Goal: Information Seeking & Learning: Learn about a topic

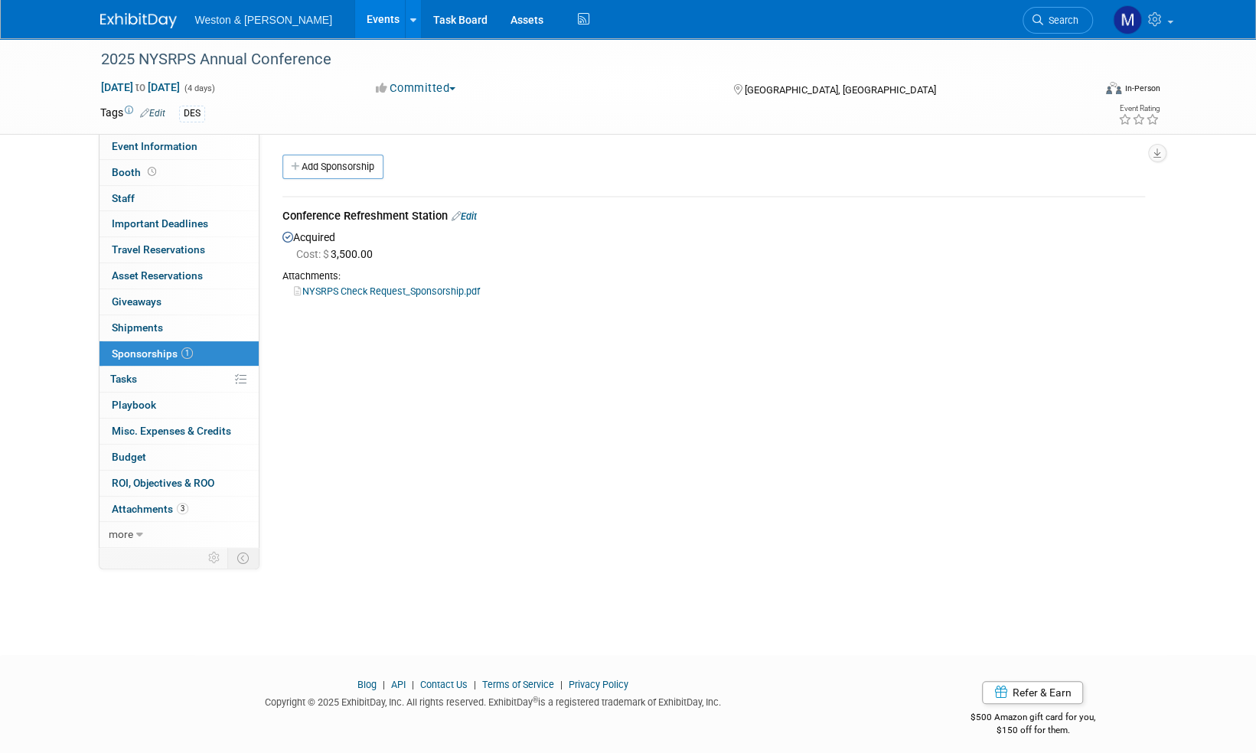
click at [137, 22] on img at bounding box center [138, 20] width 77 height 15
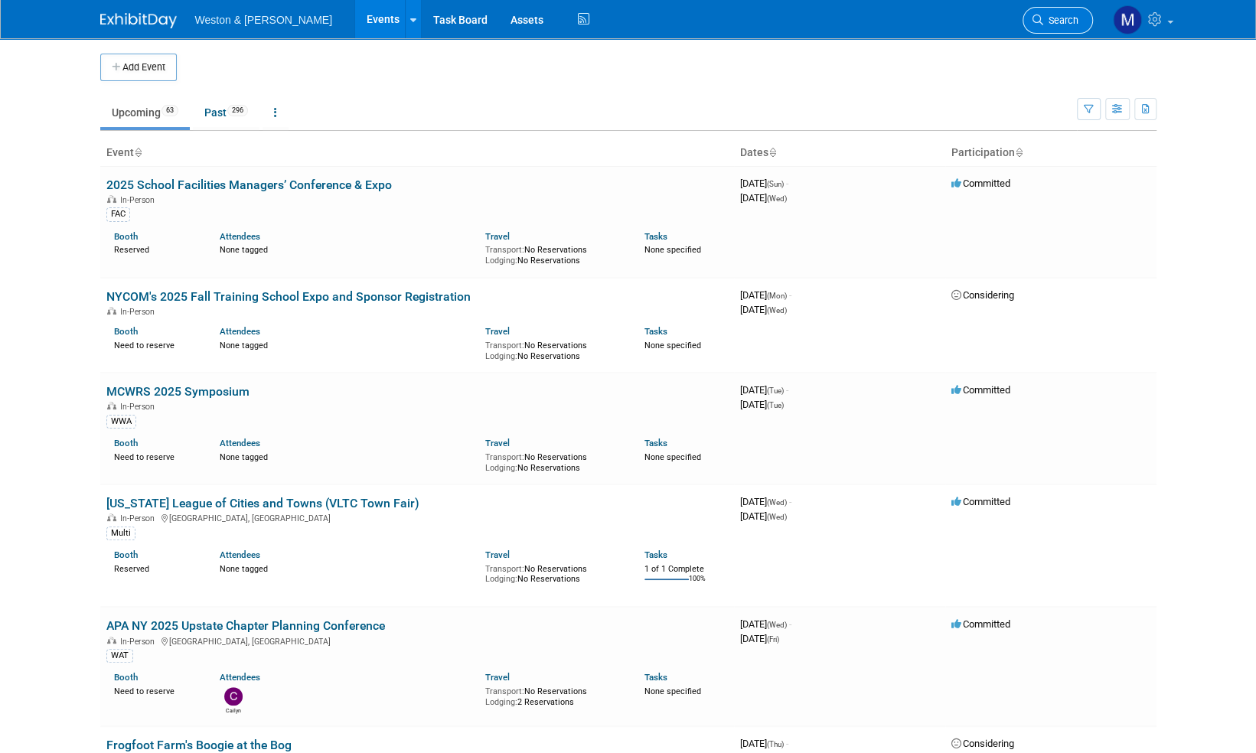
click at [1057, 22] on span "Search" at bounding box center [1060, 20] width 35 height 11
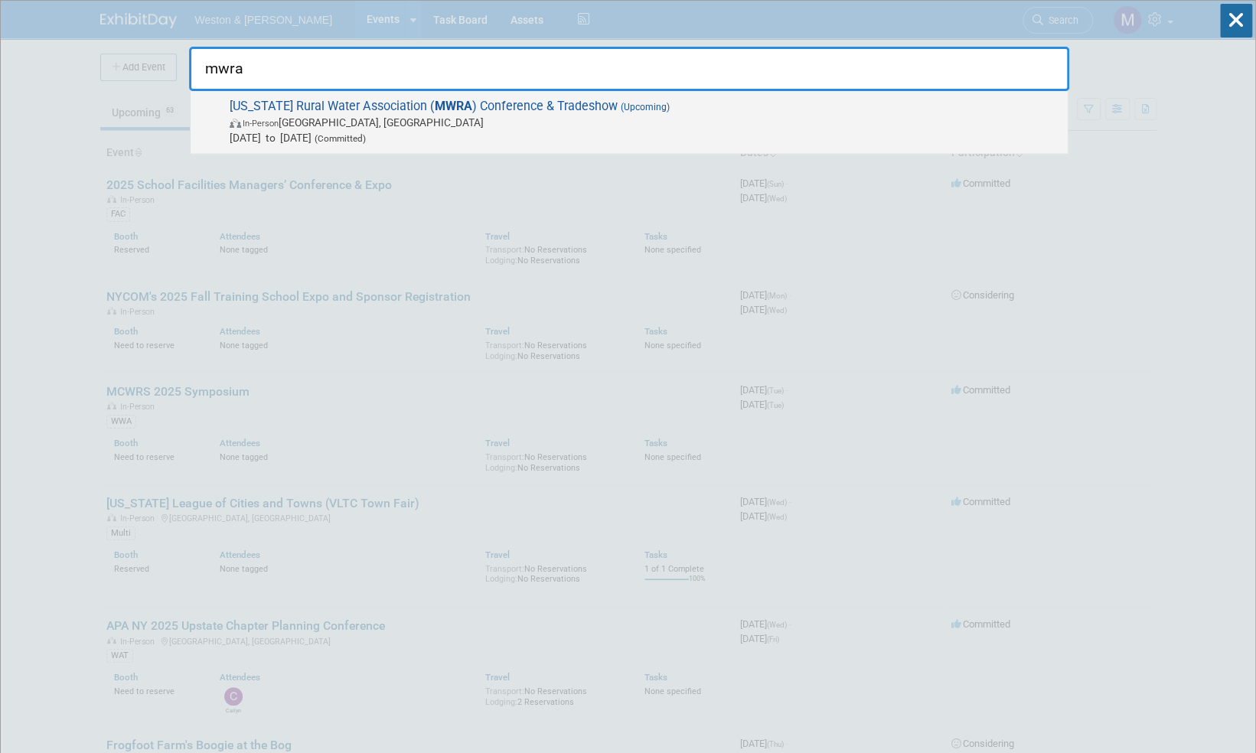
type input "mwra"
click at [501, 108] on span "Maine Rural Water Association ( MWRA ) Conference & Tradeshow (Upcoming) In-Per…" at bounding box center [642, 122] width 835 height 47
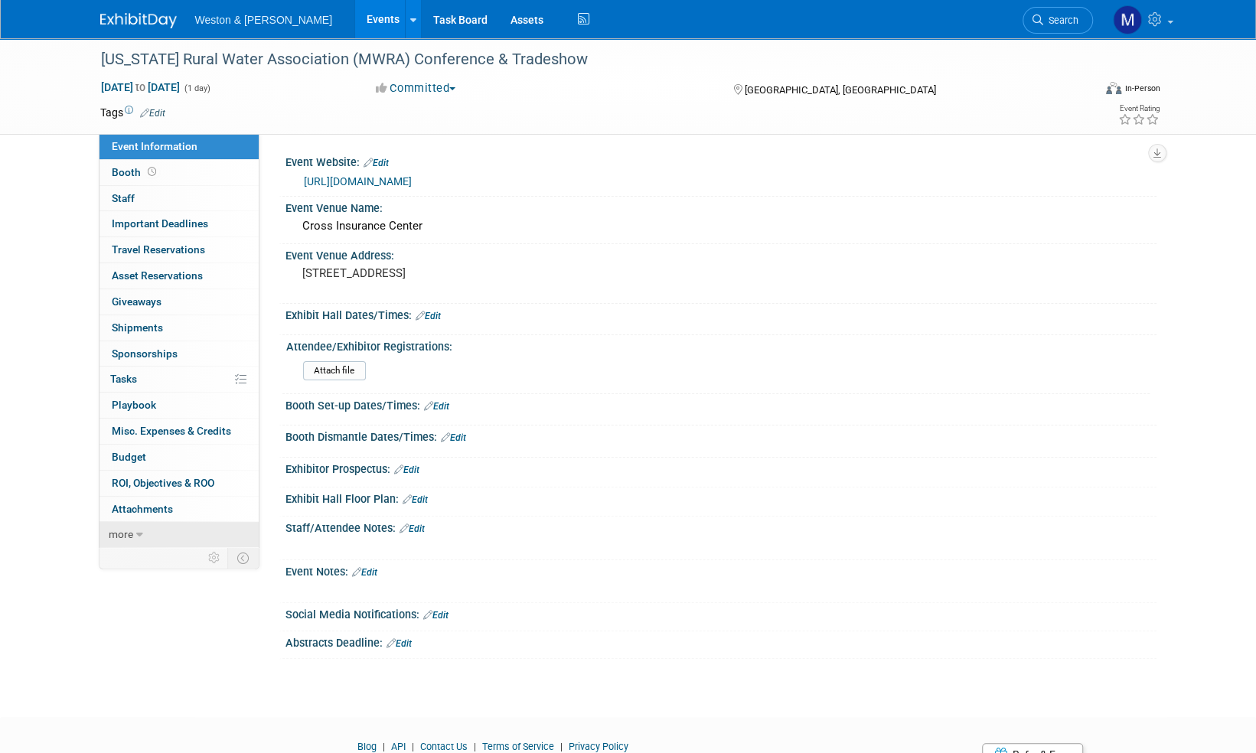
click at [113, 533] on span "more" at bounding box center [121, 534] width 24 height 12
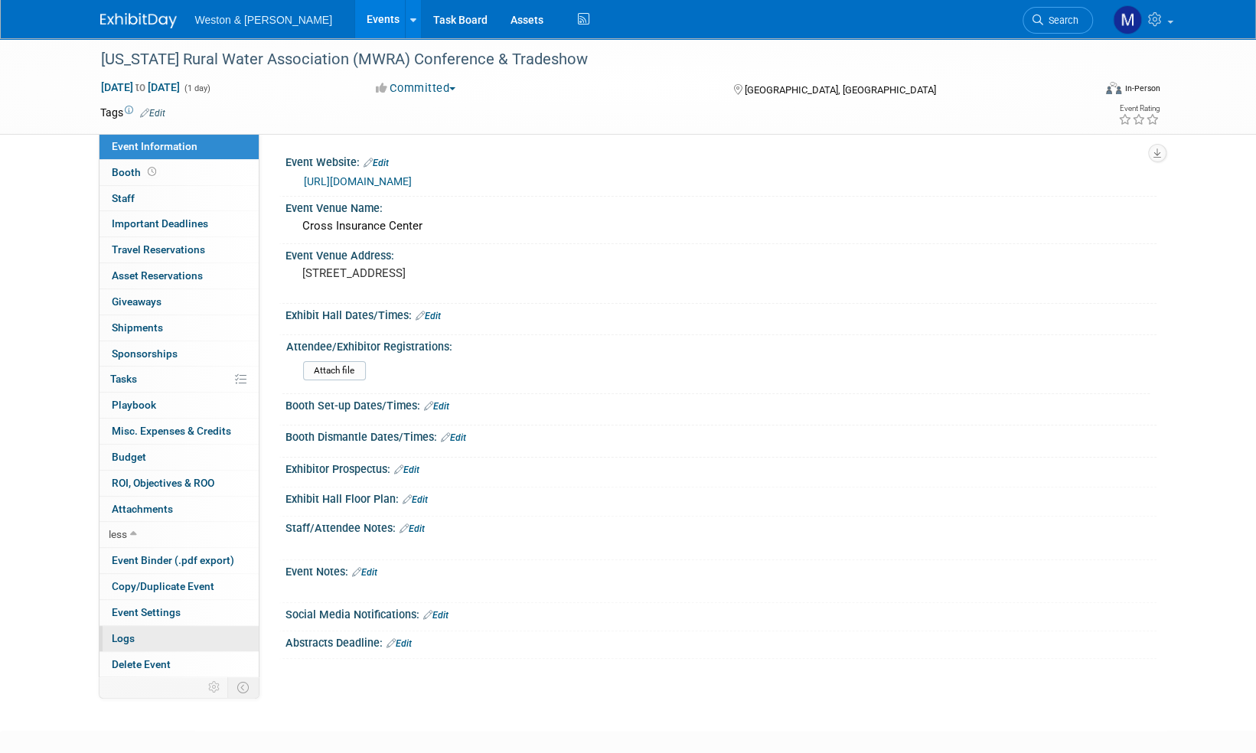
click at [130, 637] on span "Logs" at bounding box center [123, 638] width 23 height 12
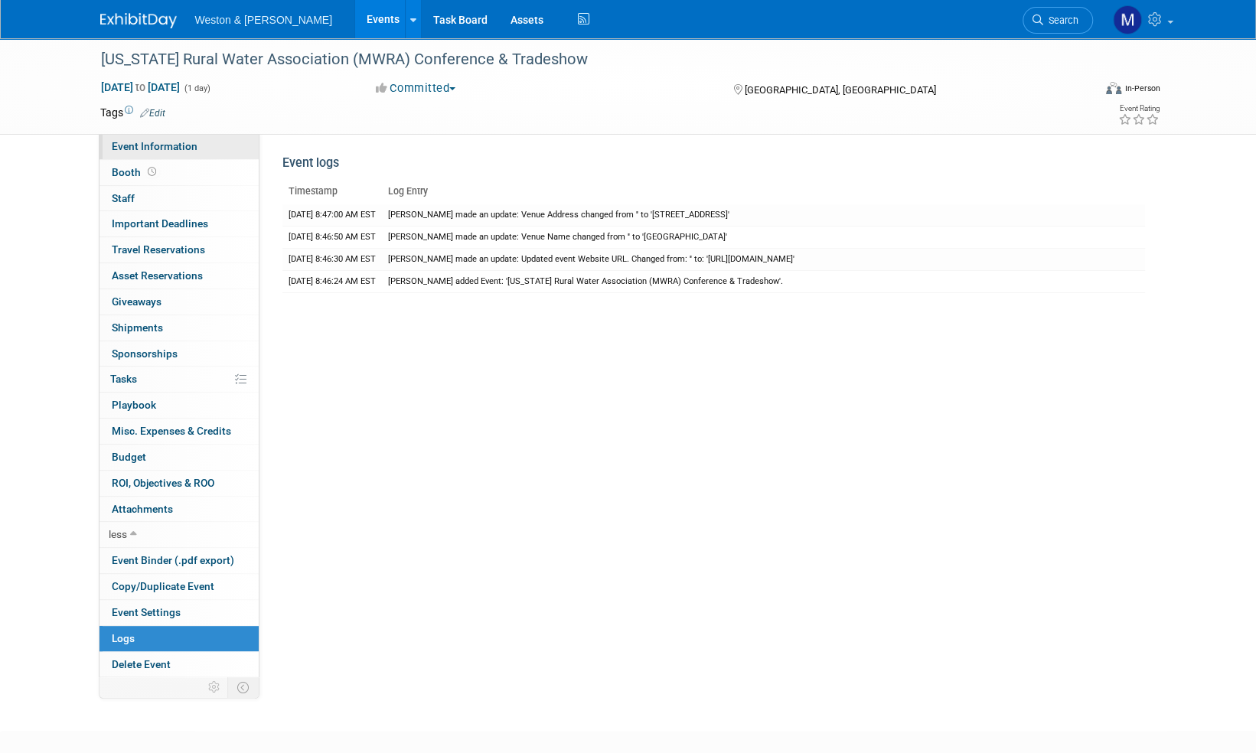
click at [149, 146] on span "Event Information" at bounding box center [155, 146] width 86 height 12
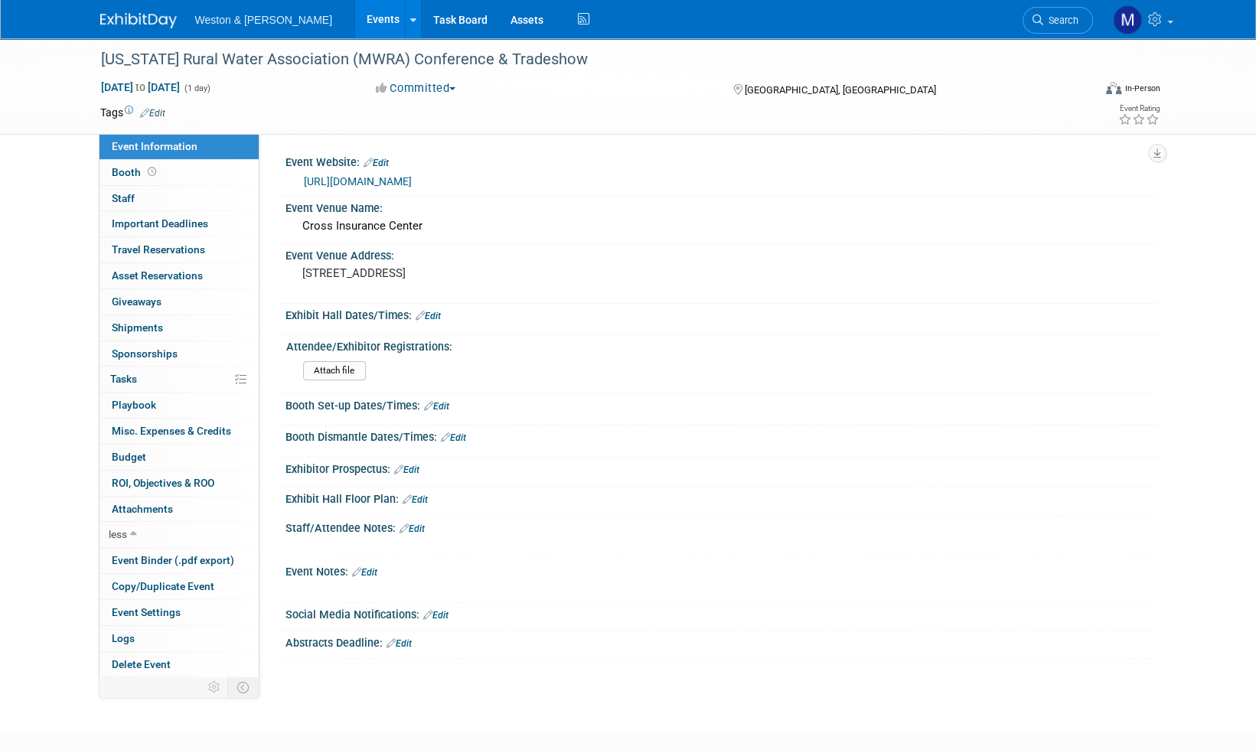
click at [412, 181] on link "https://www.mainerwa.org/events/exhibitors-only---45th-annual-conference-and-tr…" at bounding box center [358, 181] width 108 height 12
click at [148, 21] on img at bounding box center [138, 20] width 77 height 15
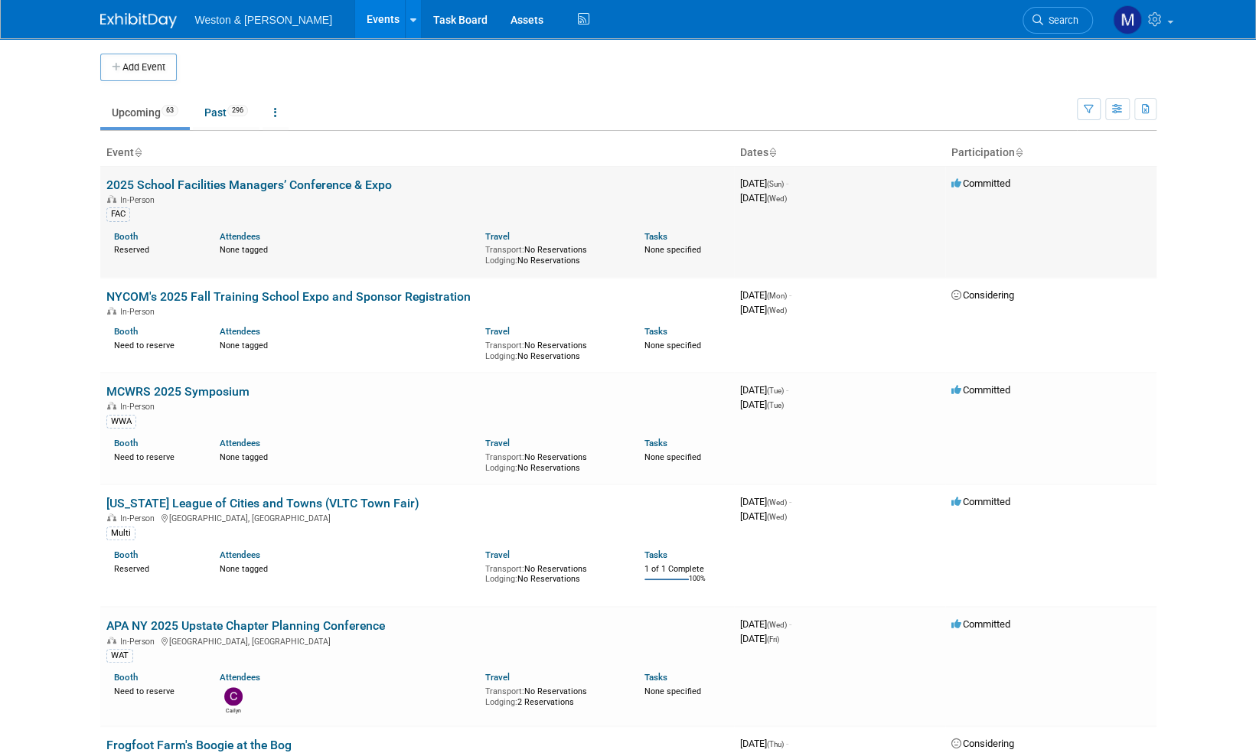
click at [241, 187] on link "2025 School Facilities Managers’ Conference & Expo" at bounding box center [248, 185] width 285 height 15
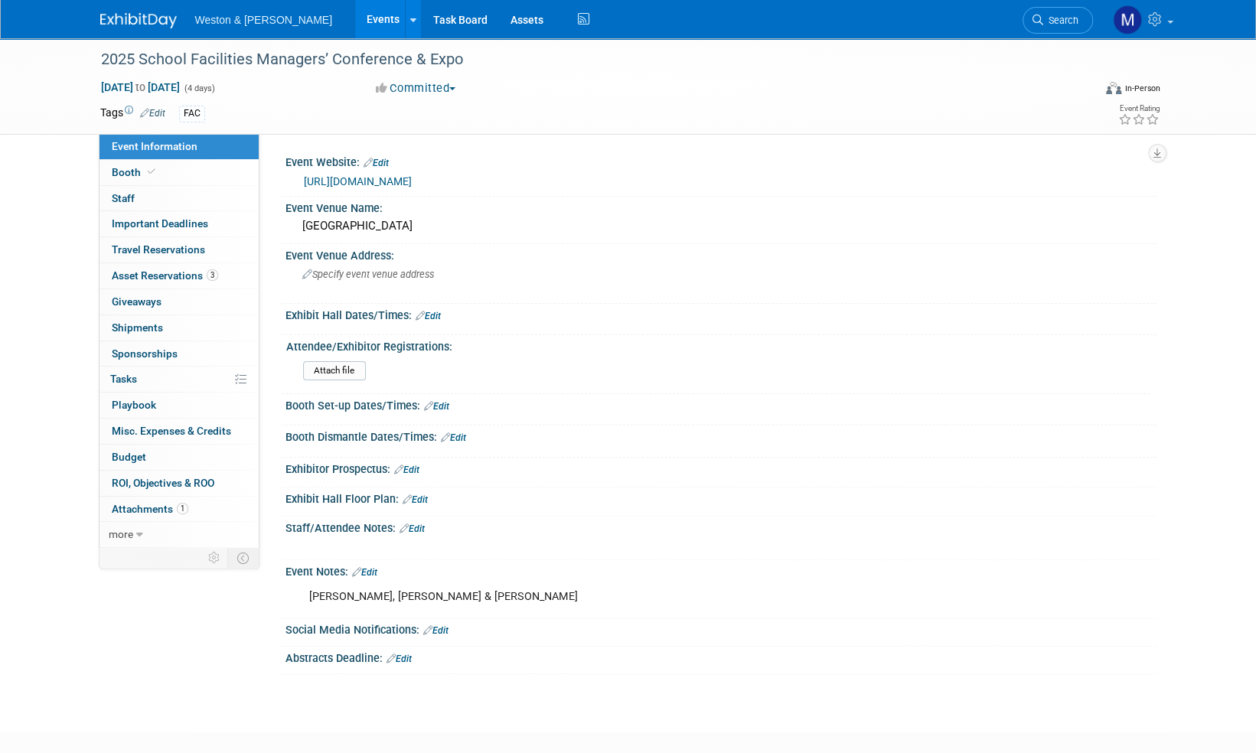
click at [151, 143] on span "Event Information" at bounding box center [155, 146] width 86 height 12
click at [136, 18] on img at bounding box center [138, 20] width 77 height 15
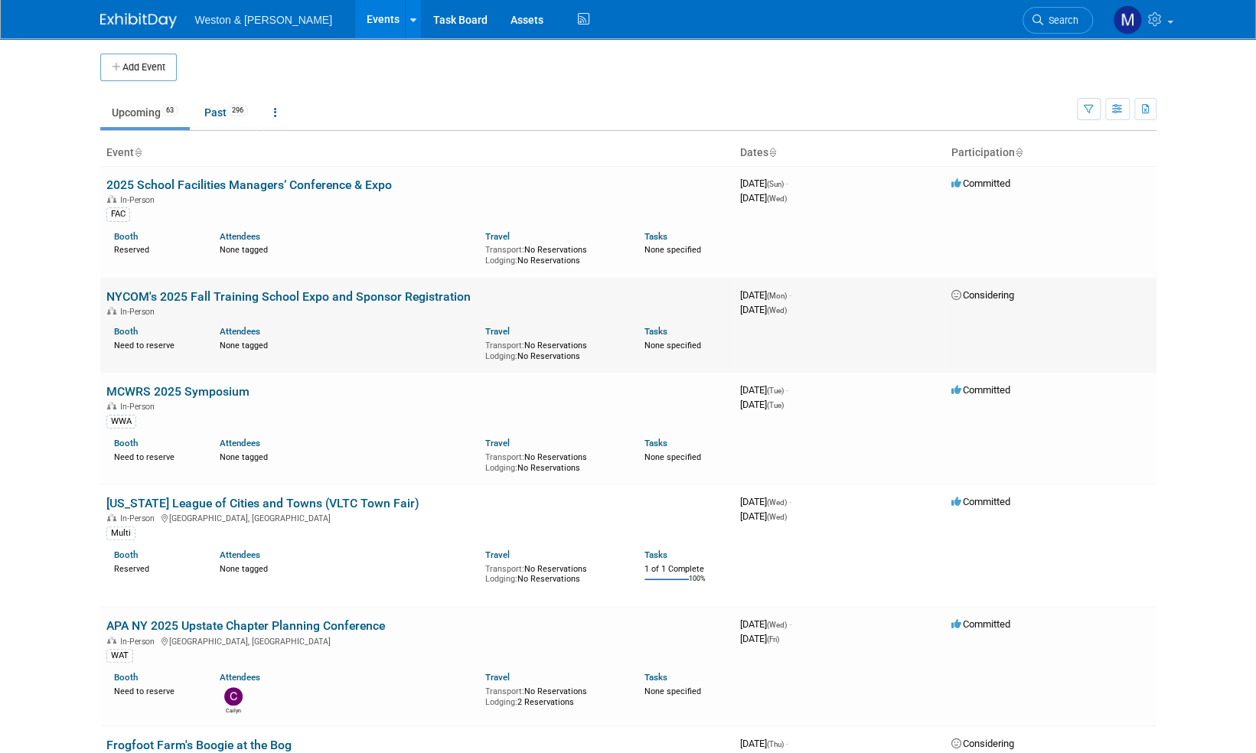
click at [191, 292] on link "NYCOM's 2025 Fall Training School Expo and Sponsor Registration" at bounding box center [288, 296] width 364 height 15
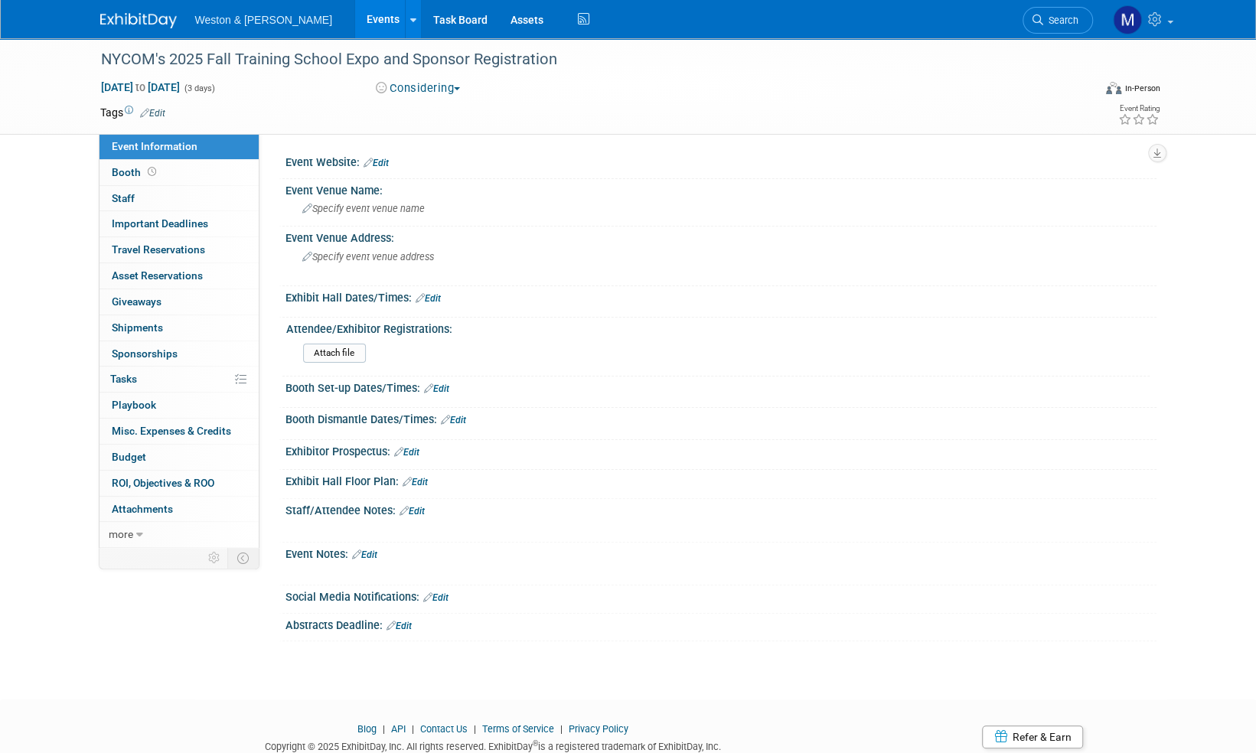
click at [142, 21] on img at bounding box center [138, 20] width 77 height 15
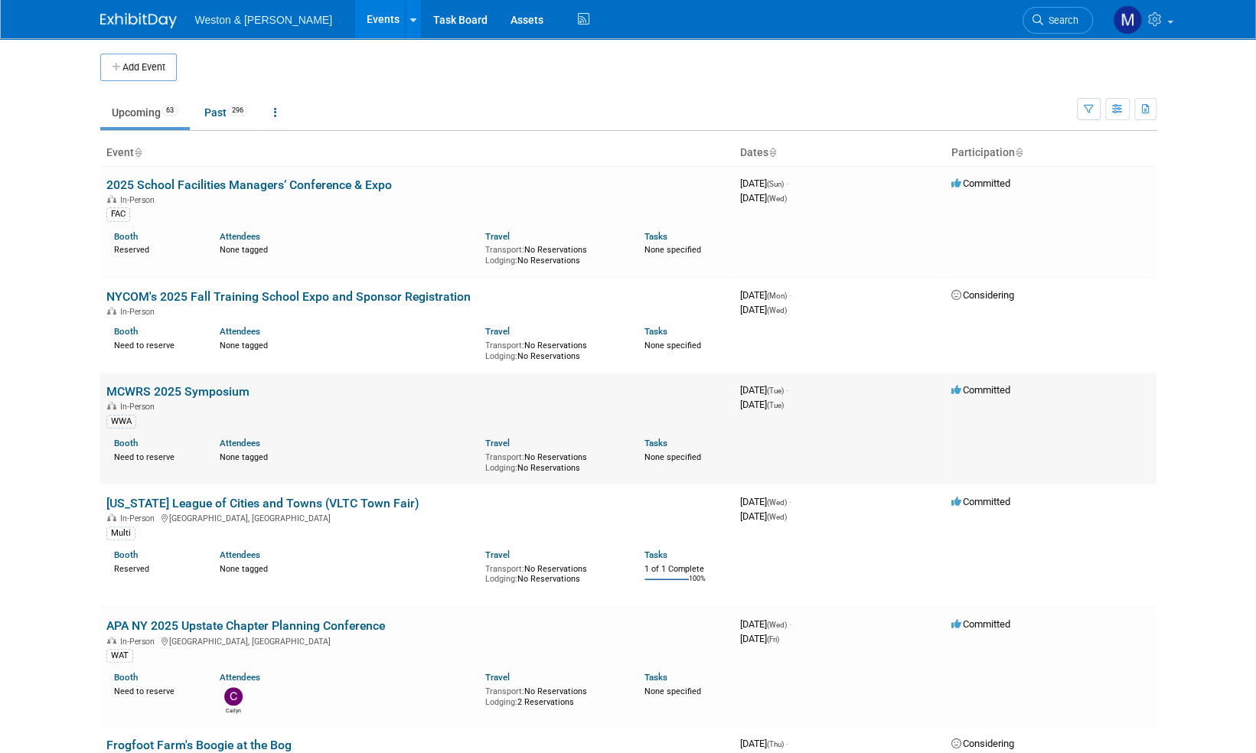
click at [165, 392] on link "MCWRS 2025 Symposium" at bounding box center [177, 391] width 143 height 15
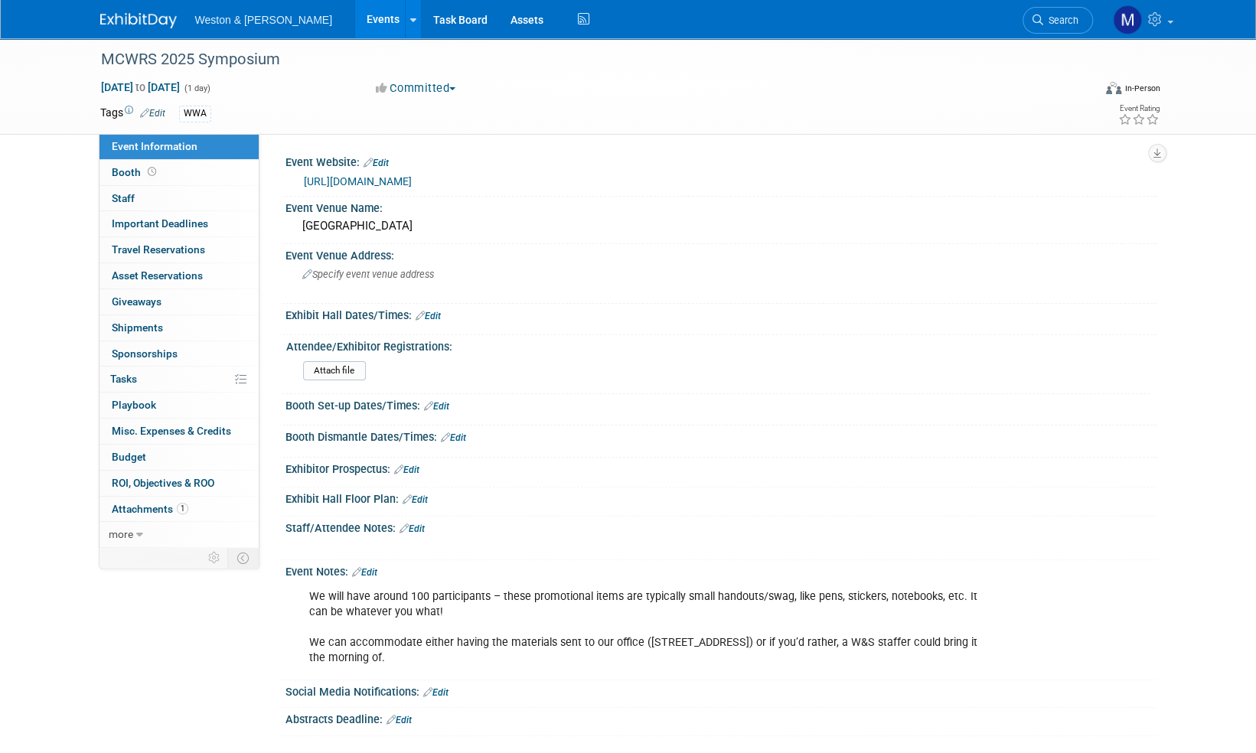
click at [144, 18] on img at bounding box center [138, 20] width 77 height 15
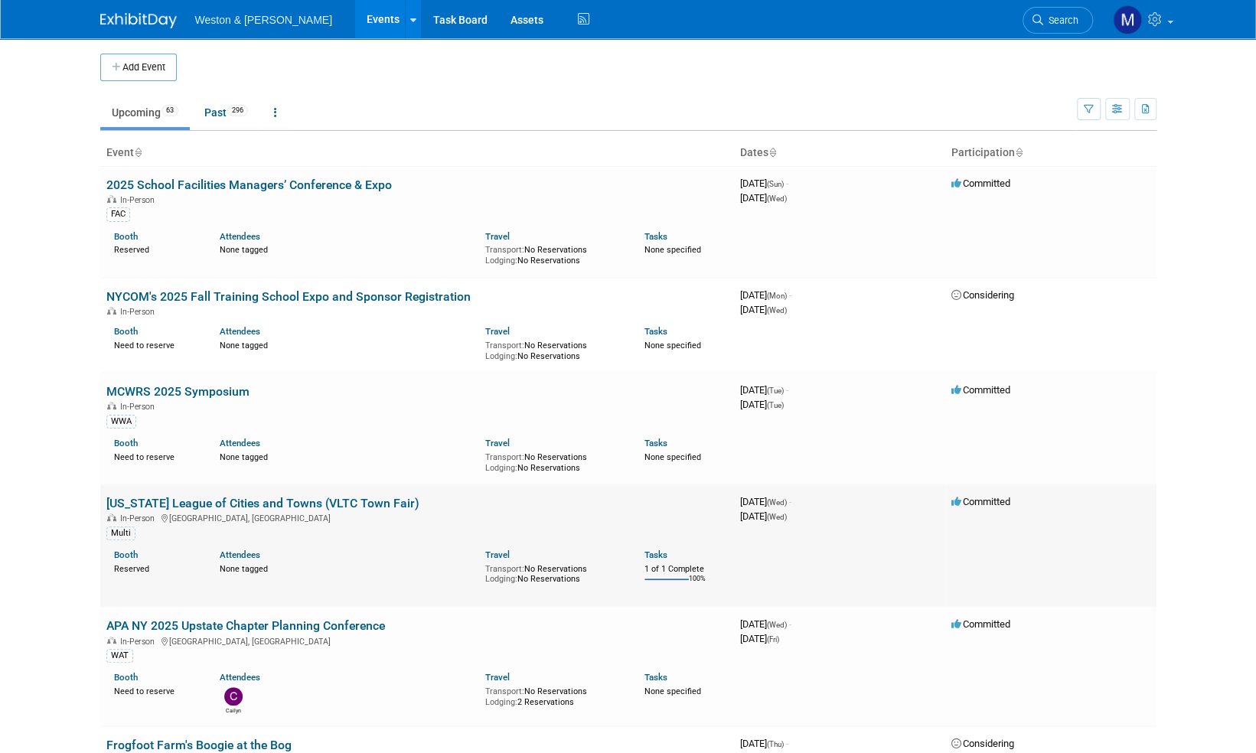
click at [238, 501] on link "[US_STATE] League of Cities and Towns (VLTC Town Fair)" at bounding box center [262, 503] width 313 height 15
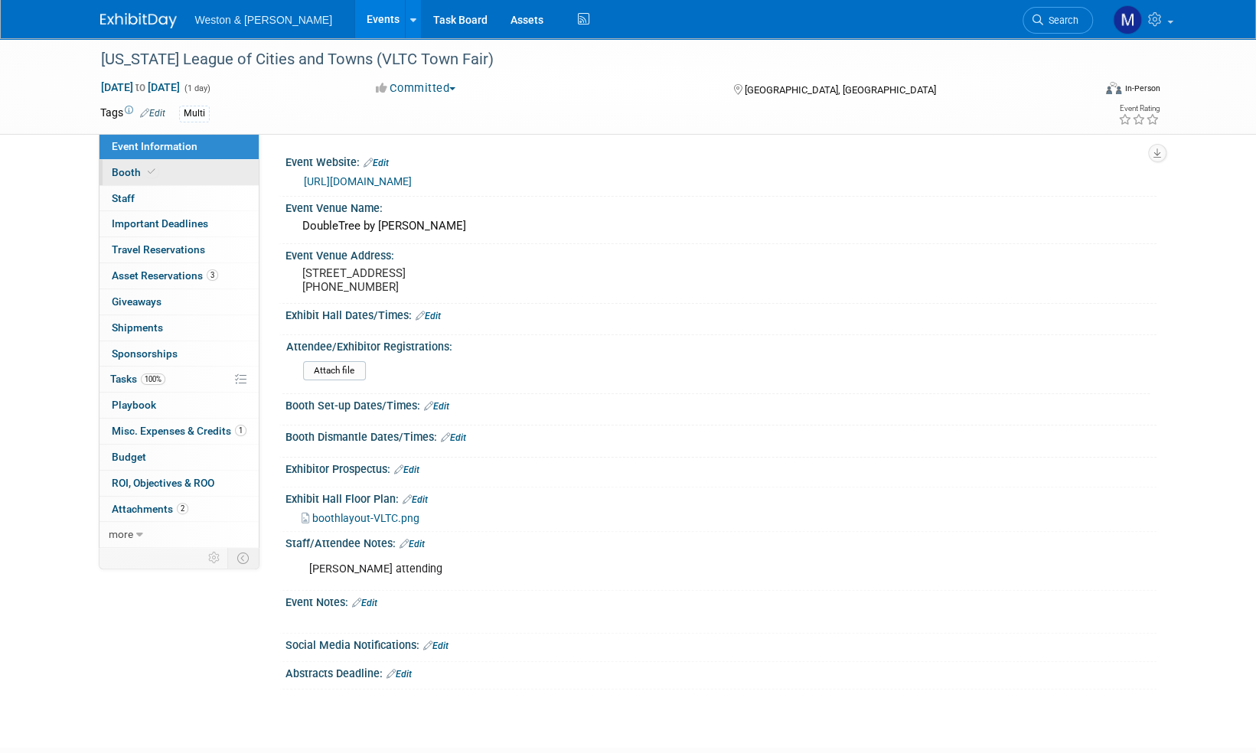
click at [124, 173] on span "Booth" at bounding box center [135, 172] width 47 height 12
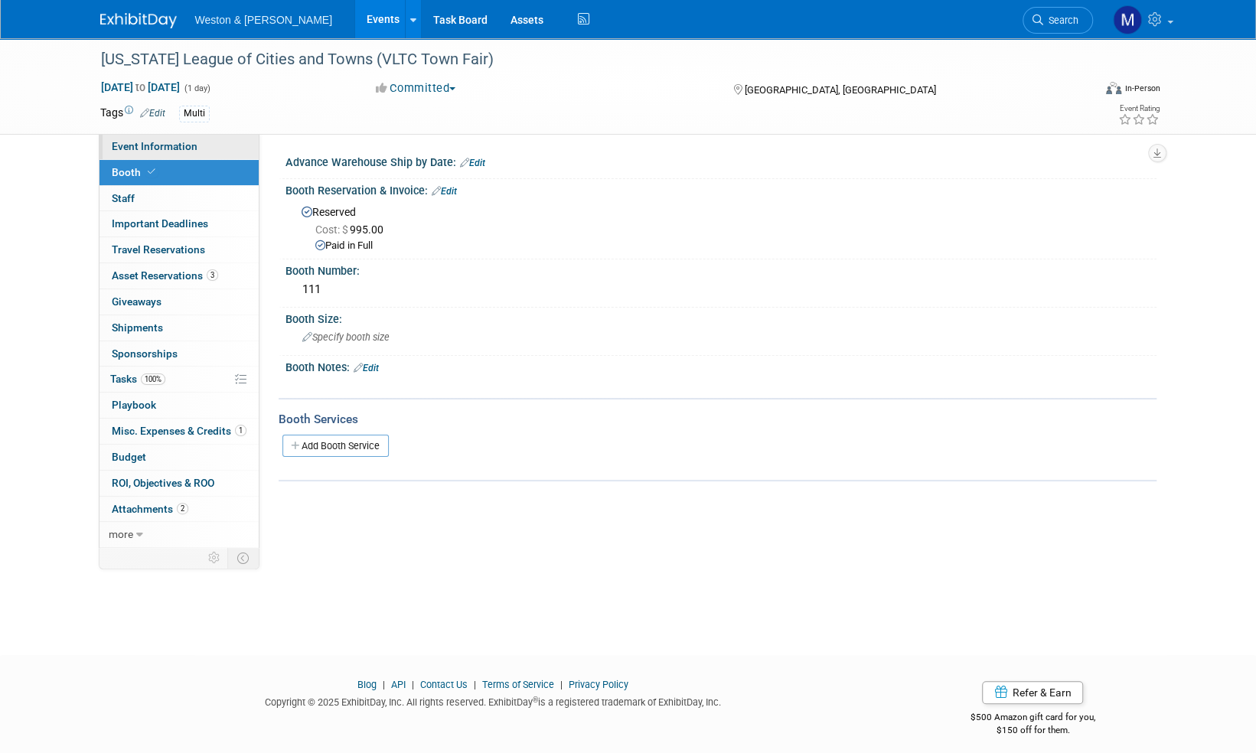
click at [147, 147] on span "Event Information" at bounding box center [155, 146] width 86 height 12
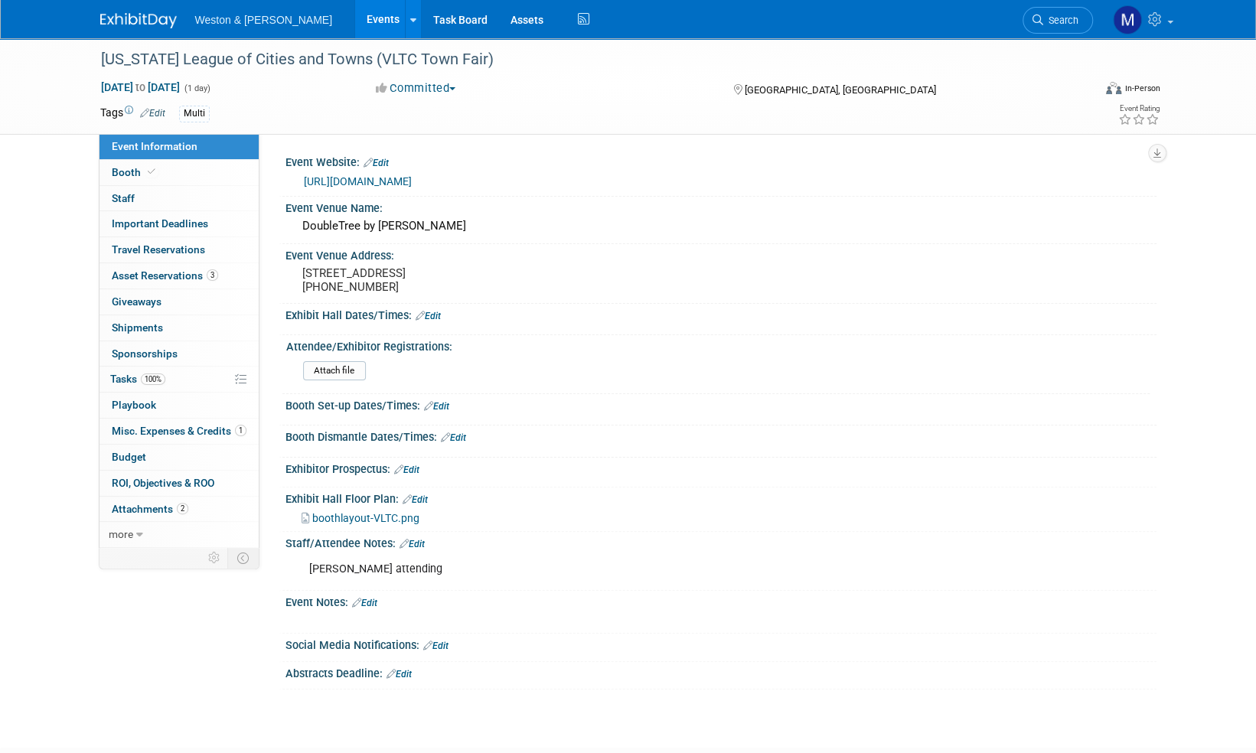
click at [137, 17] on img at bounding box center [138, 20] width 77 height 15
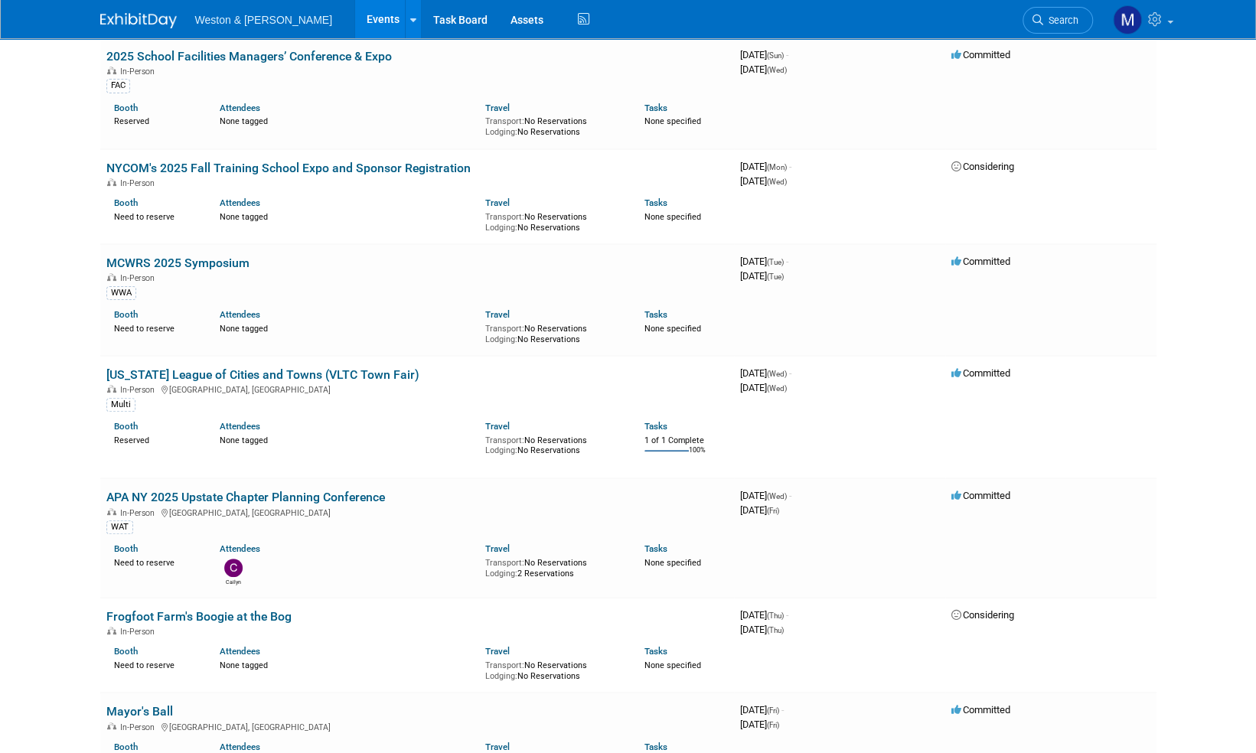
scroll to position [153, 0]
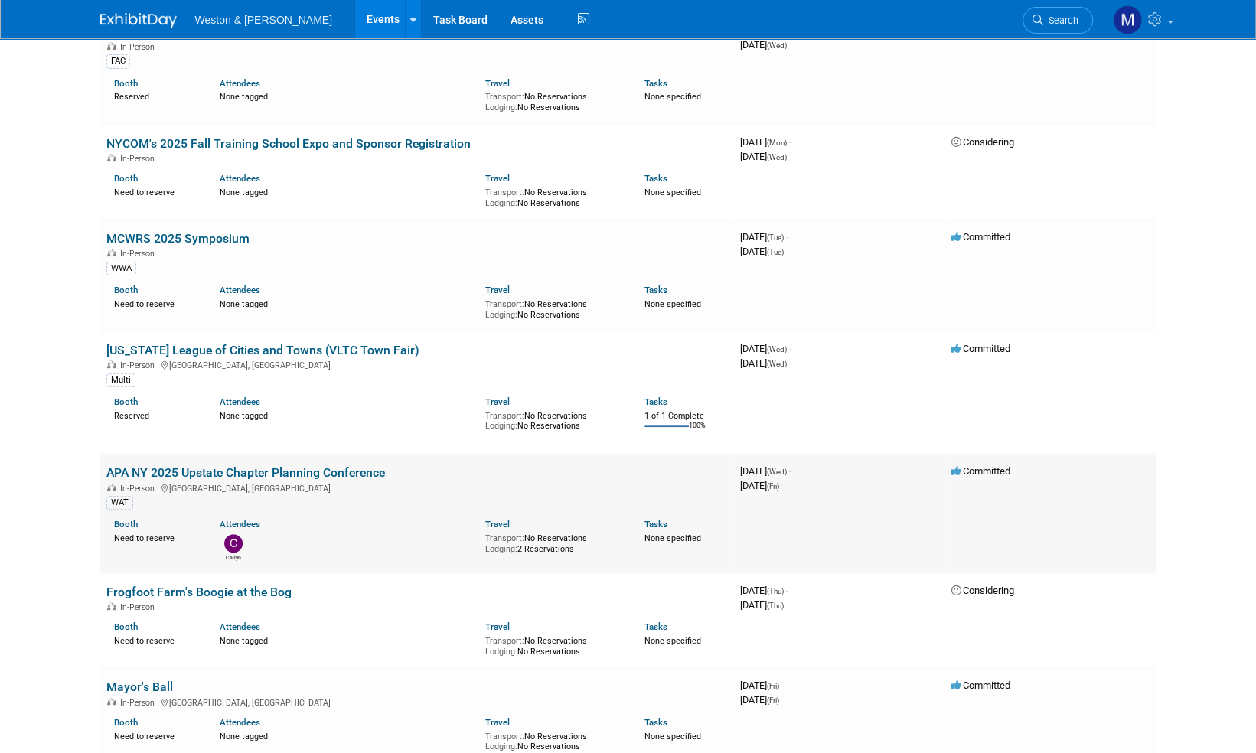
click at [297, 471] on link "APA NY 2025 Upstate Chapter Planning Conference" at bounding box center [245, 472] width 279 height 15
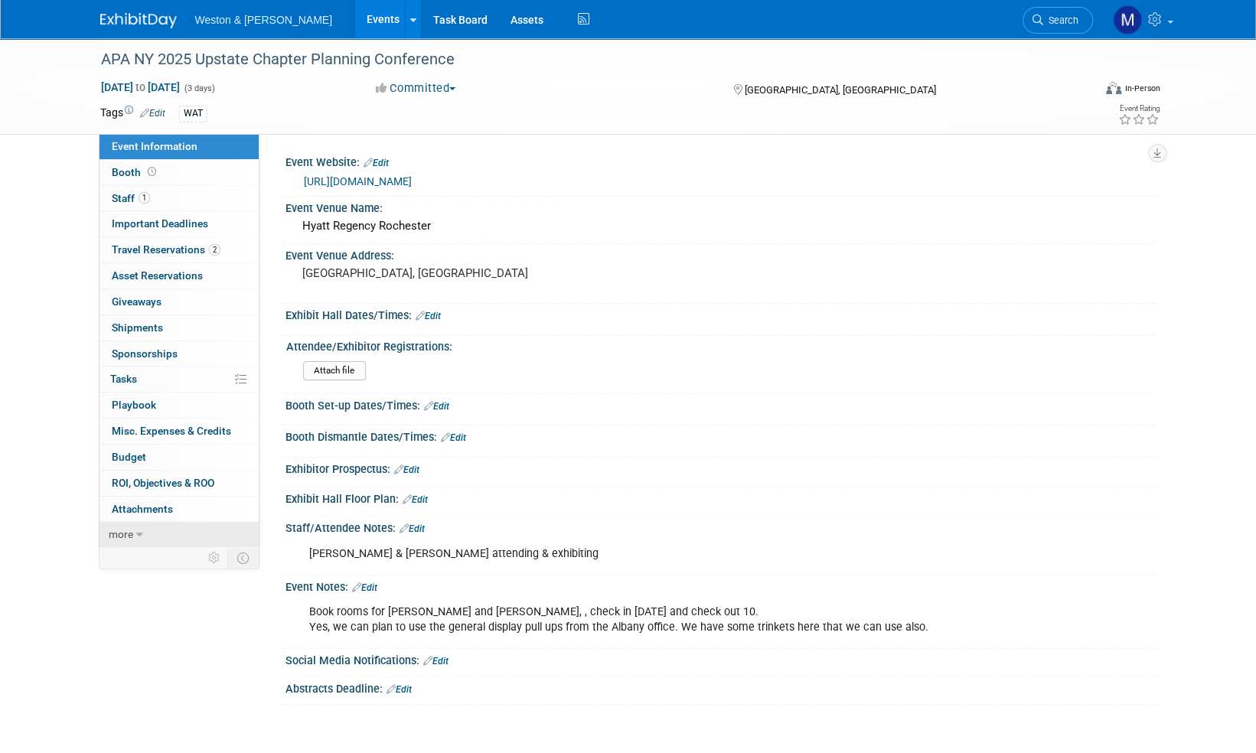
click at [119, 531] on span "more" at bounding box center [121, 534] width 24 height 12
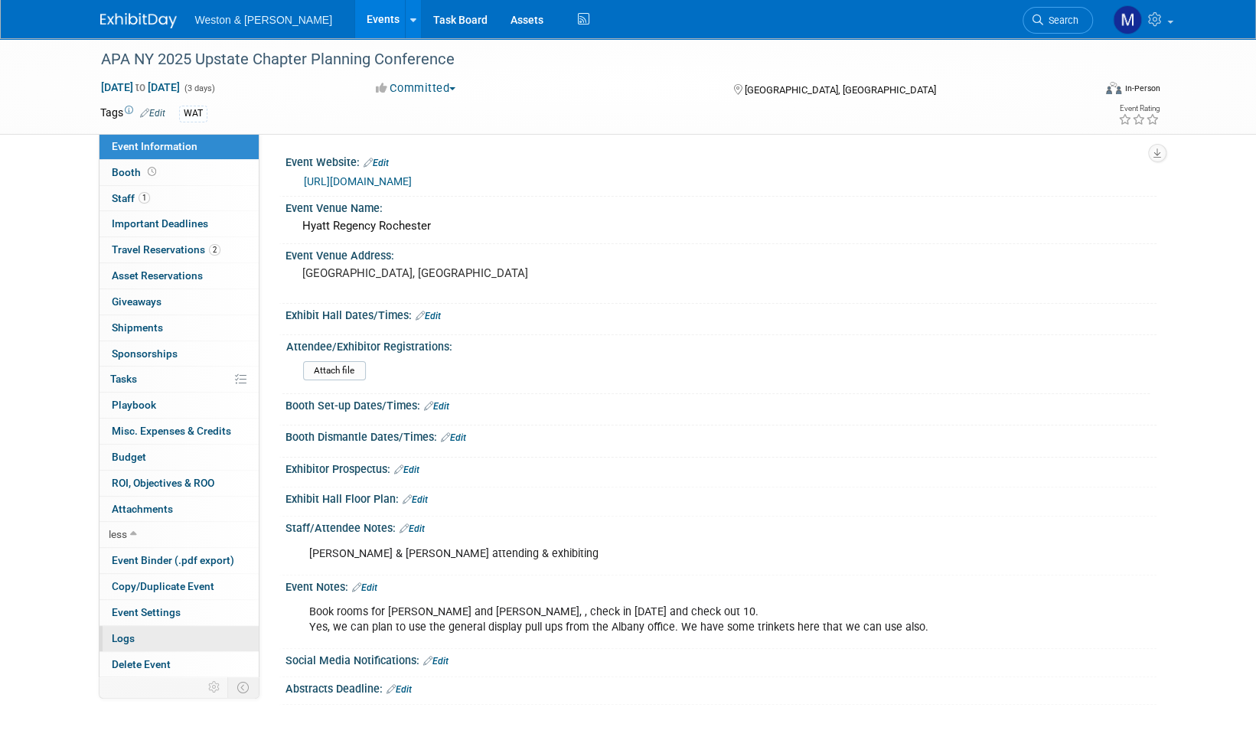
click at [119, 632] on span "Logs" at bounding box center [123, 638] width 23 height 12
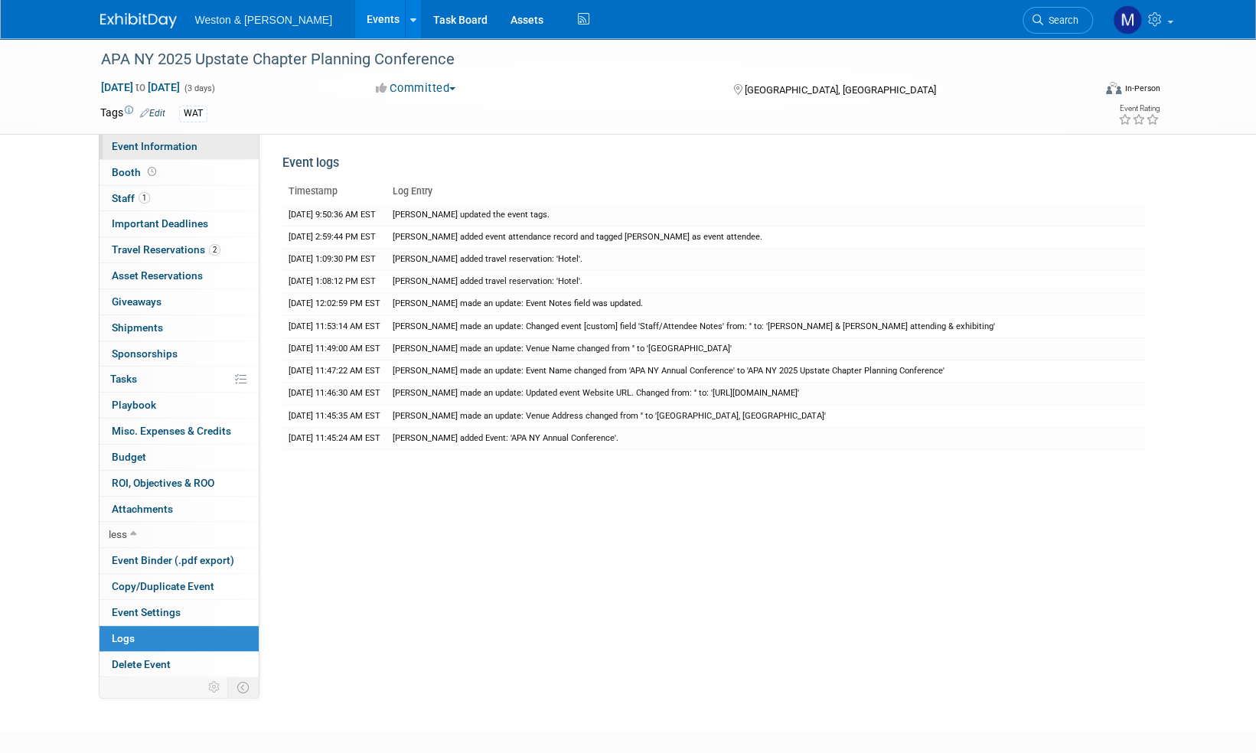
click at [135, 147] on span "Event Information" at bounding box center [155, 146] width 86 height 12
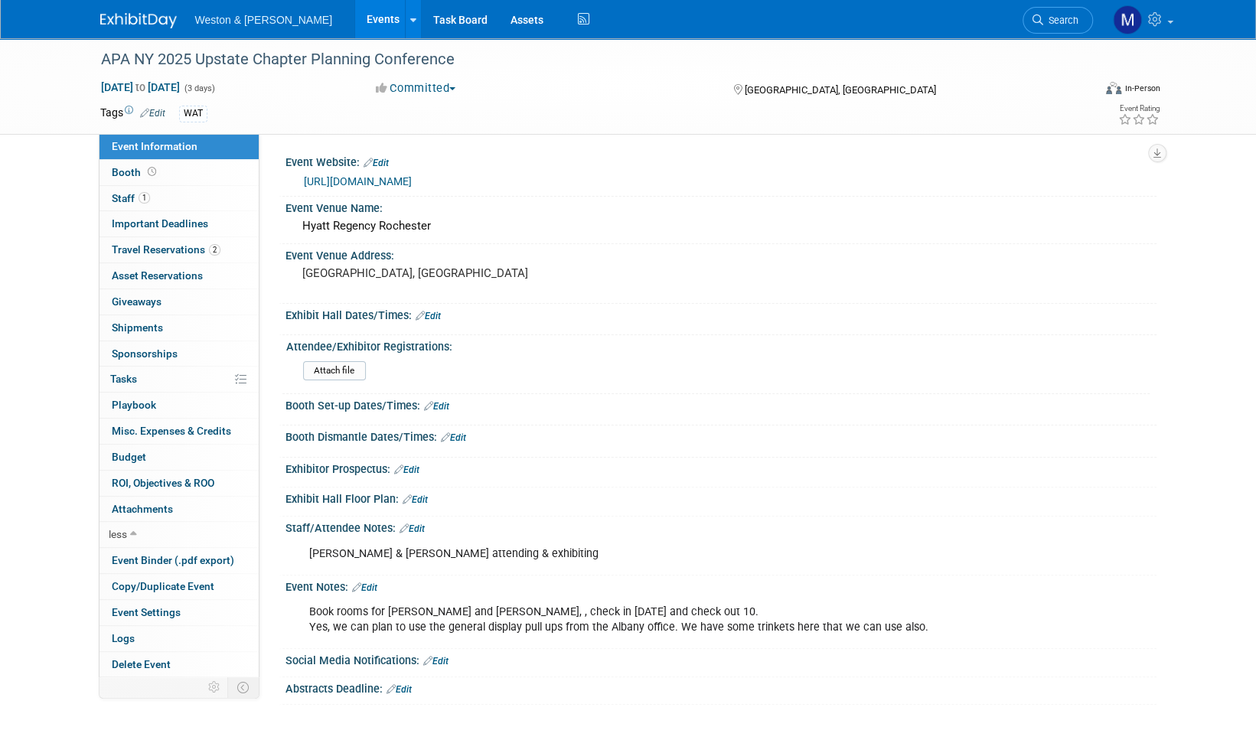
click at [128, 24] on img at bounding box center [138, 20] width 77 height 15
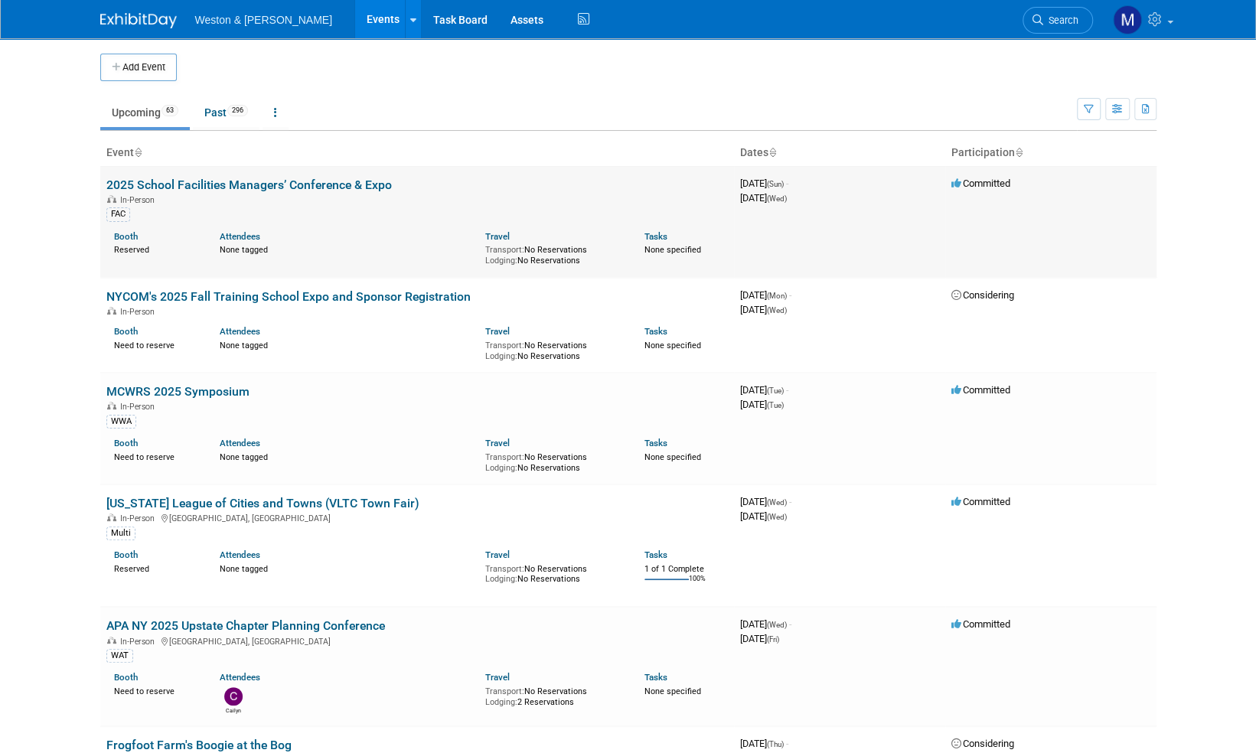
click at [236, 180] on link "2025 School Facilities Managers’ Conference & Expo" at bounding box center [248, 185] width 285 height 15
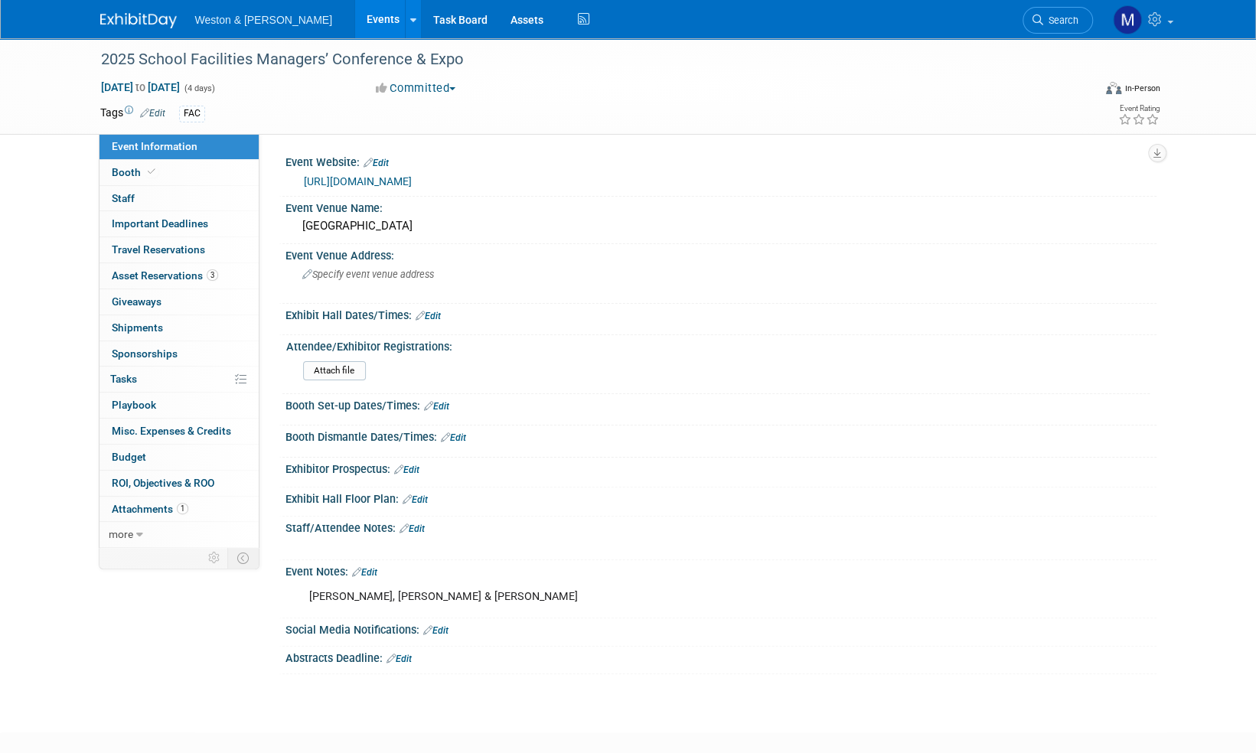
click at [127, 21] on img at bounding box center [138, 20] width 77 height 15
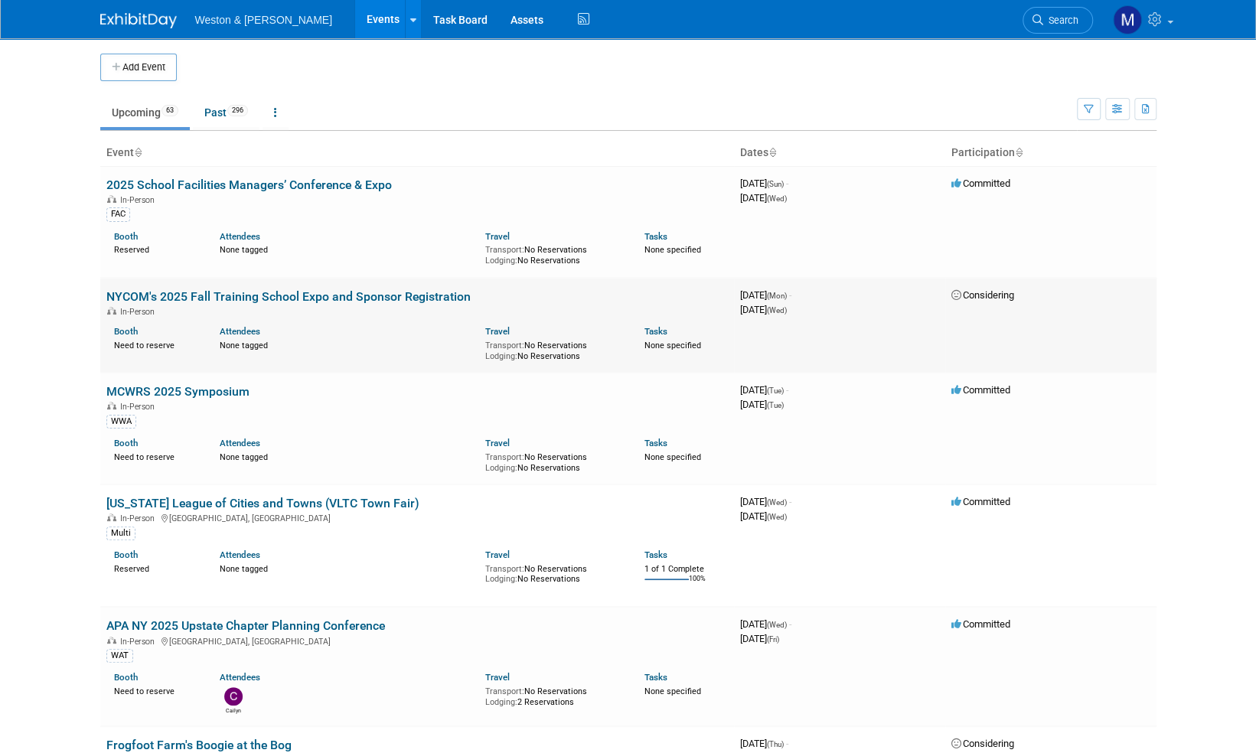
click at [193, 292] on link "NYCOM's 2025 Fall Training School Expo and Sponsor Registration" at bounding box center [288, 296] width 364 height 15
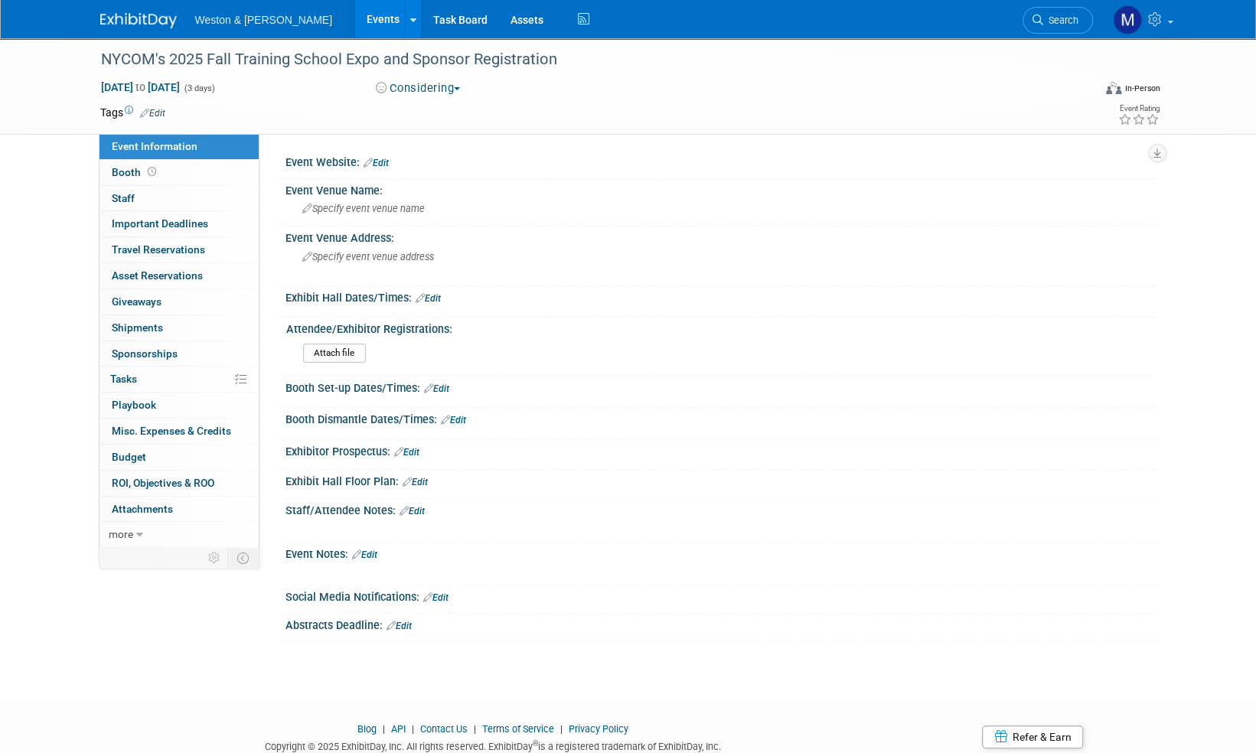
click at [139, 17] on img at bounding box center [138, 20] width 77 height 15
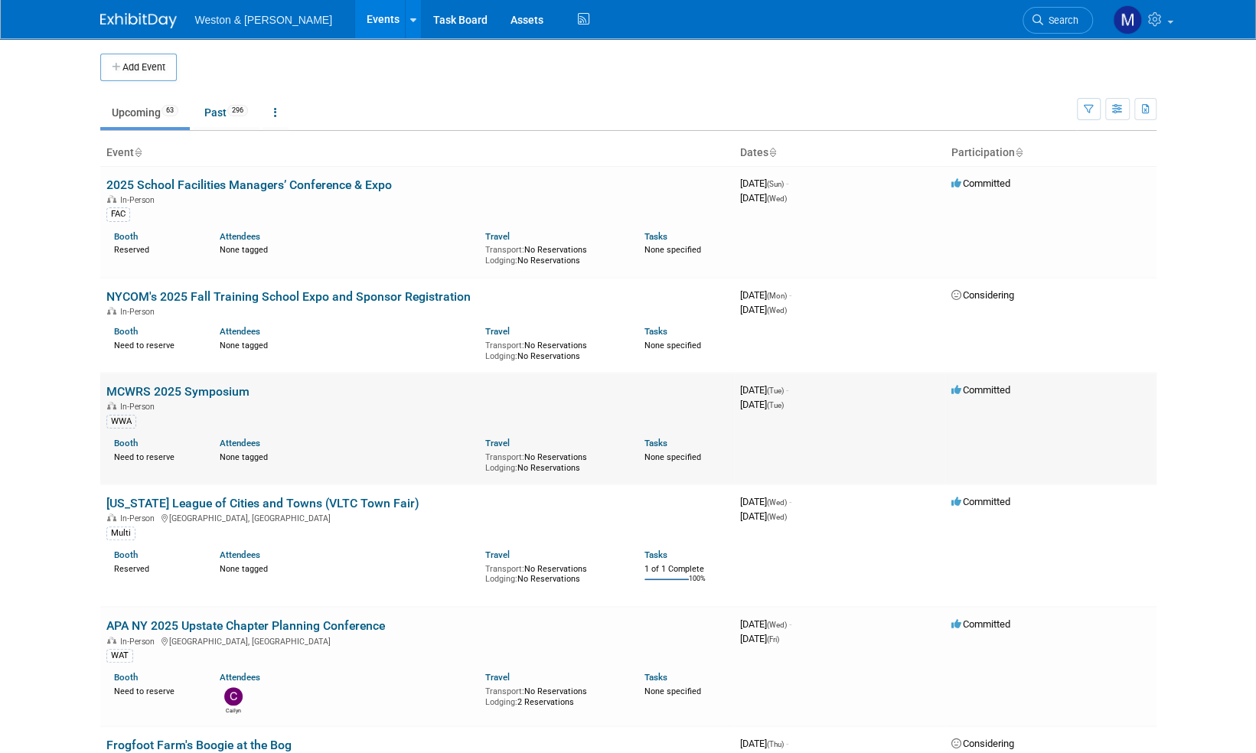
click at [168, 391] on link "MCWRS 2025 Symposium" at bounding box center [177, 391] width 143 height 15
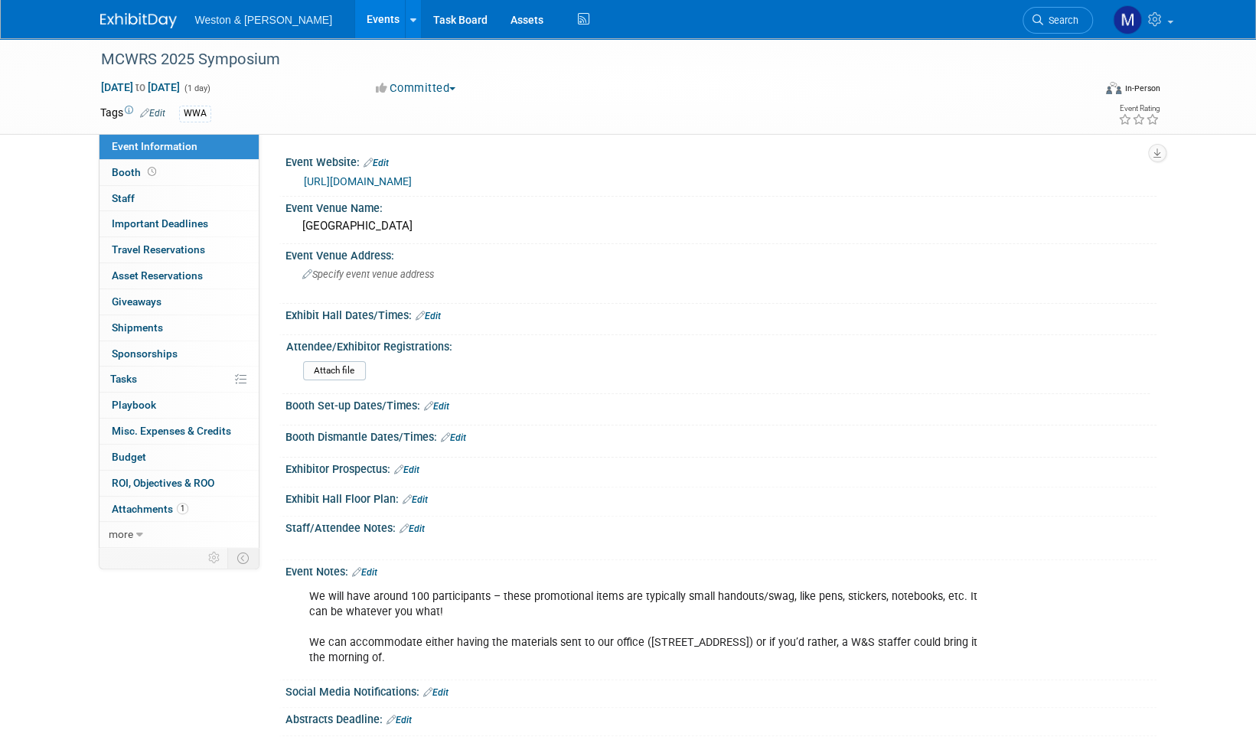
click at [140, 17] on img at bounding box center [138, 20] width 77 height 15
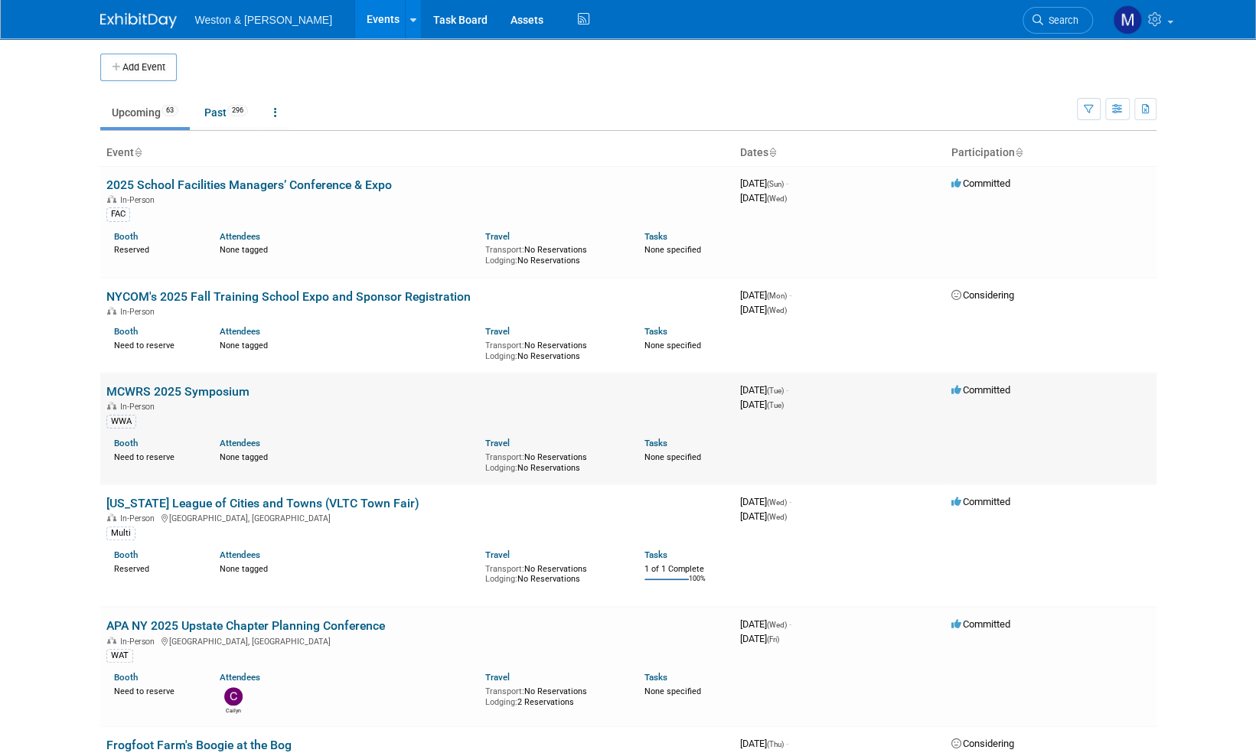
click at [170, 393] on link "MCWRS 2025 Symposium" at bounding box center [177, 391] width 143 height 15
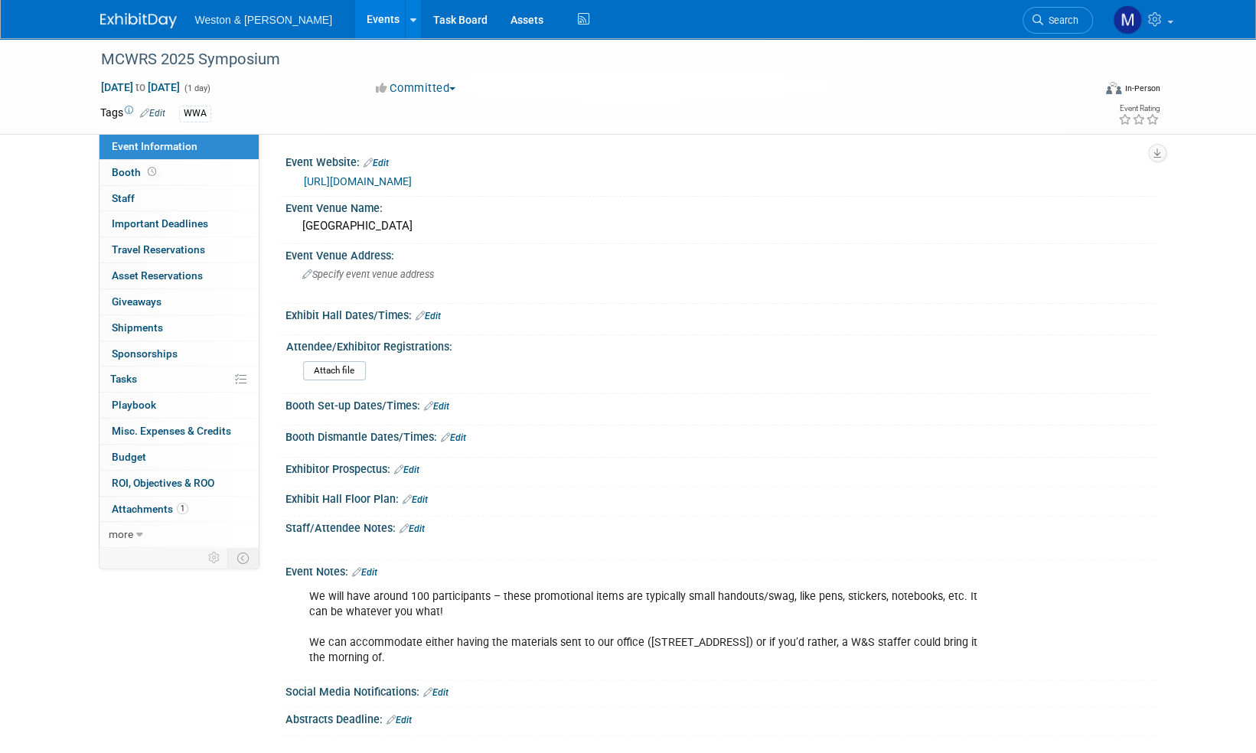
click at [142, 26] on img at bounding box center [138, 20] width 77 height 15
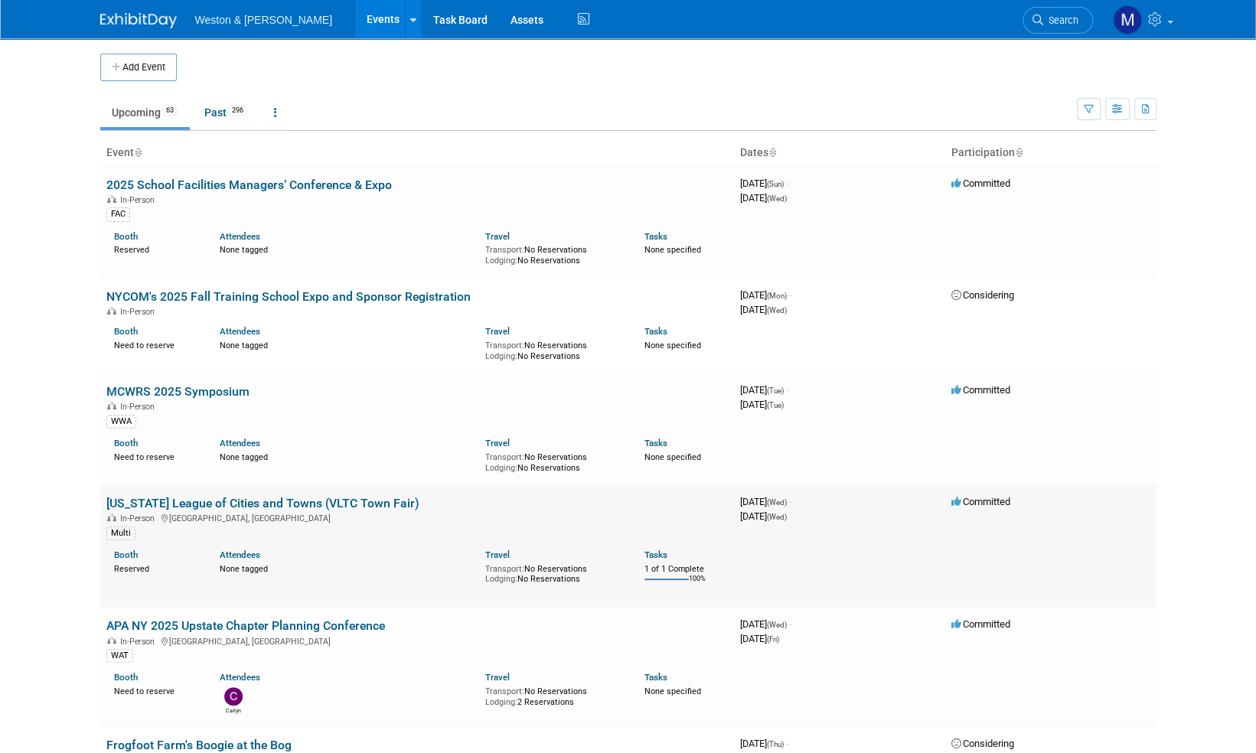
click at [177, 505] on link "[US_STATE] League of Cities and Towns (VLTC Town Fair)" at bounding box center [262, 503] width 313 height 15
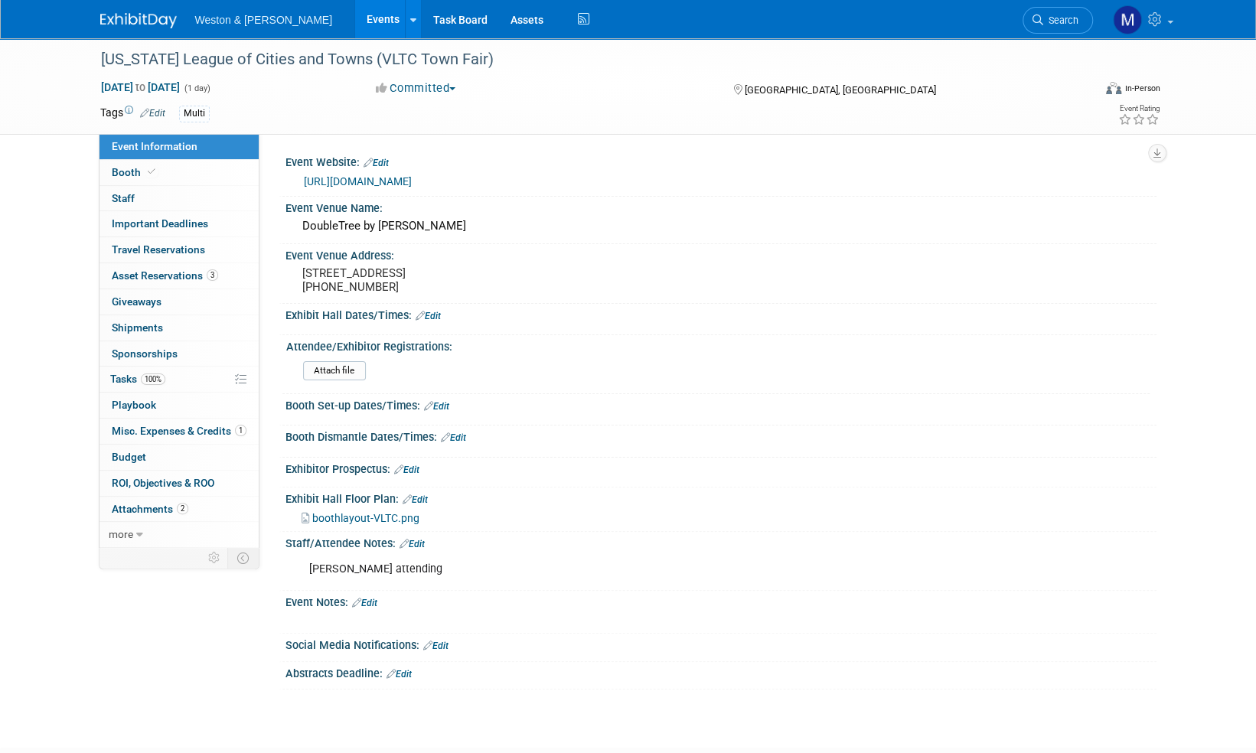
click at [134, 20] on img at bounding box center [138, 20] width 77 height 15
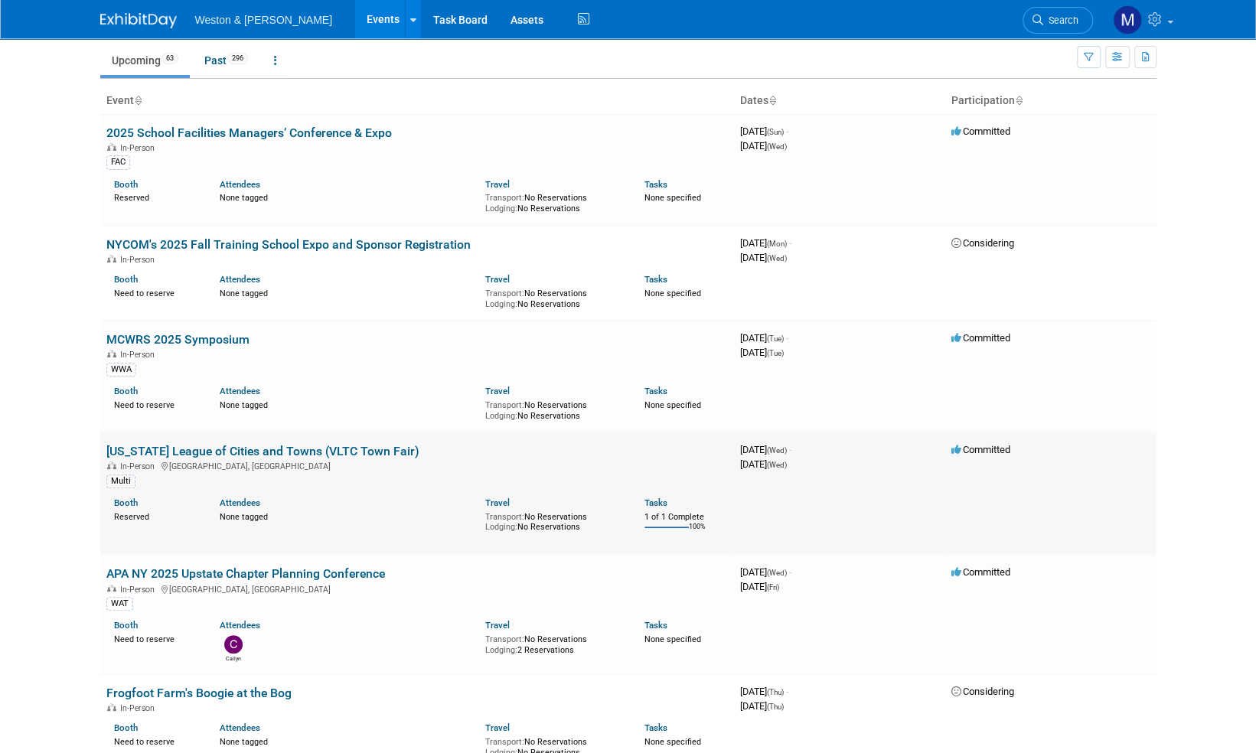
scroll to position [77, 0]
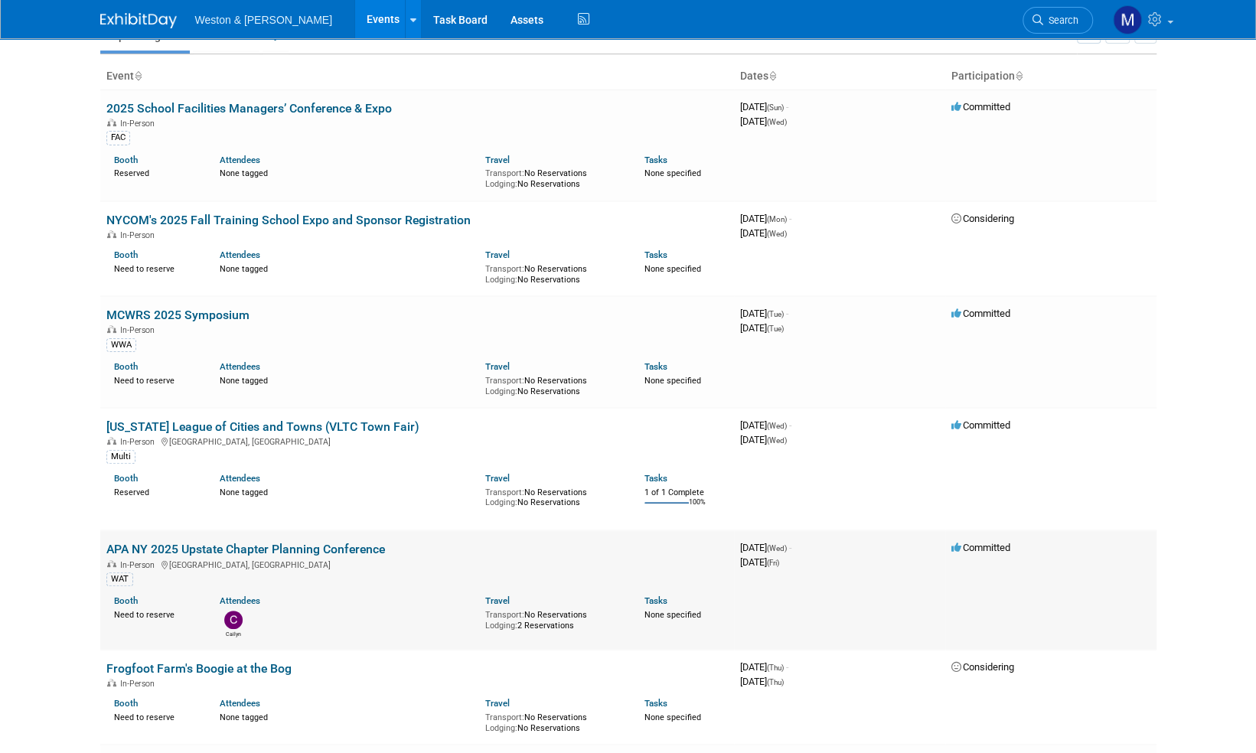
click at [248, 552] on link "APA NY 2025 Upstate Chapter Planning Conference" at bounding box center [245, 549] width 279 height 15
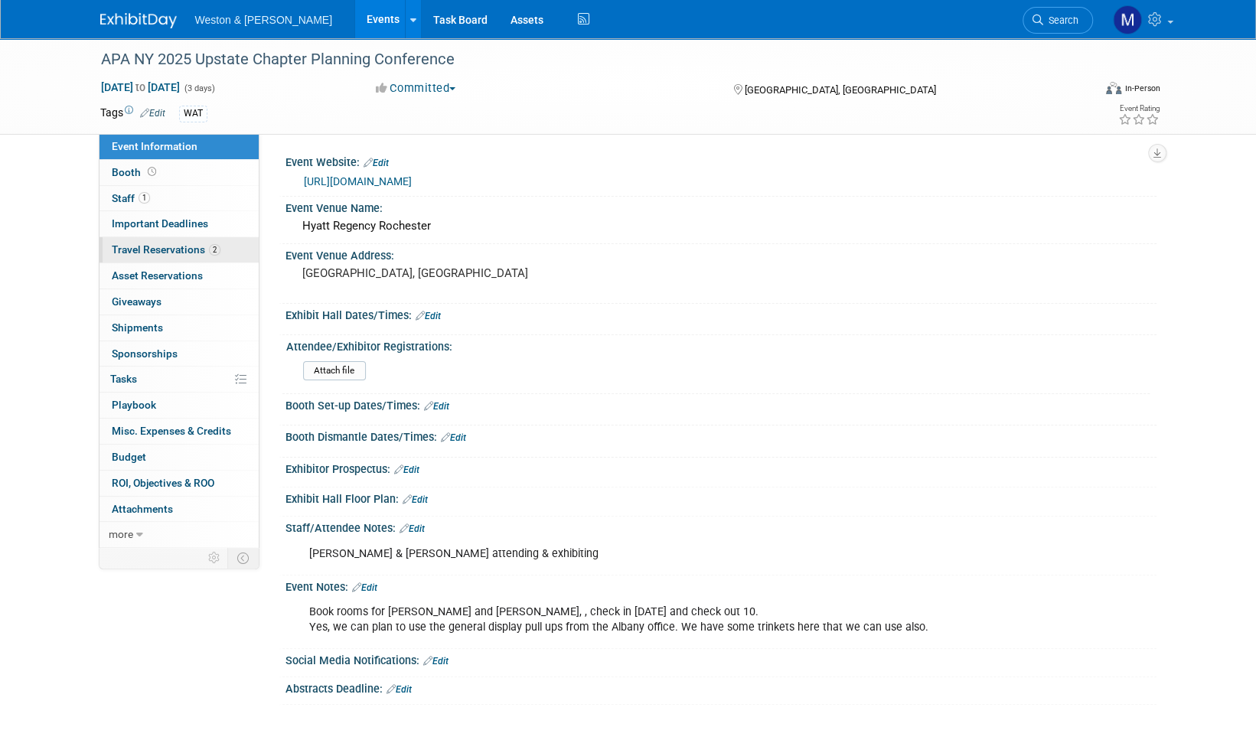
click at [165, 249] on span "Travel Reservations 2" at bounding box center [166, 249] width 109 height 12
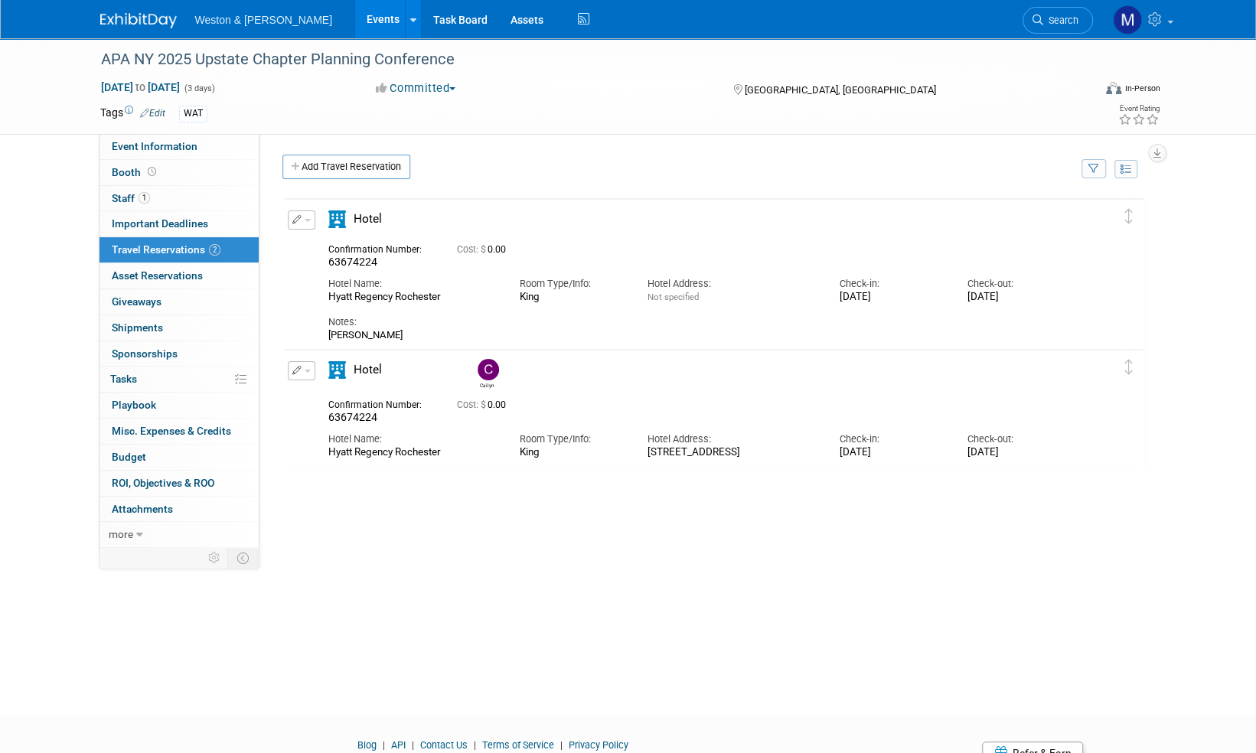
click at [142, 18] on img at bounding box center [138, 20] width 77 height 15
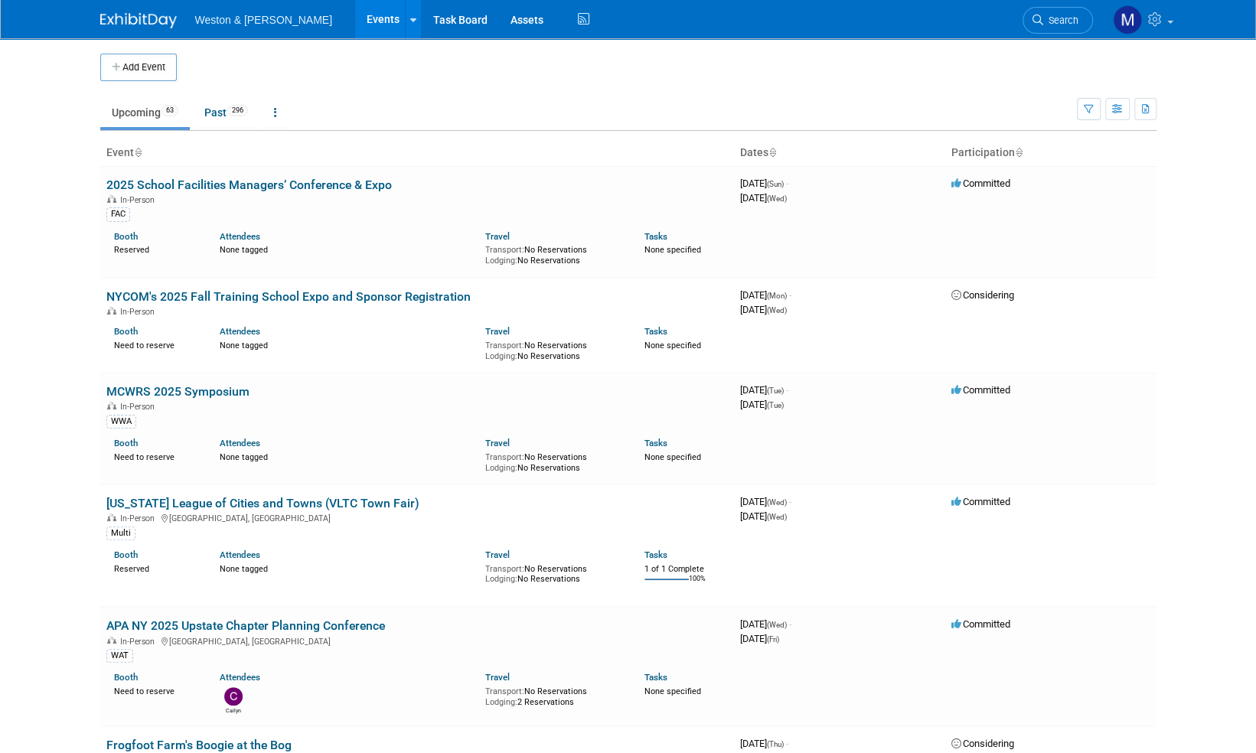
click at [144, 15] on img at bounding box center [138, 20] width 77 height 15
click at [189, 182] on link "2025 School Facilities Managers’ Conference & Expo" at bounding box center [248, 185] width 285 height 15
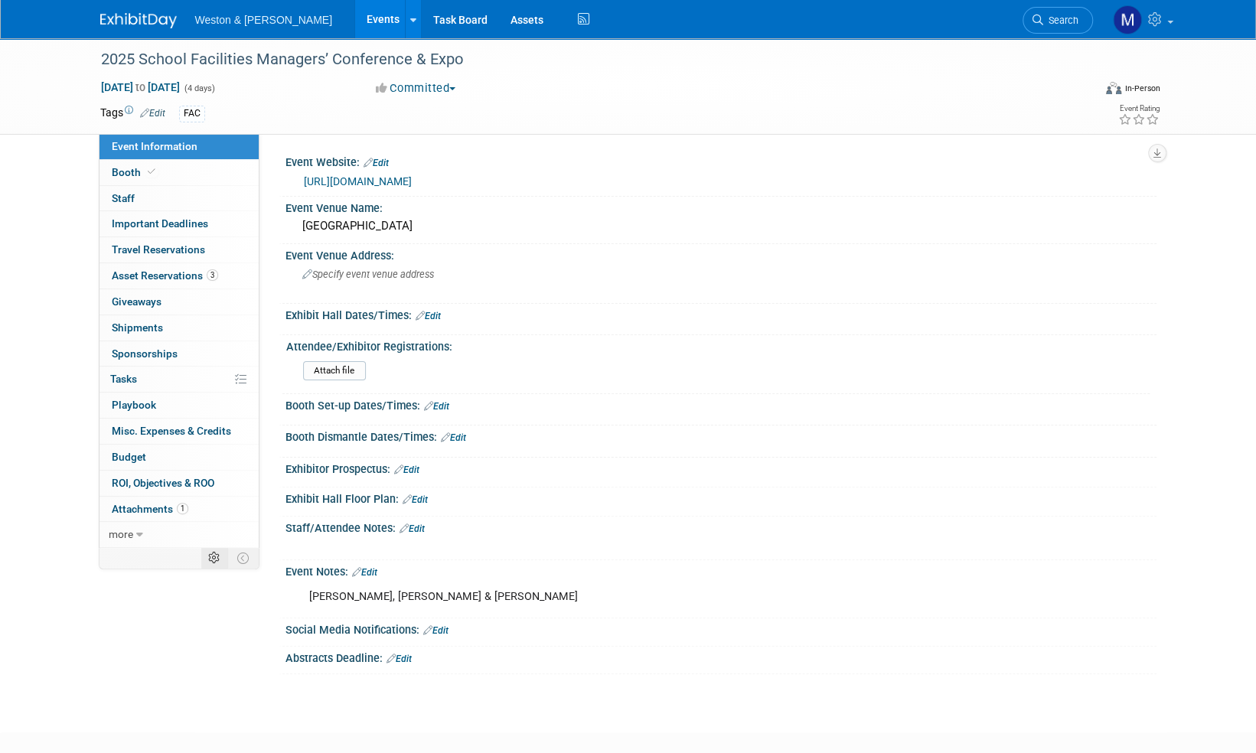
click at [214, 555] on icon at bounding box center [213, 558] width 11 height 11
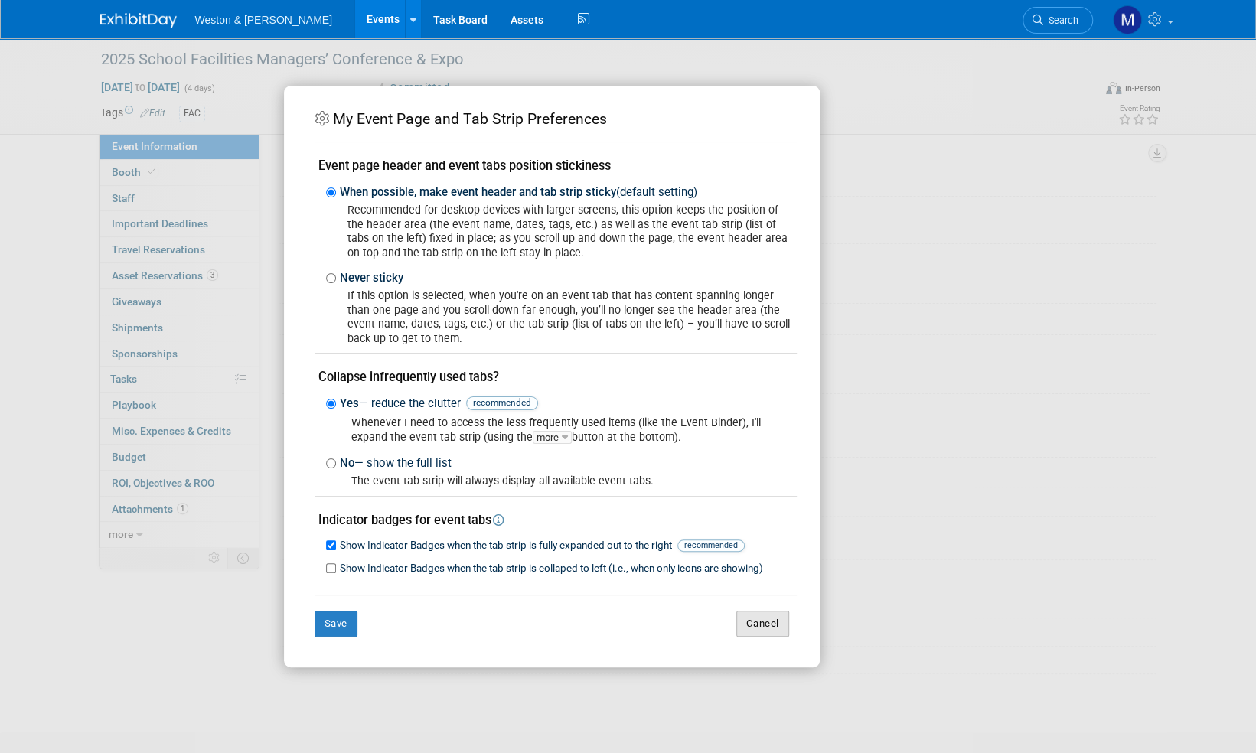
click at [777, 625] on button "Cancel" at bounding box center [762, 624] width 53 height 26
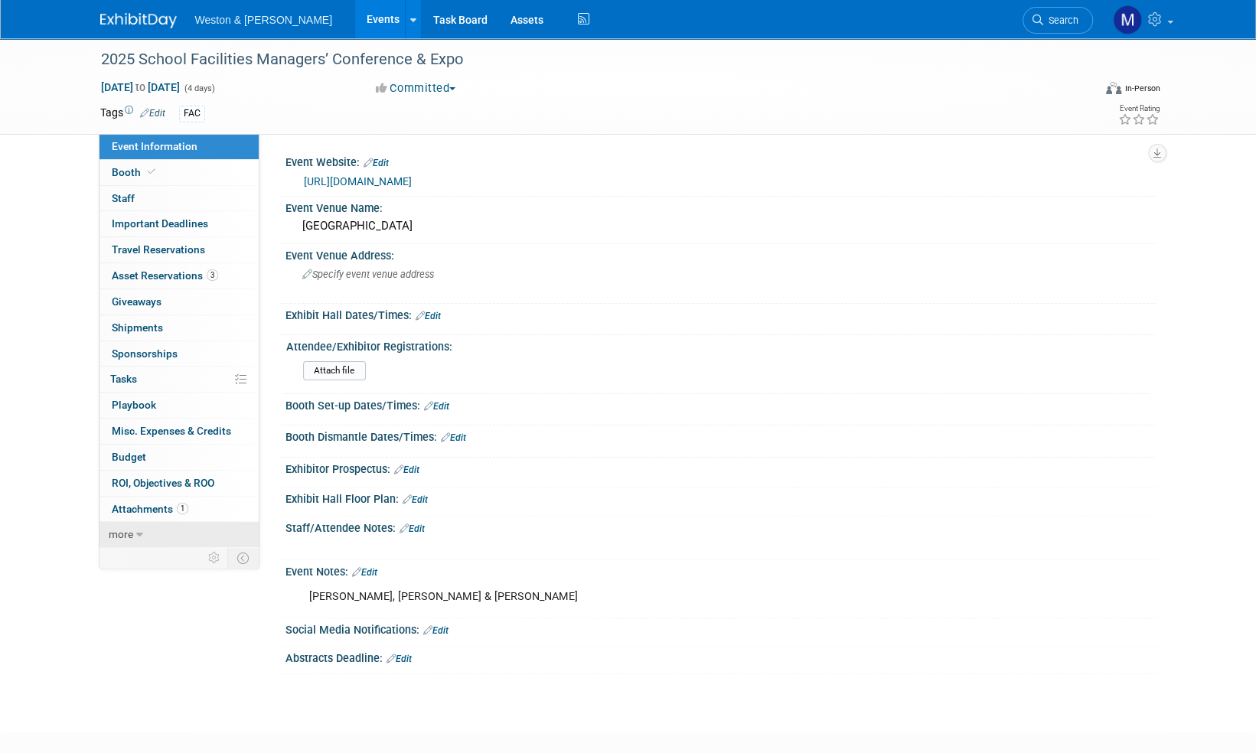
click at [129, 531] on span "more" at bounding box center [121, 534] width 24 height 12
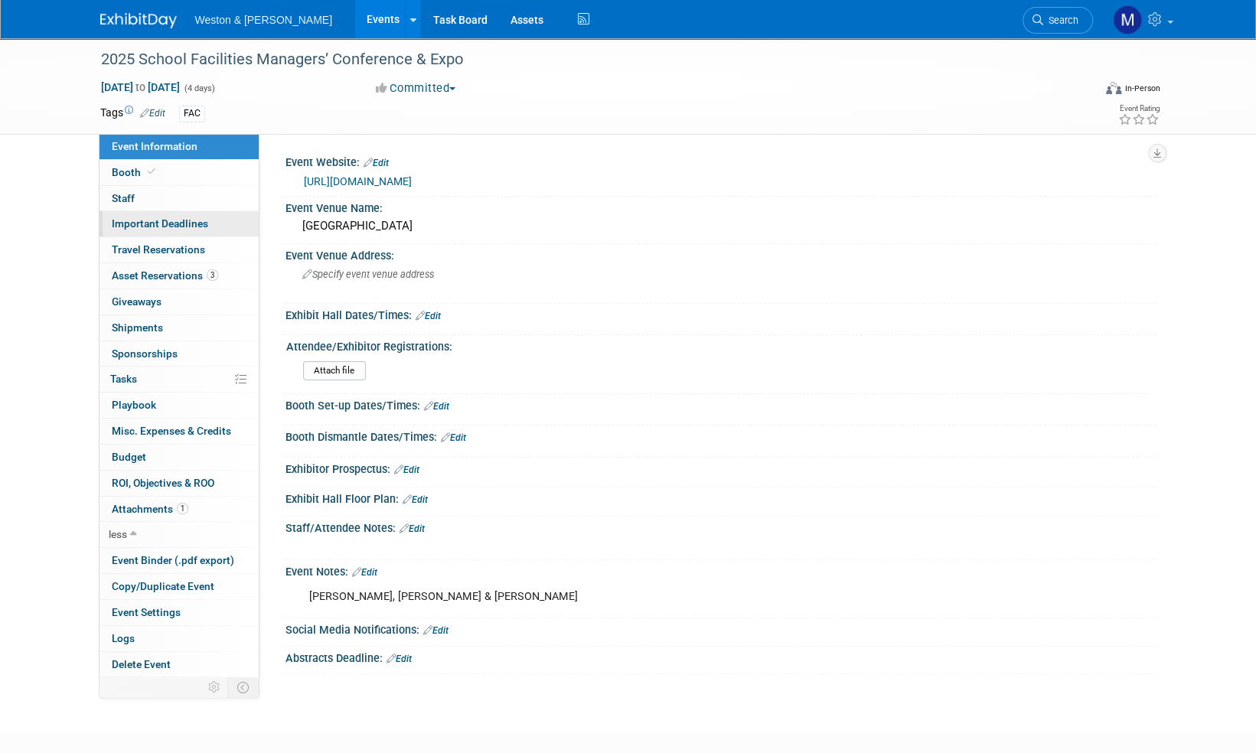
click at [187, 229] on span "Important Deadlines" at bounding box center [160, 223] width 96 height 12
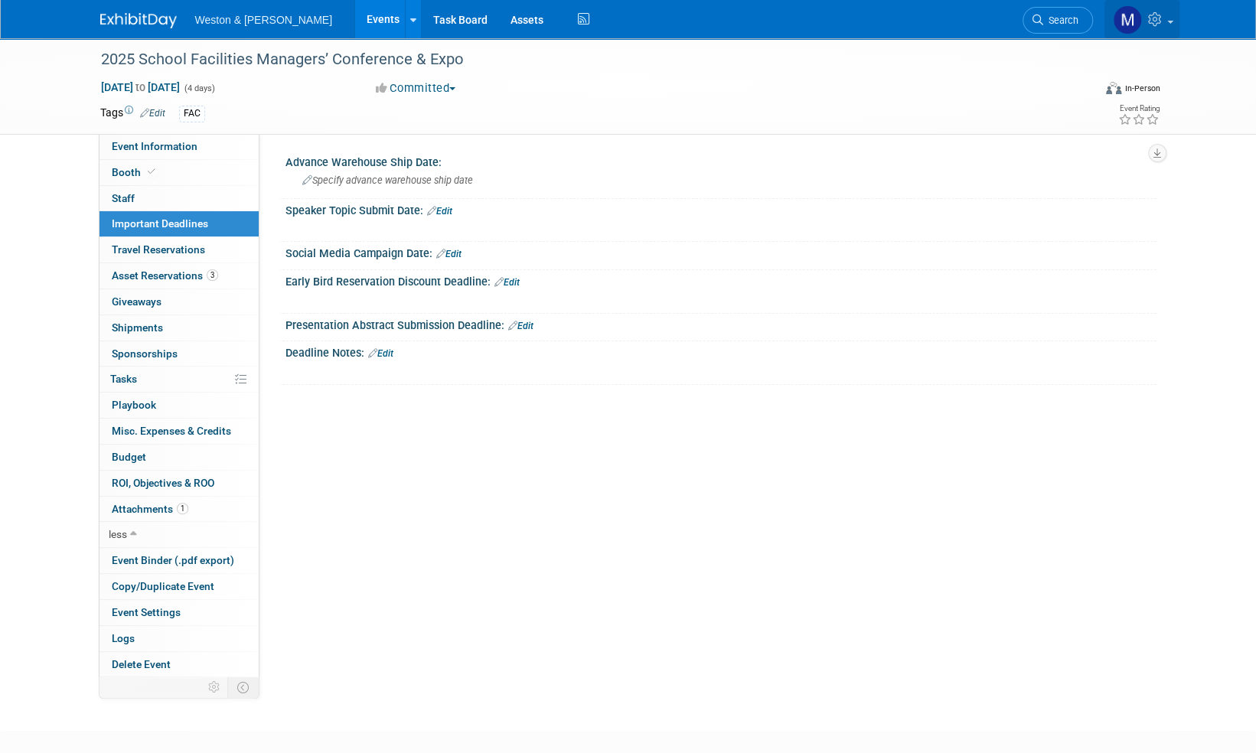
click at [1162, 18] on icon at bounding box center [1157, 19] width 18 height 14
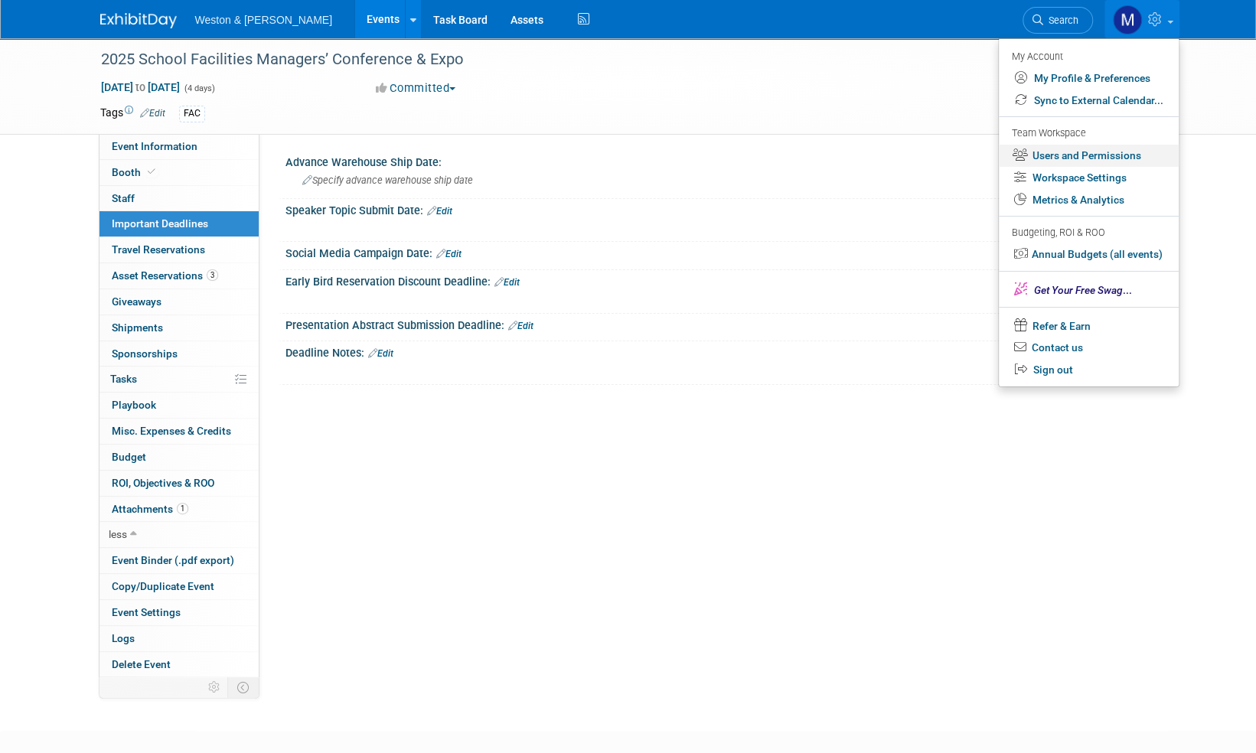
click at [1097, 152] on link "Users and Permissions" at bounding box center [1089, 156] width 180 height 22
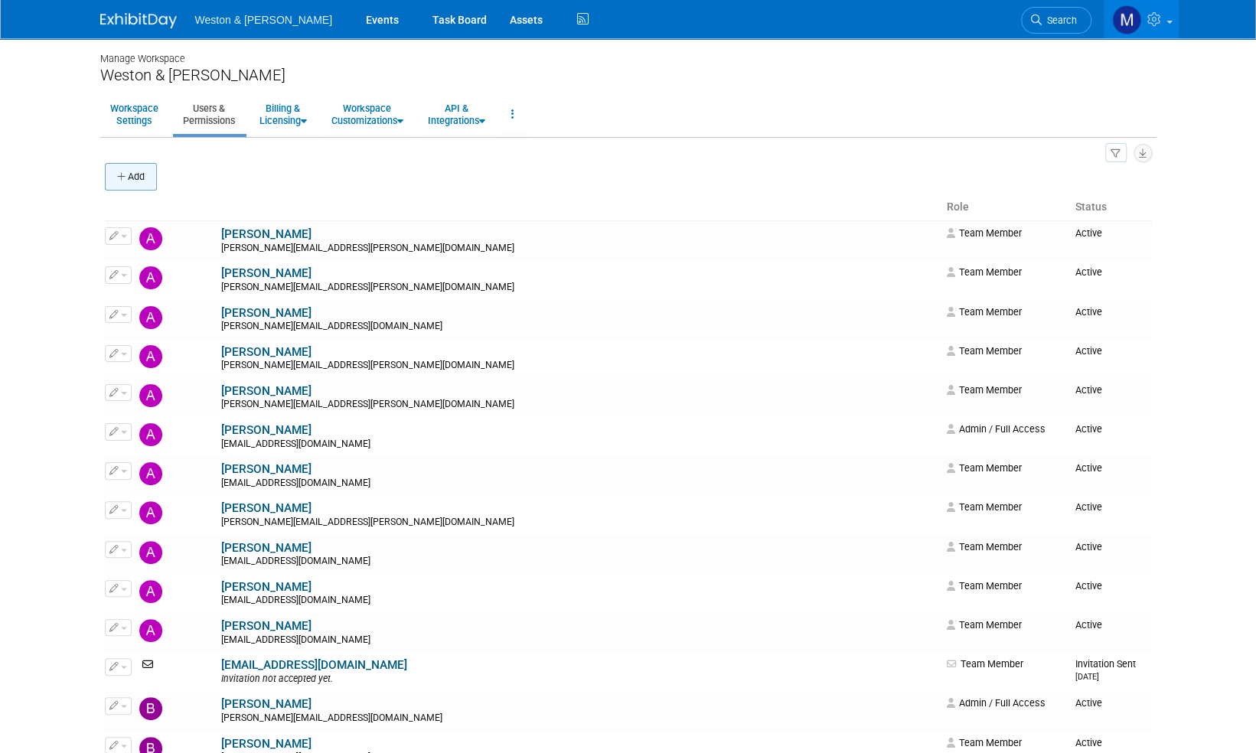
click at [130, 173] on button "Add" at bounding box center [131, 177] width 52 height 28
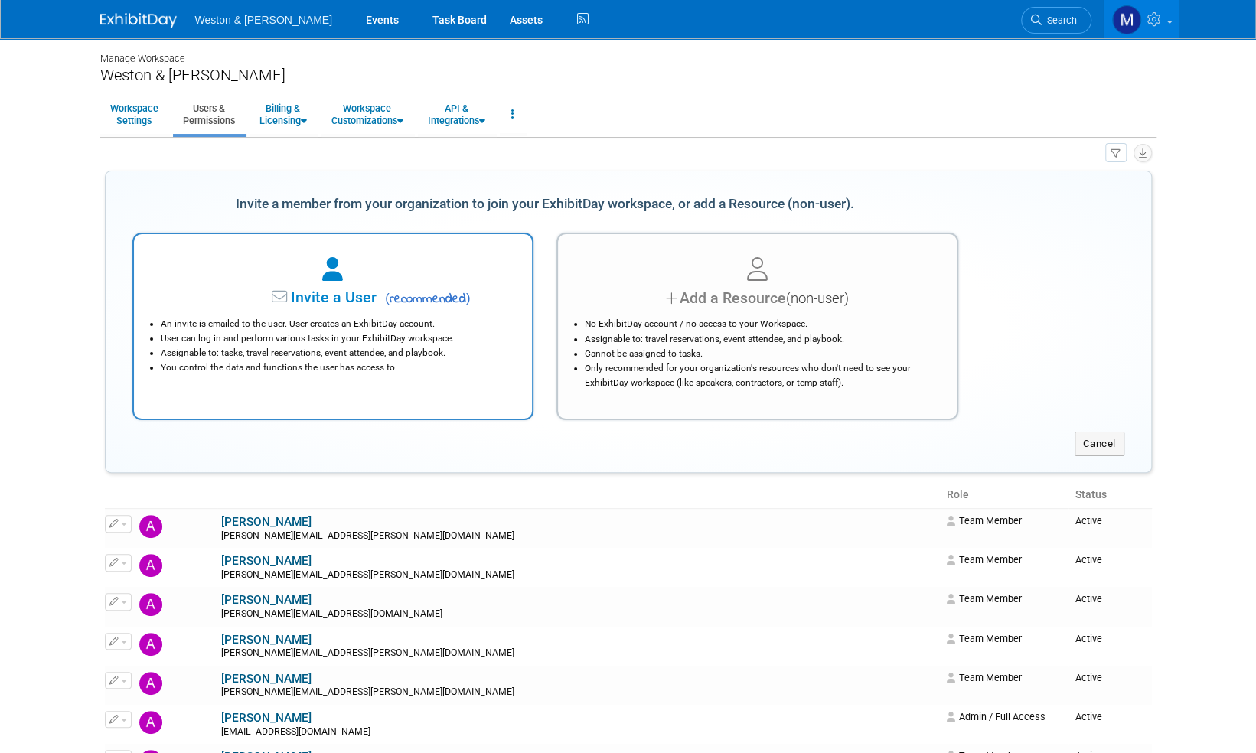
click at [336, 295] on span "Invite a User" at bounding box center [285, 298] width 181 height 18
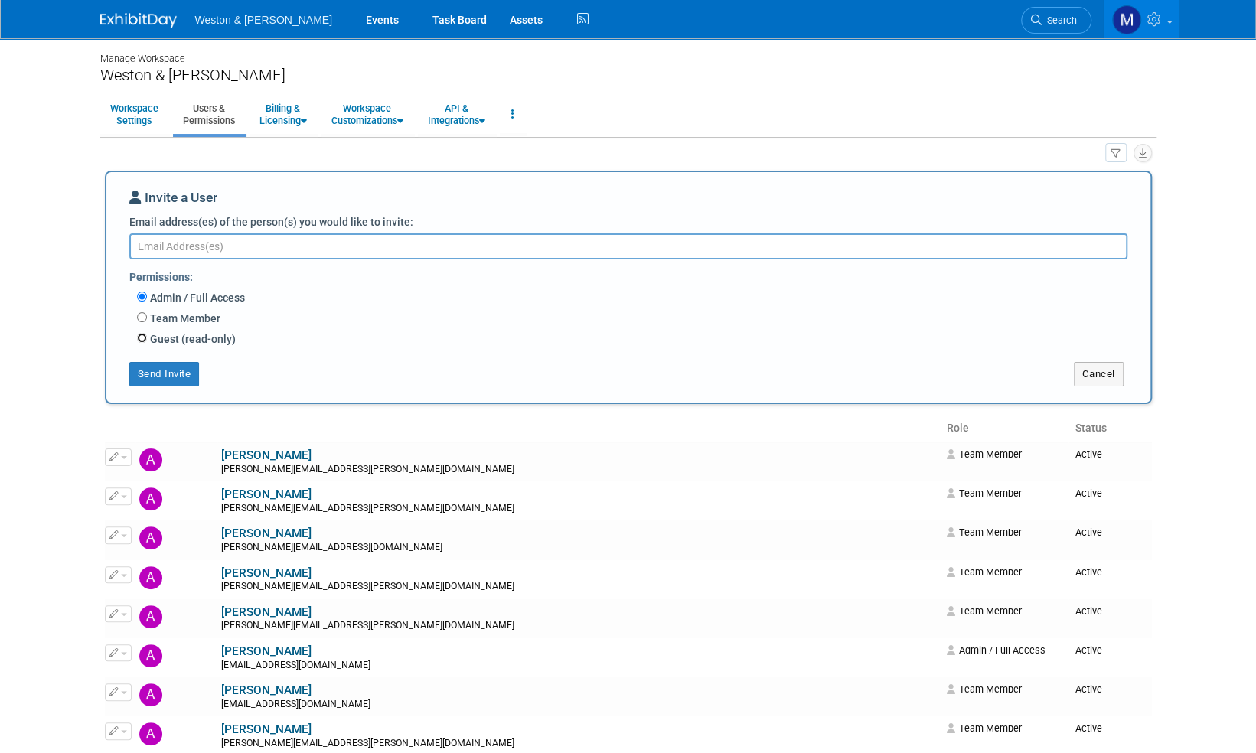
click at [144, 338] on input "Guest (read-only)" at bounding box center [142, 338] width 10 height 10
radio input "true"
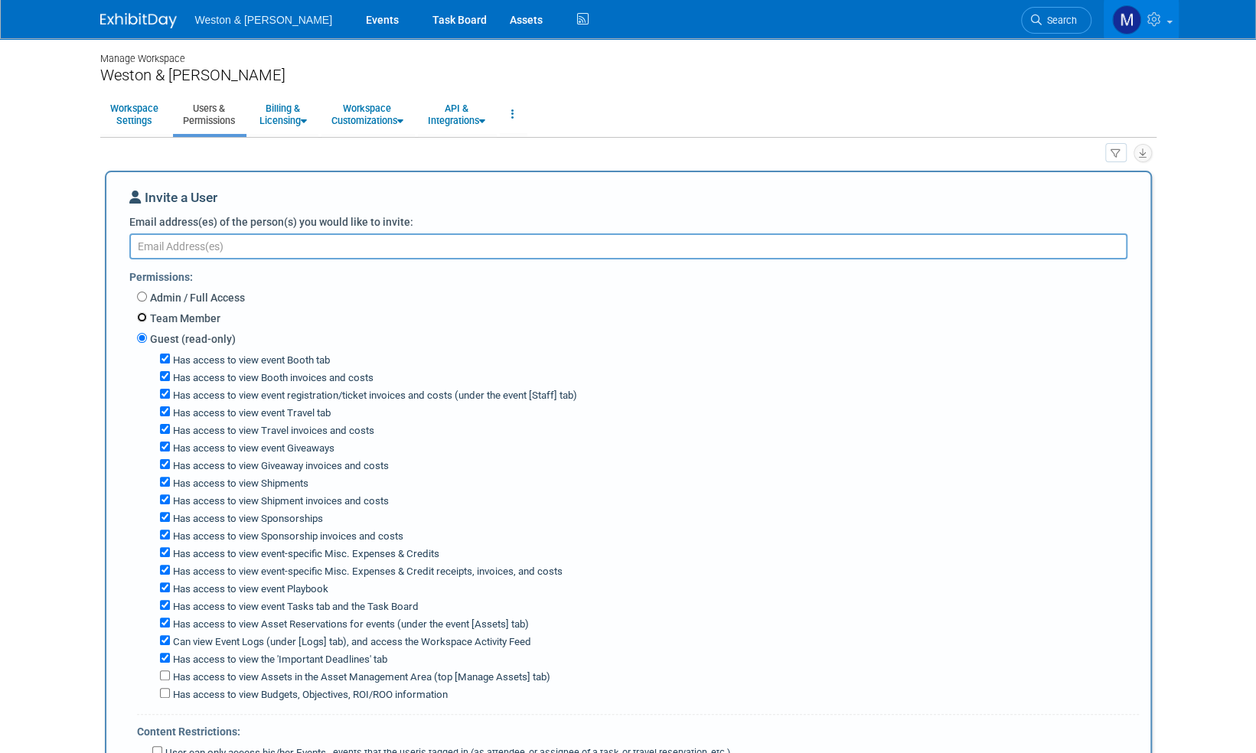
click at [142, 318] on input "Team Member" at bounding box center [142, 317] width 10 height 10
radio input "true"
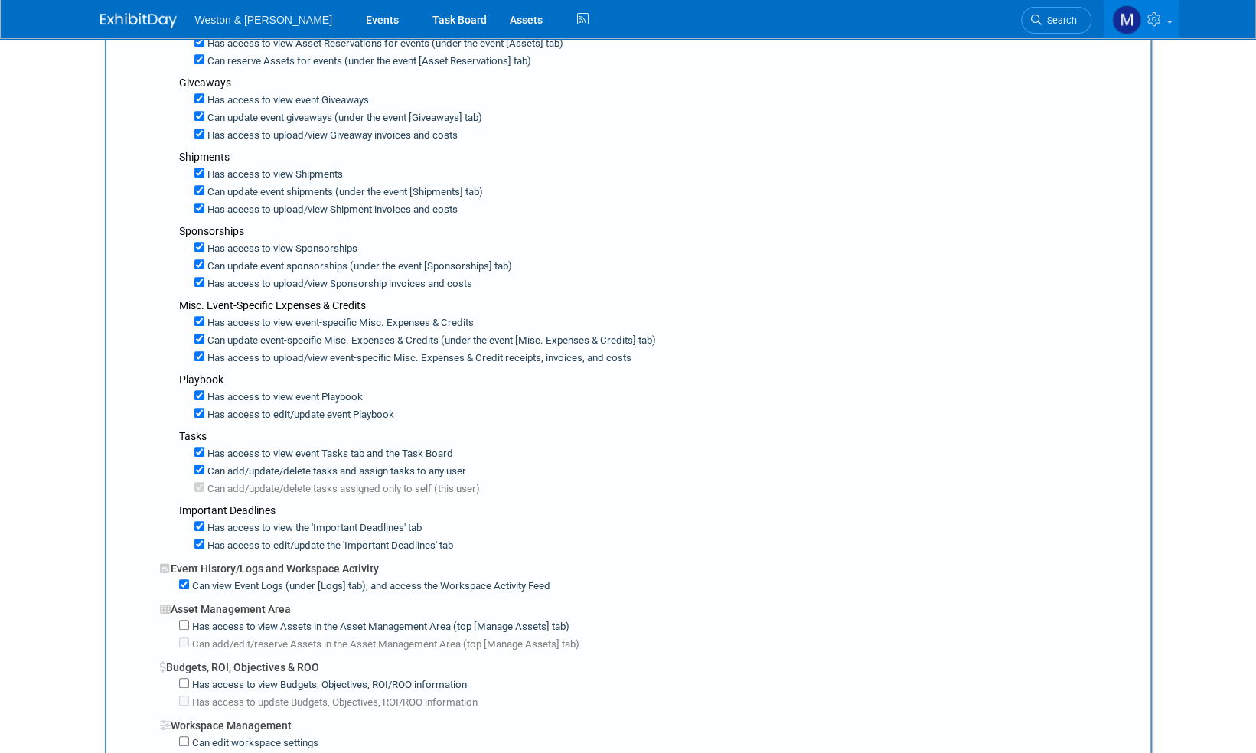
scroll to position [689, 0]
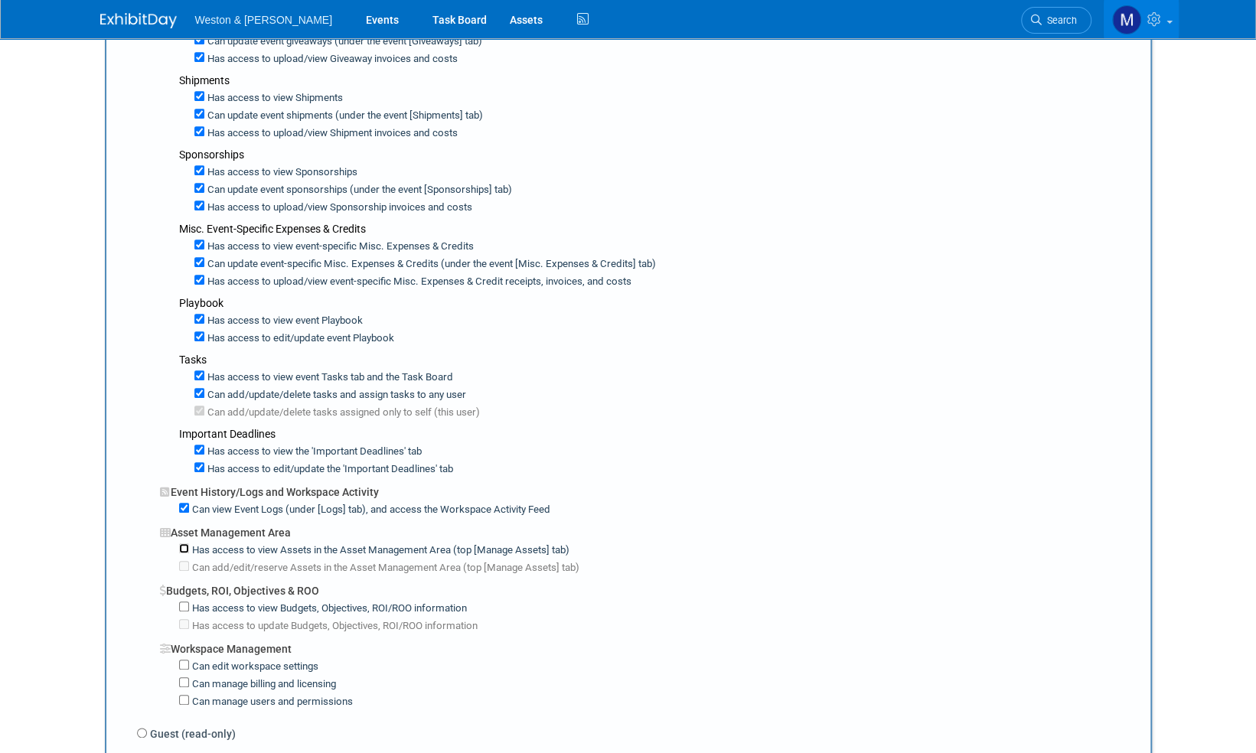
click at [185, 543] on input "Has access to view Assets in the Asset Management Area (top [Manage Assets] tab)" at bounding box center [184, 548] width 10 height 10
checkbox input "true"
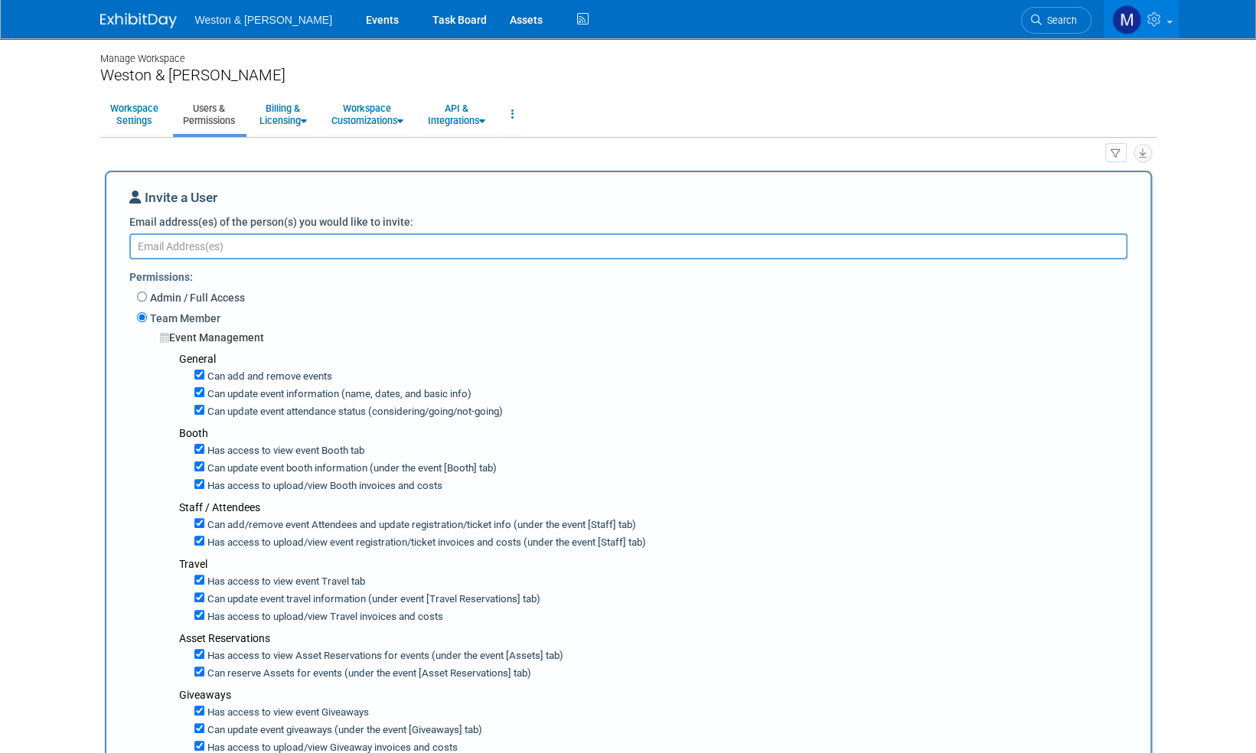
scroll to position [0, 0]
click at [143, 292] on input "Admin / Full Access" at bounding box center [142, 297] width 10 height 10
radio input "true"
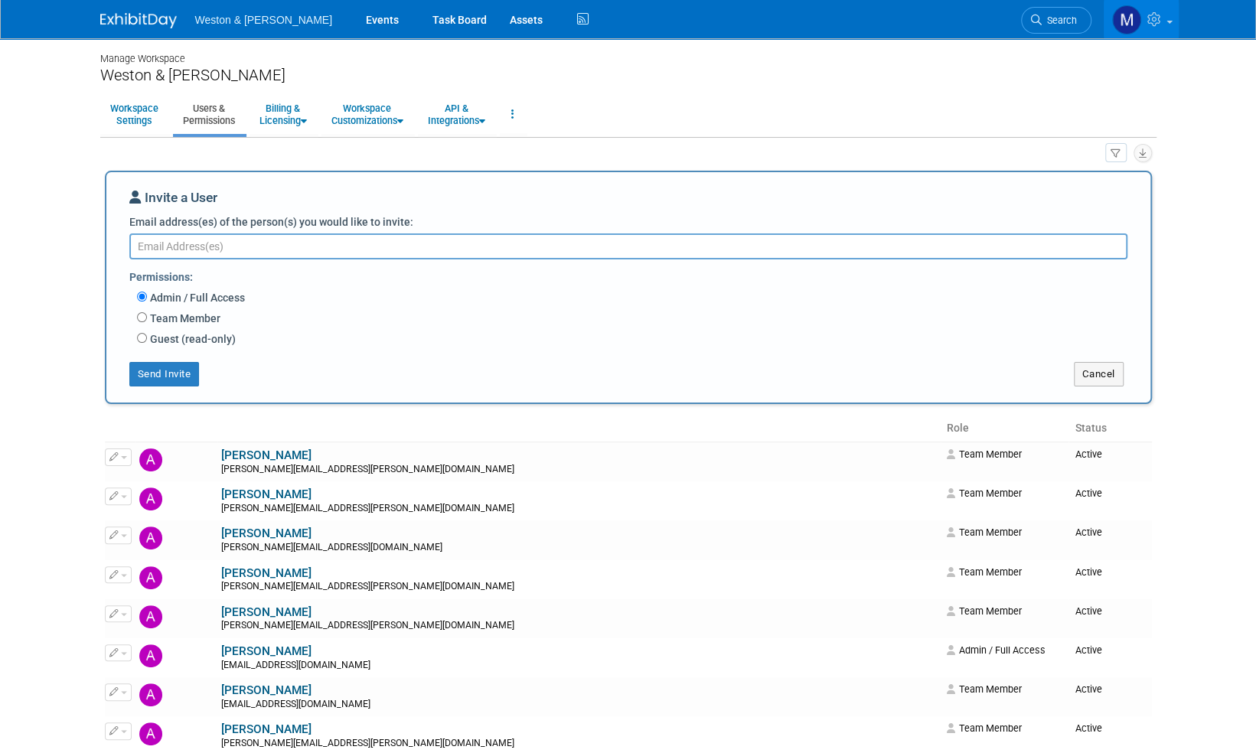
click at [215, 299] on label "Admin / Full Access" at bounding box center [196, 297] width 98 height 15
click at [147, 299] on input "Admin / Full Access" at bounding box center [142, 297] width 10 height 10
click at [141, 318] on input "Team Member" at bounding box center [142, 317] width 10 height 10
radio input "true"
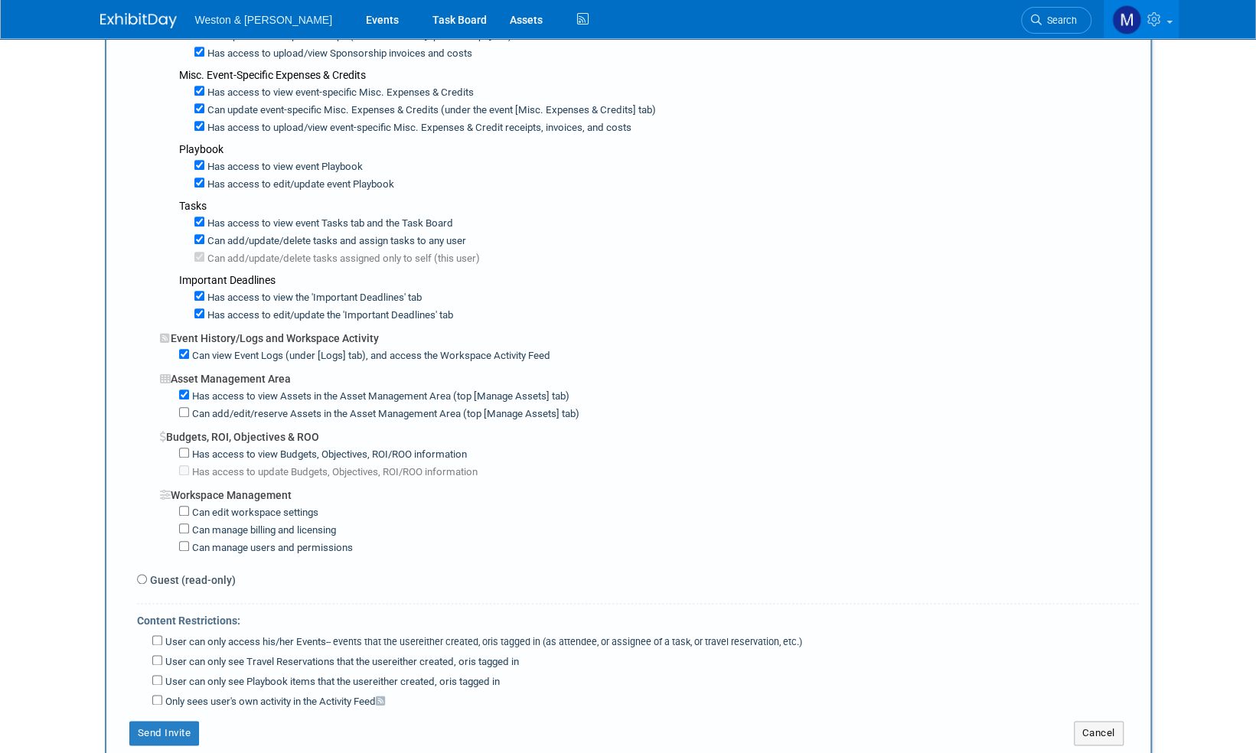
scroll to position [918, 0]
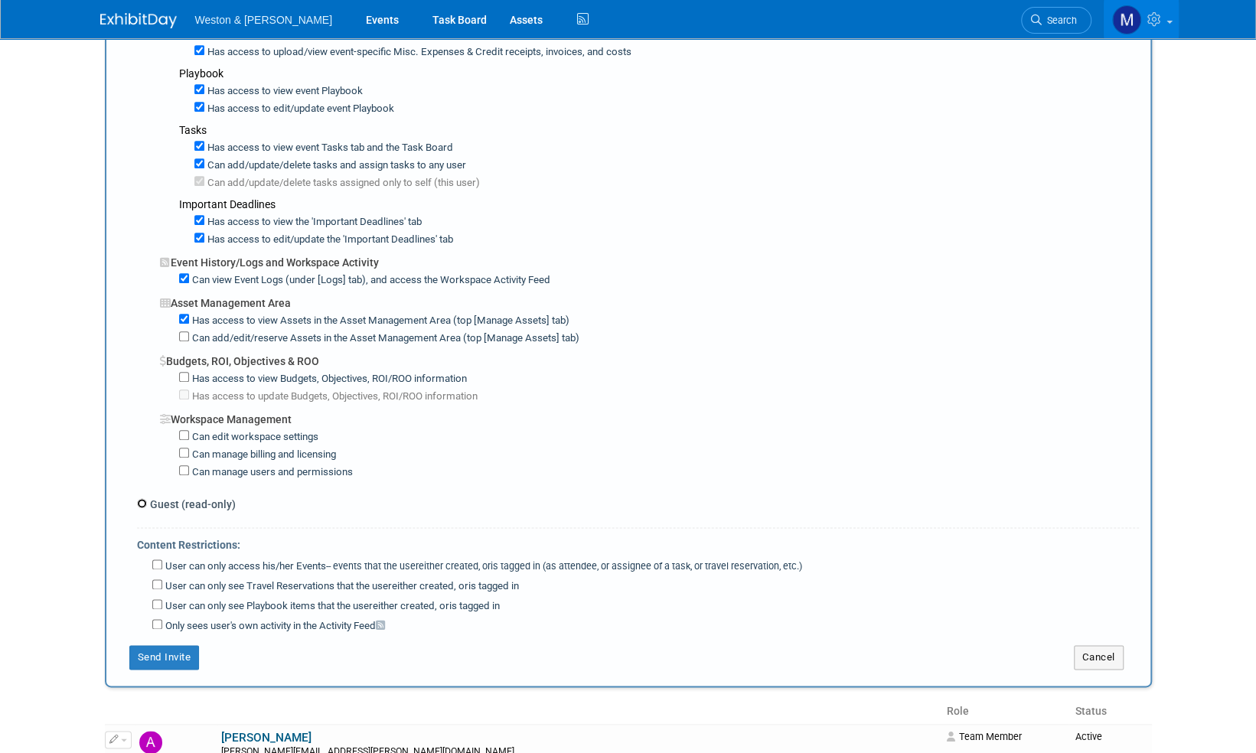
click at [142, 498] on input "Guest (read-only)" at bounding box center [142, 503] width 10 height 10
radio input "true"
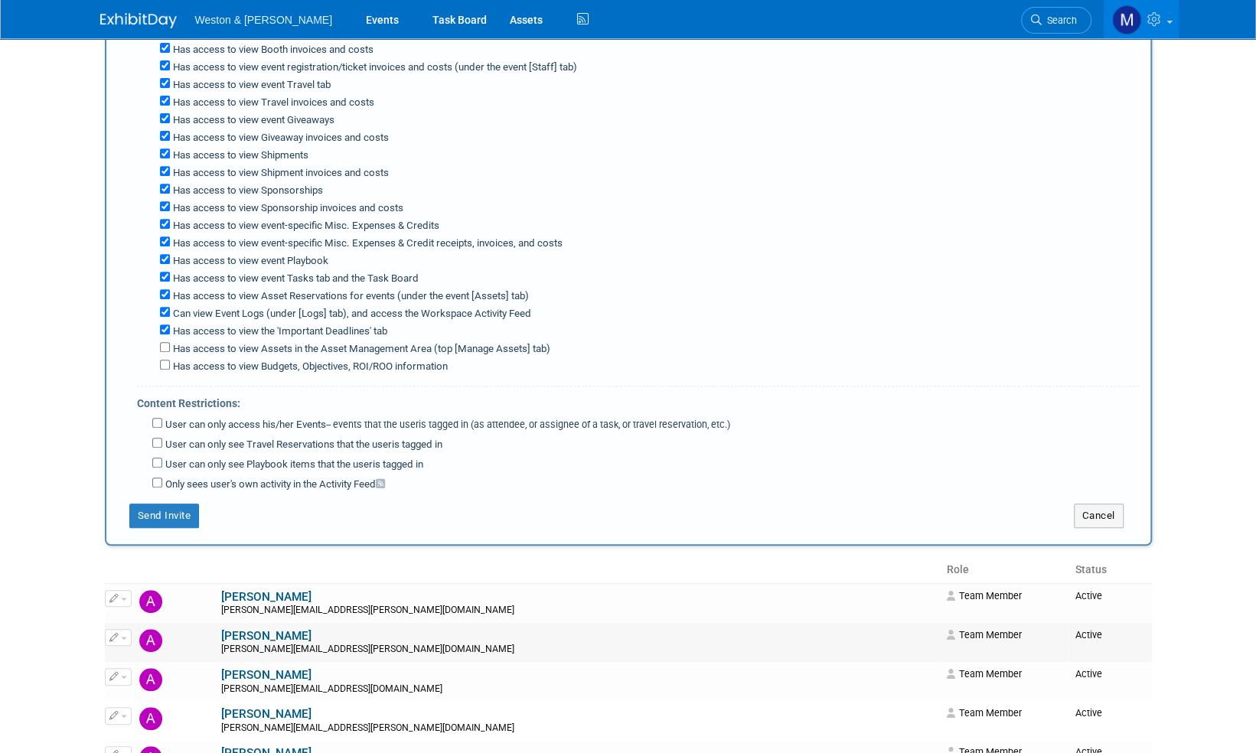
scroll to position [459, 0]
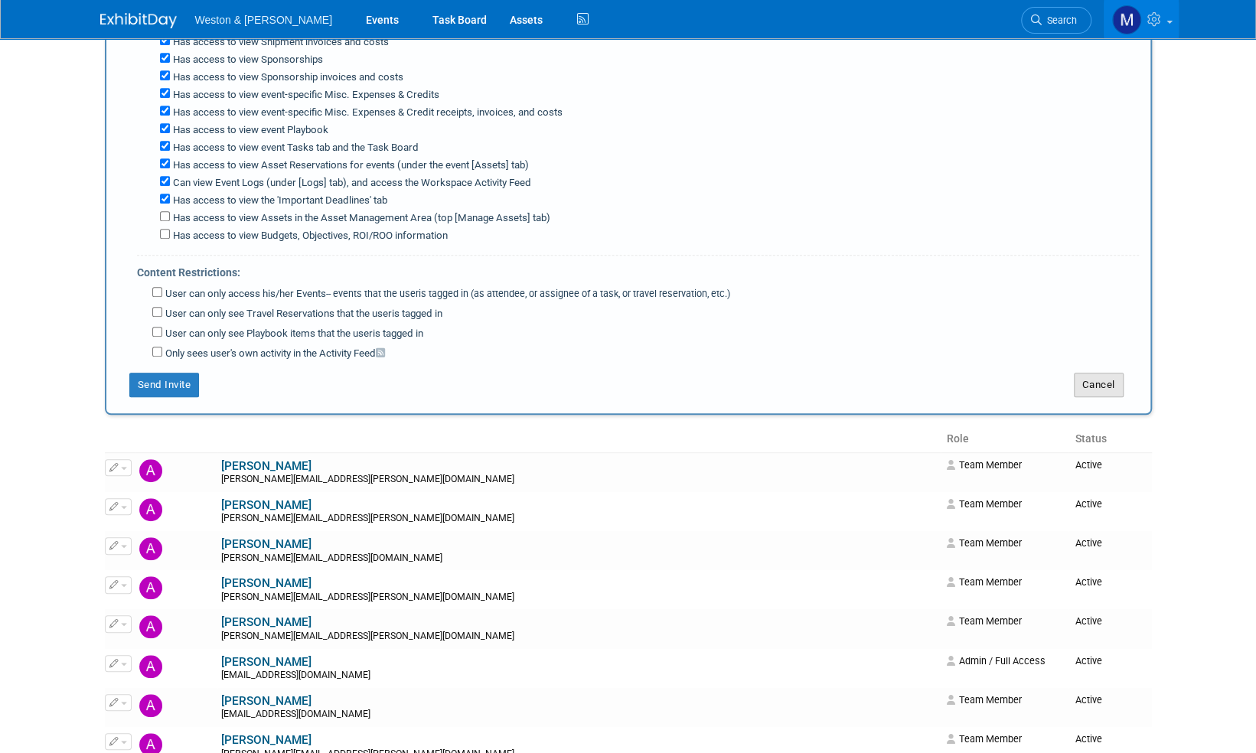
click at [1116, 373] on button "Cancel" at bounding box center [1099, 385] width 50 height 24
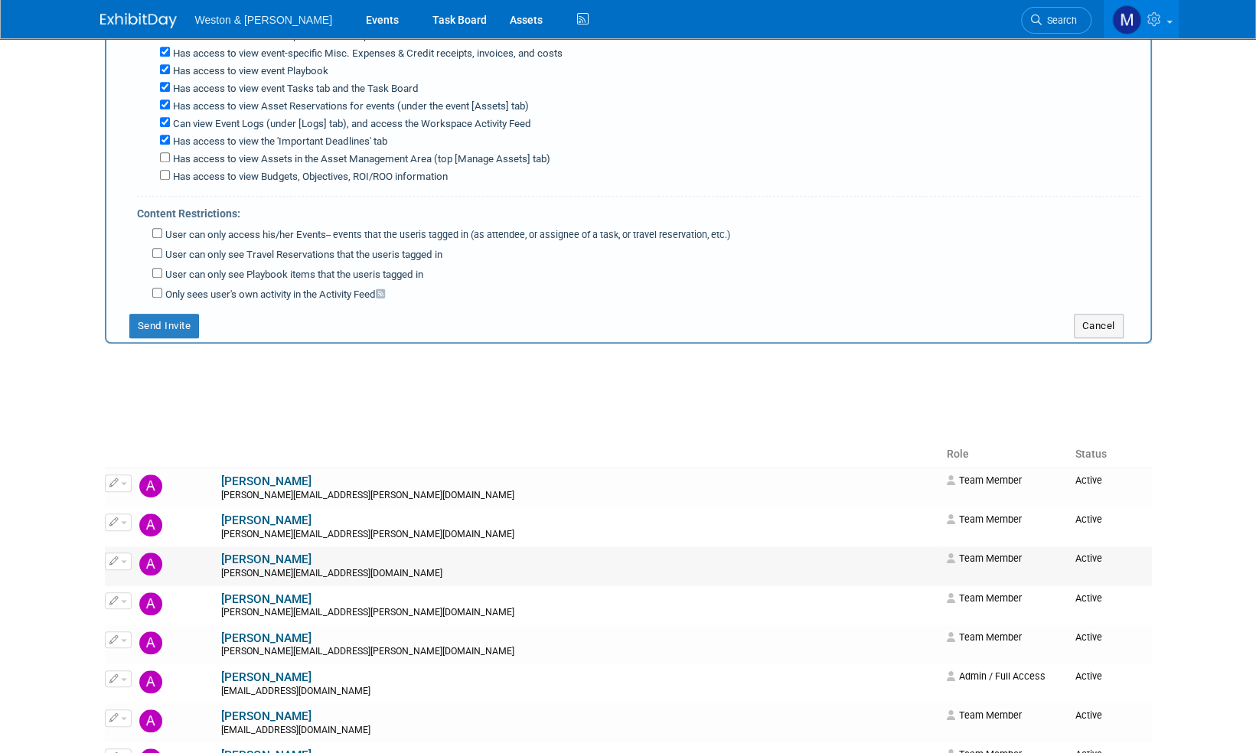
scroll to position [0, 0]
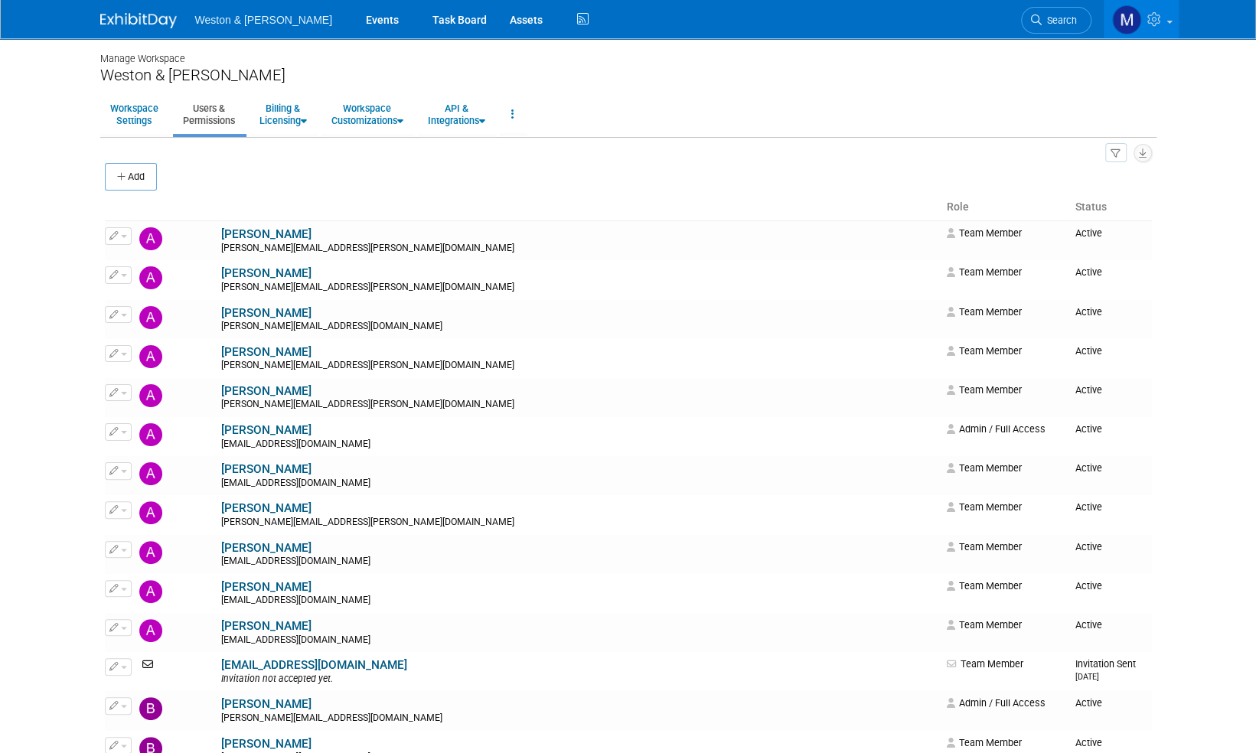
click at [145, 24] on img at bounding box center [138, 20] width 77 height 15
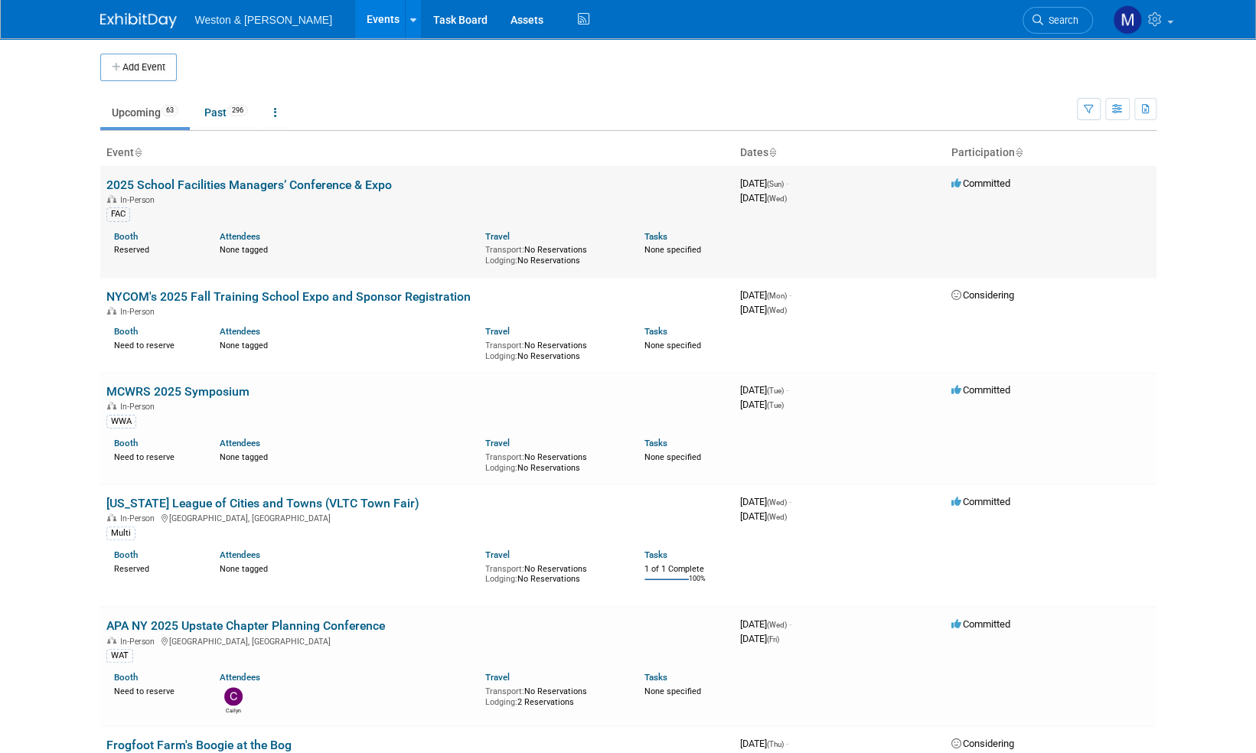
click at [308, 180] on link "2025 School Facilities Managers’ Conference & Expo" at bounding box center [248, 185] width 285 height 15
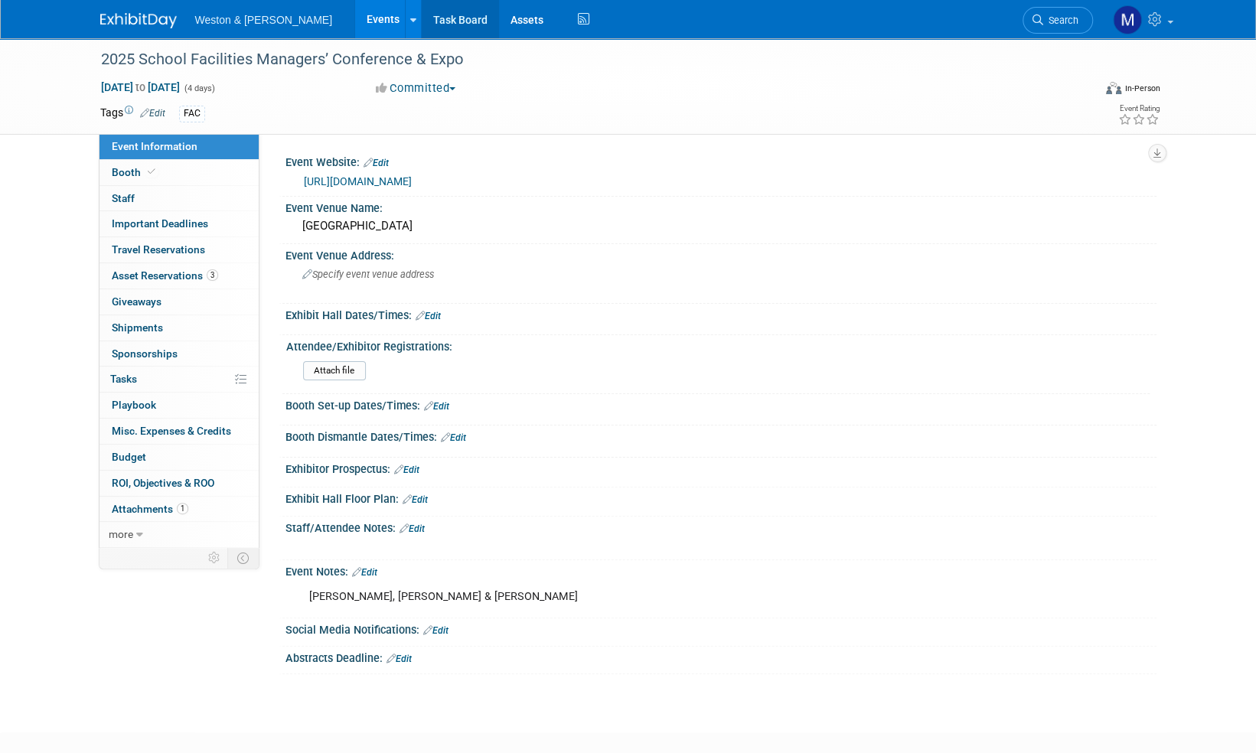
click at [427, 17] on link "Task Board" at bounding box center [460, 19] width 77 height 38
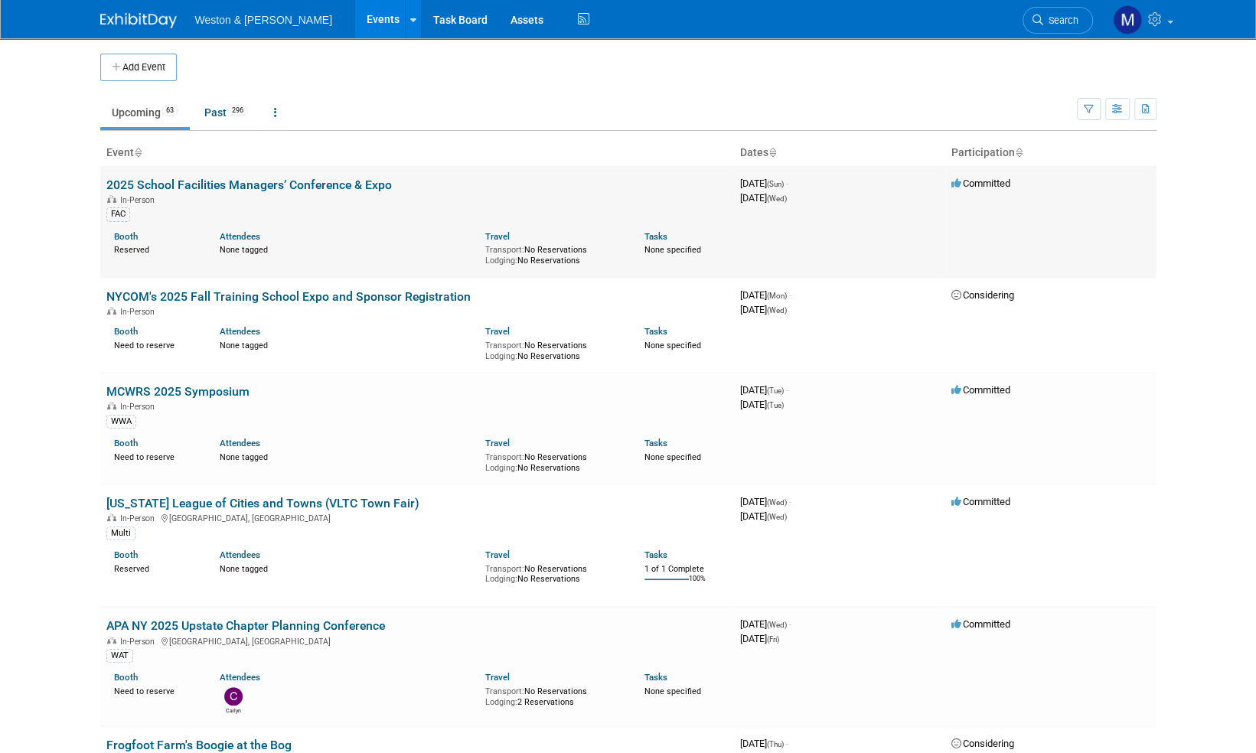
click at [317, 188] on link "2025 School Facilities Managers’ Conference & Expo" at bounding box center [248, 185] width 285 height 15
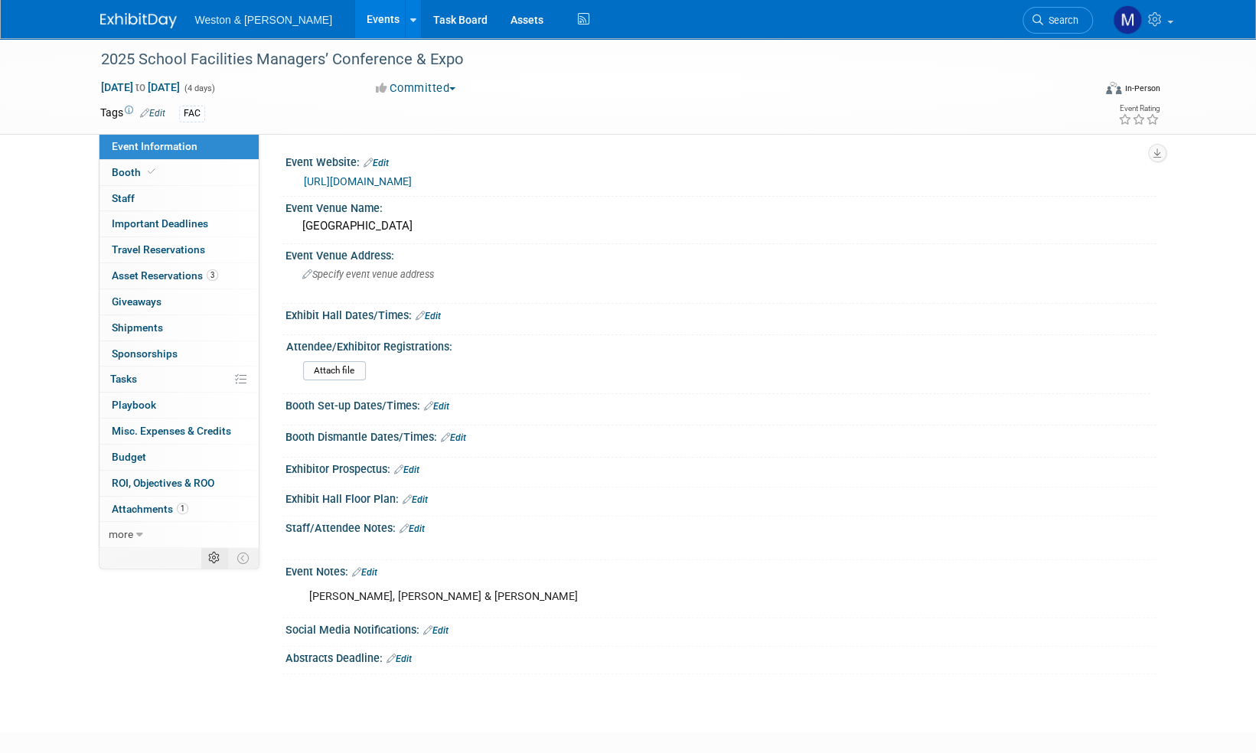
click at [214, 554] on icon at bounding box center [213, 558] width 11 height 11
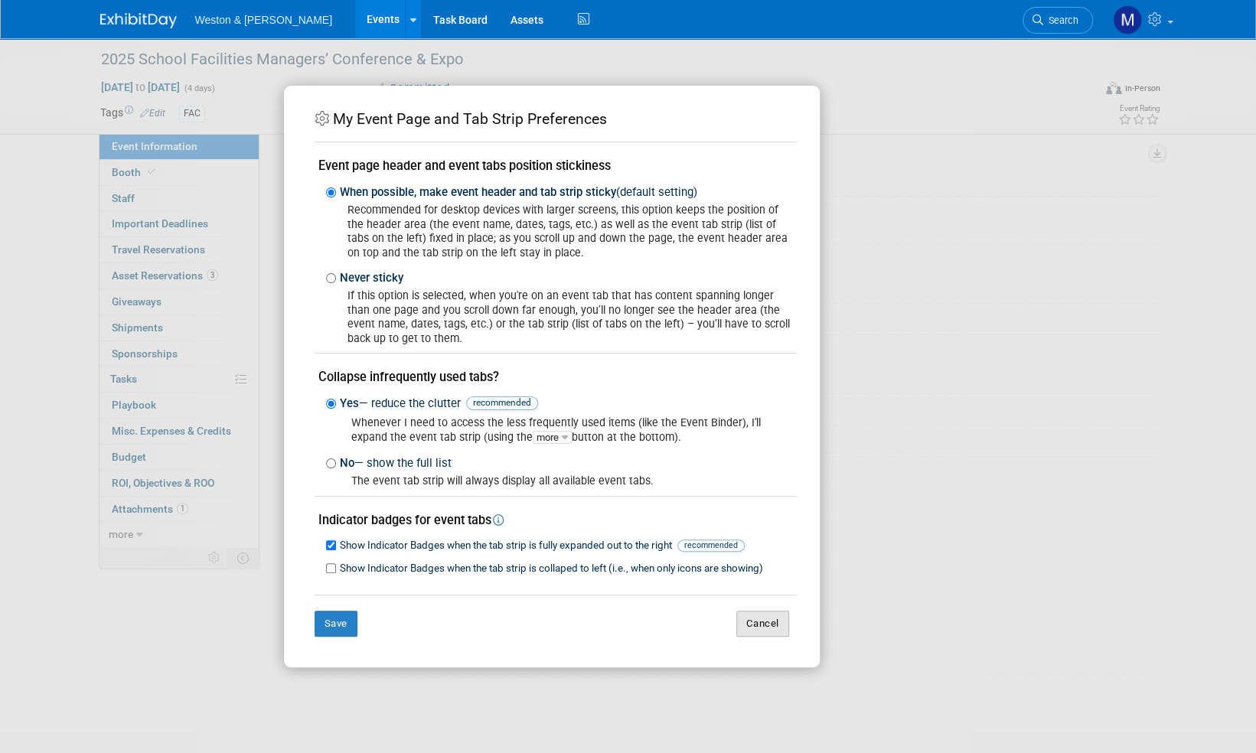
click at [768, 622] on button "Cancel" at bounding box center [762, 624] width 53 height 26
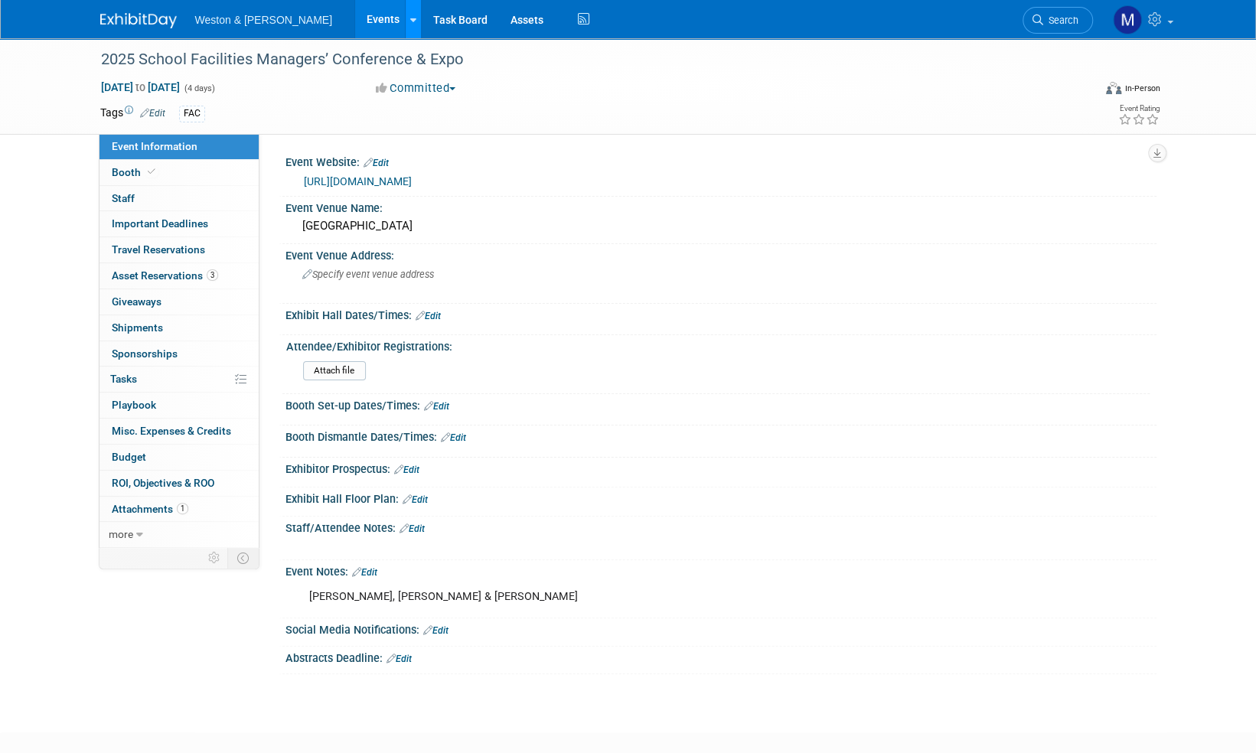
click at [410, 24] on div at bounding box center [413, 18] width 6 height 15
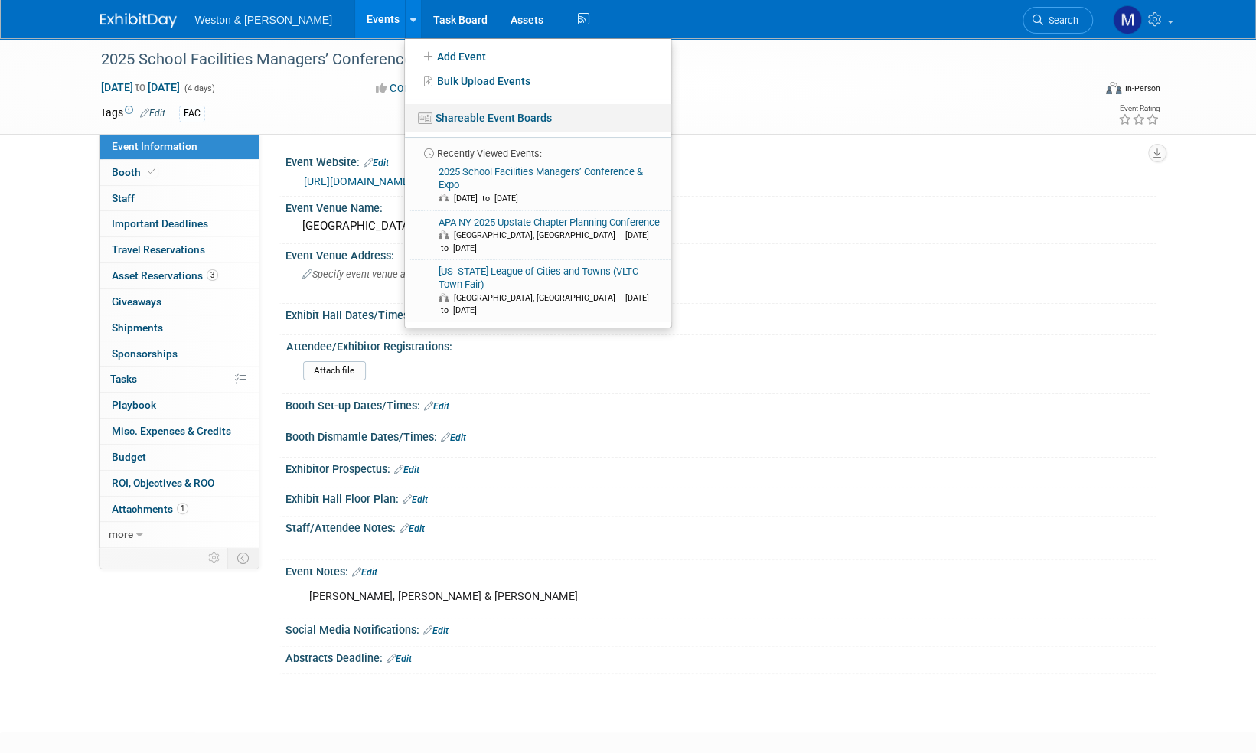
click at [433, 119] on link "Shareable Event Boards" at bounding box center [538, 118] width 266 height 28
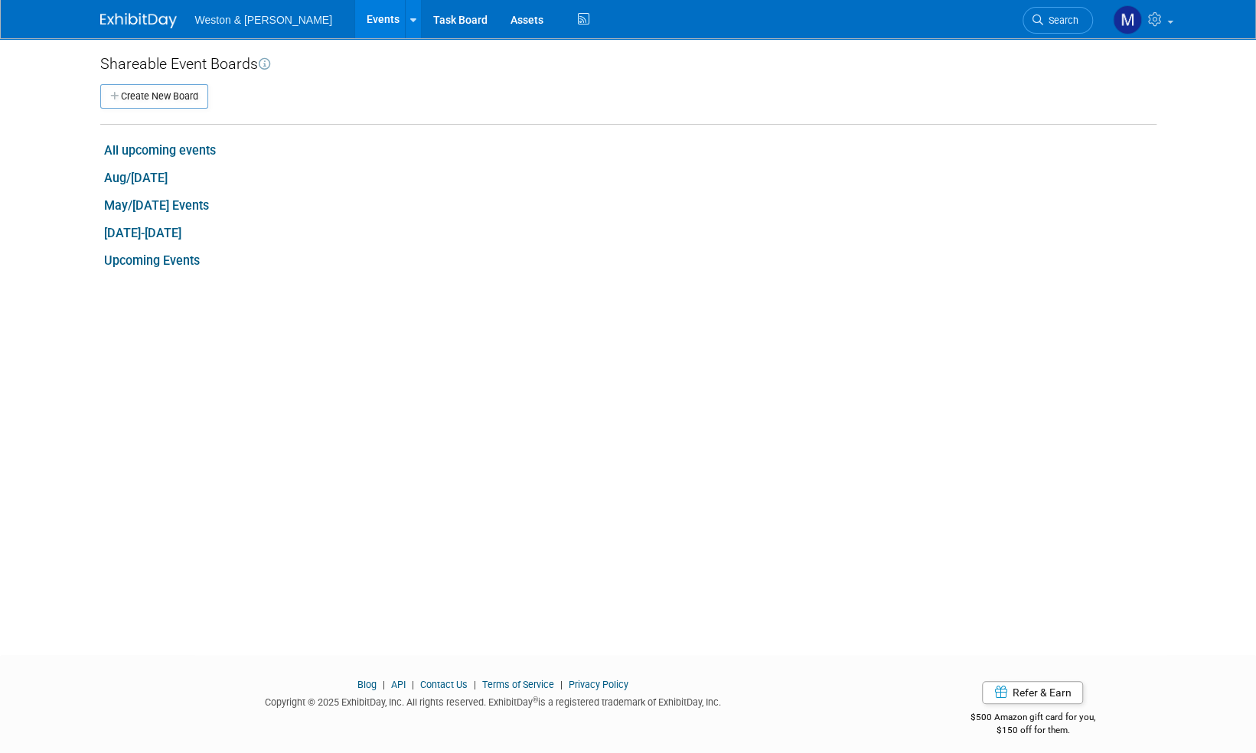
click at [187, 263] on link "Upcoming Events" at bounding box center [152, 260] width 96 height 15
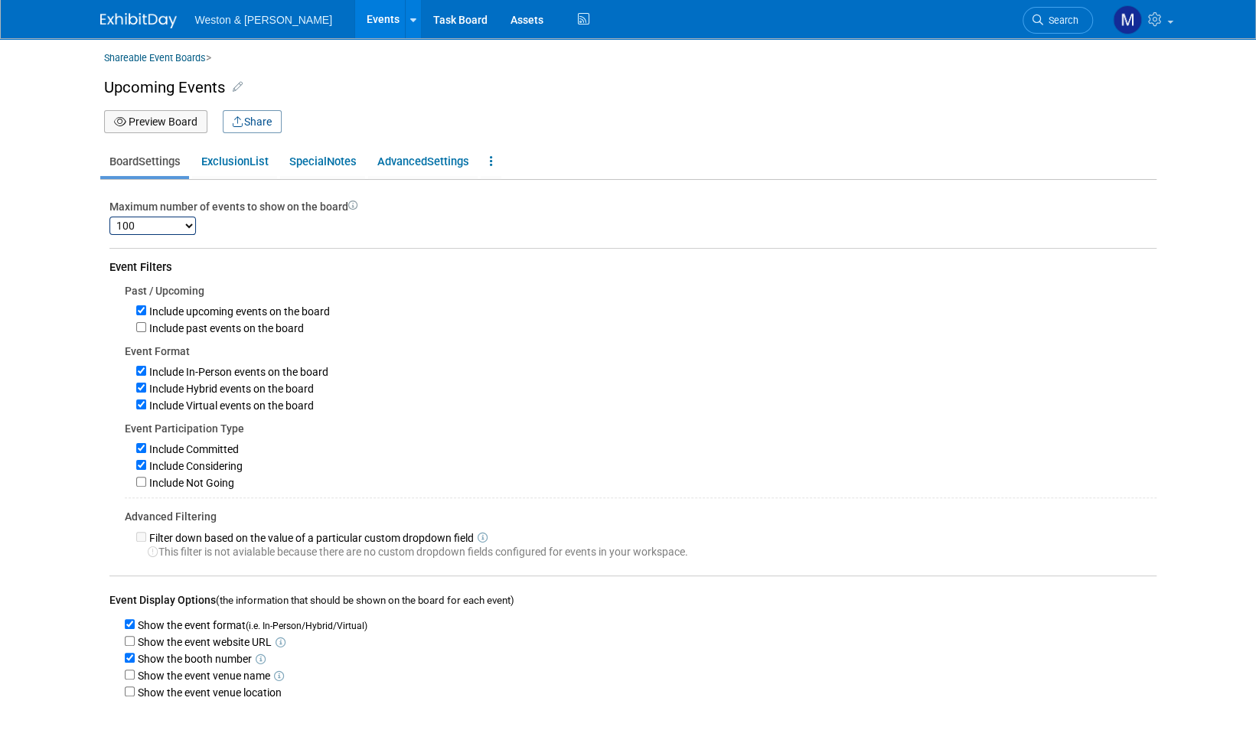
click at [147, 18] on img at bounding box center [138, 20] width 77 height 15
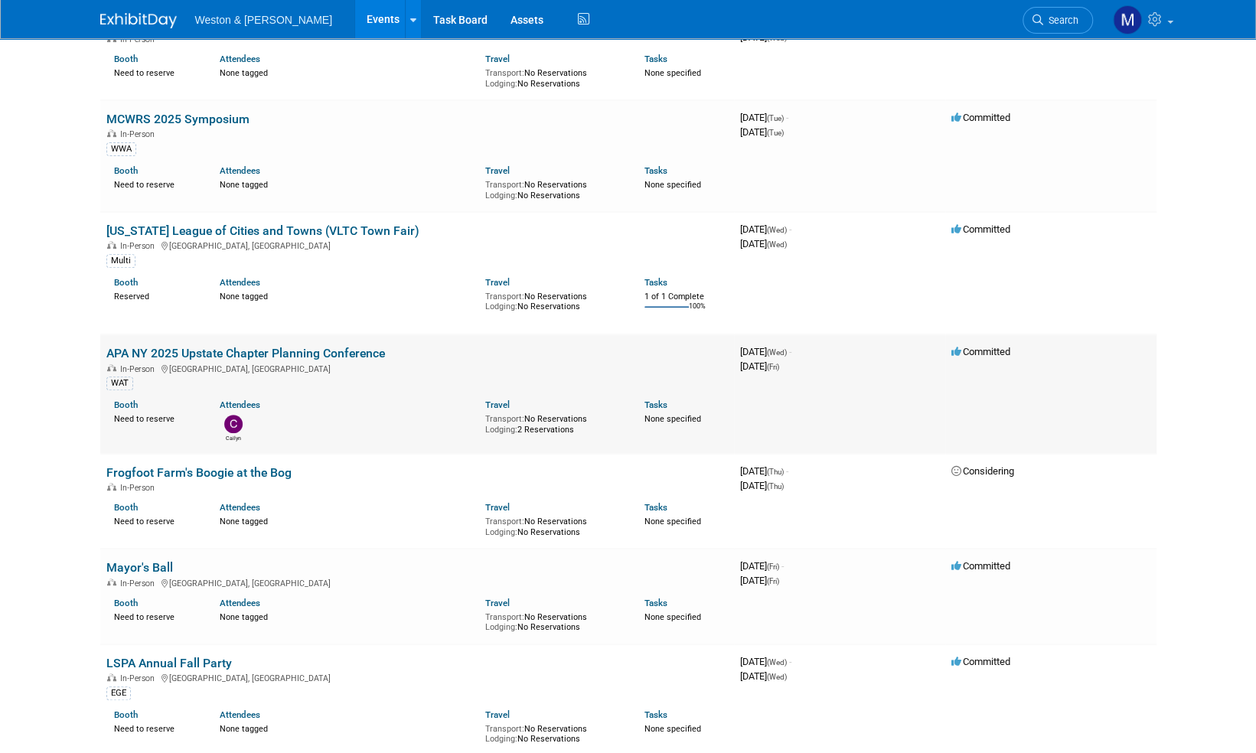
scroll to position [306, 0]
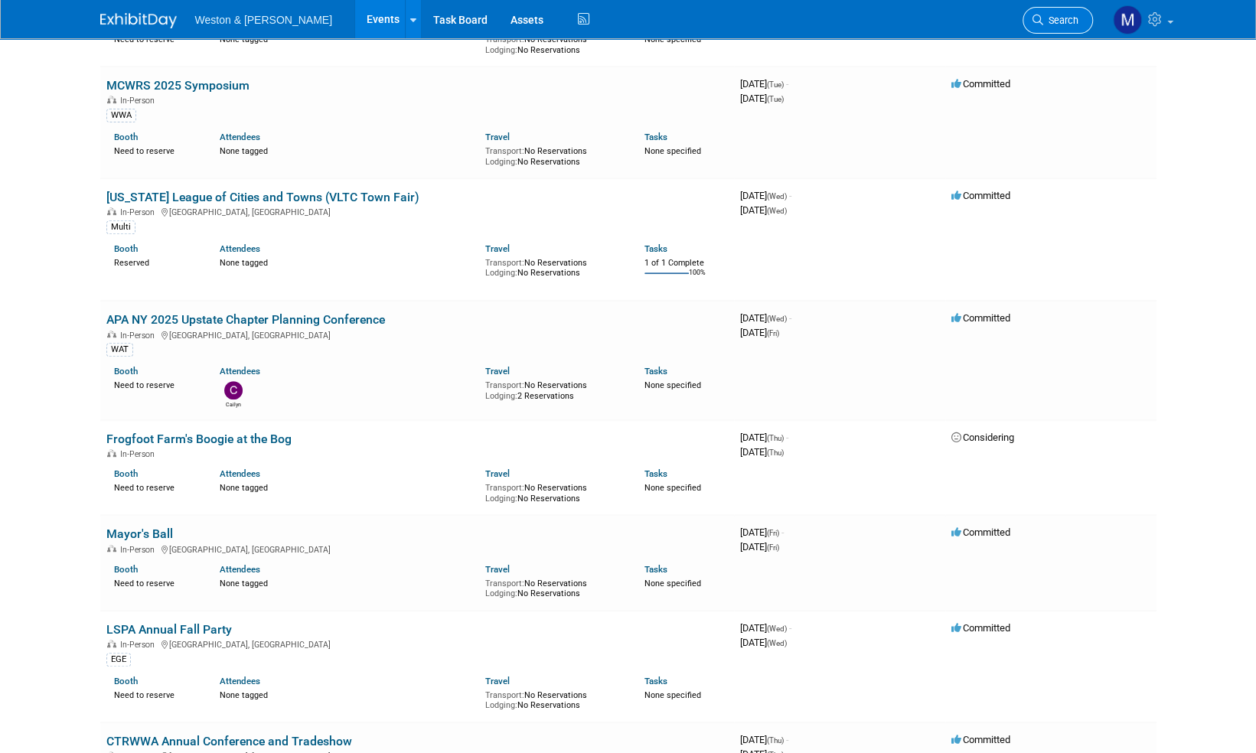
click at [1065, 24] on span "Search" at bounding box center [1060, 20] width 35 height 11
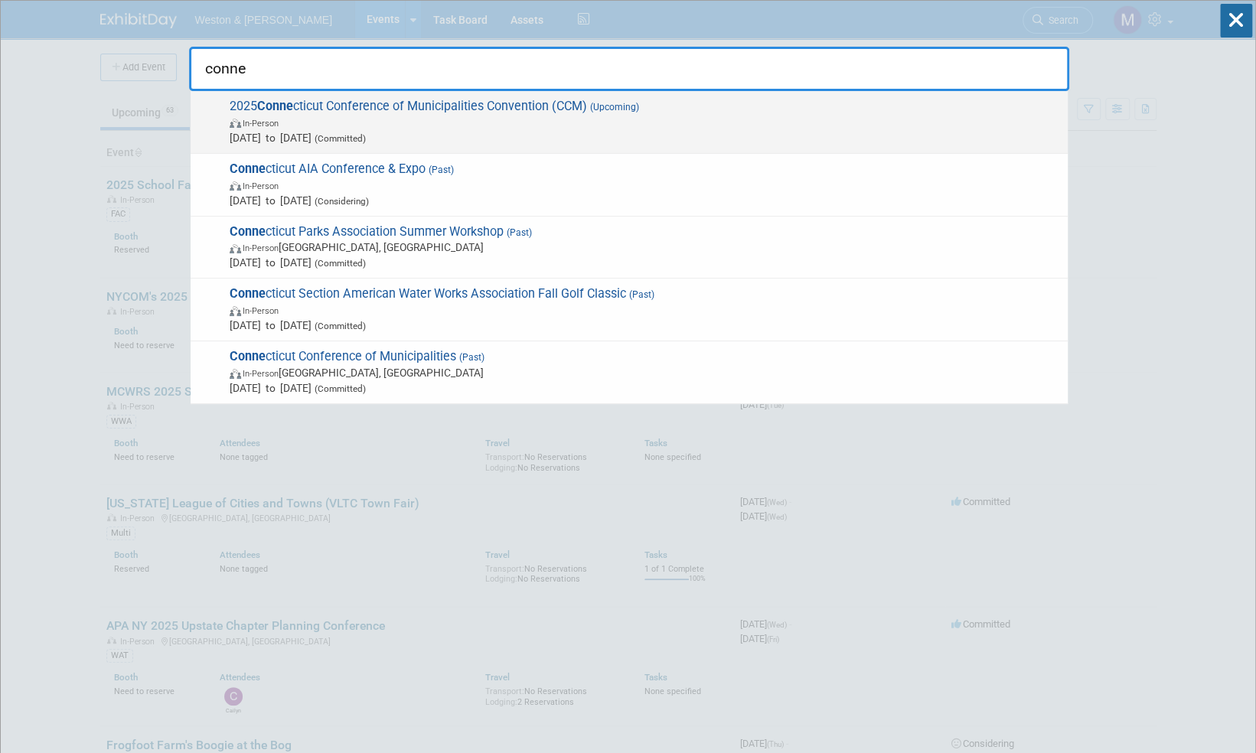
type input "conne"
click at [452, 99] on span "2025 Conne cticut Conference of Municipalities Convention (CCM) (Upcoming) In-P…" at bounding box center [642, 122] width 835 height 47
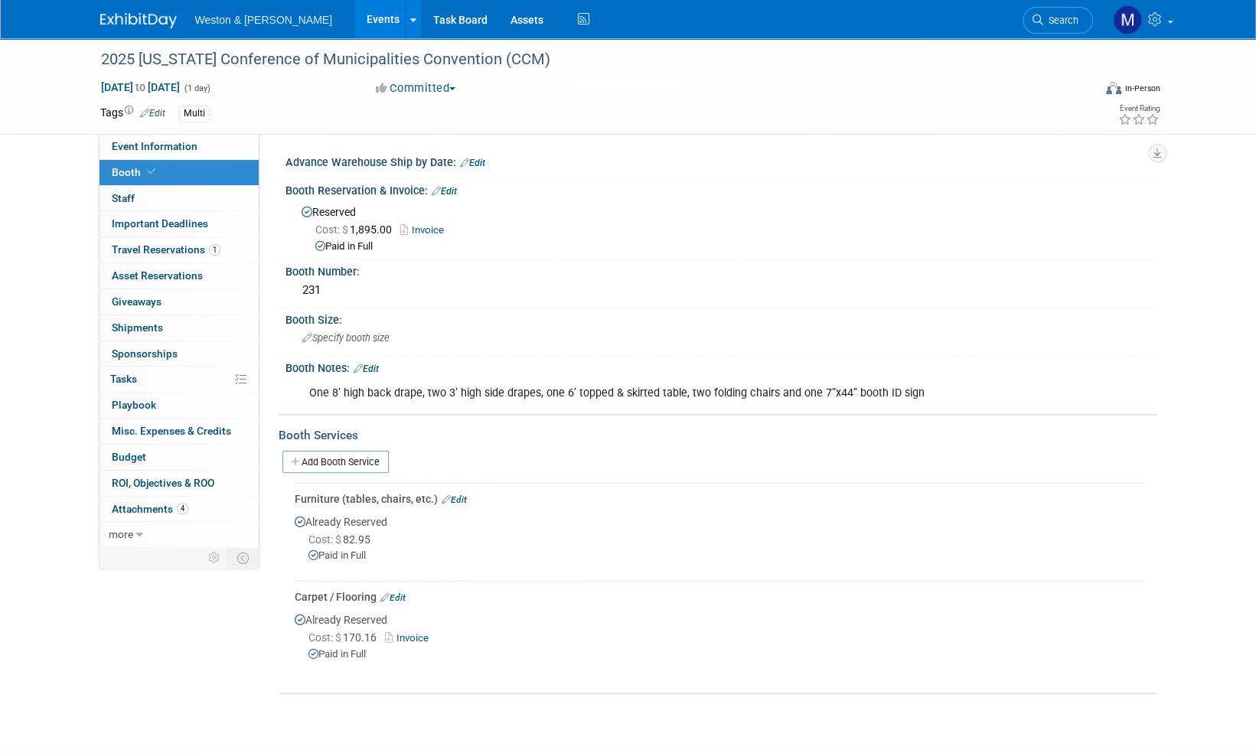
click at [143, 18] on img at bounding box center [138, 20] width 77 height 15
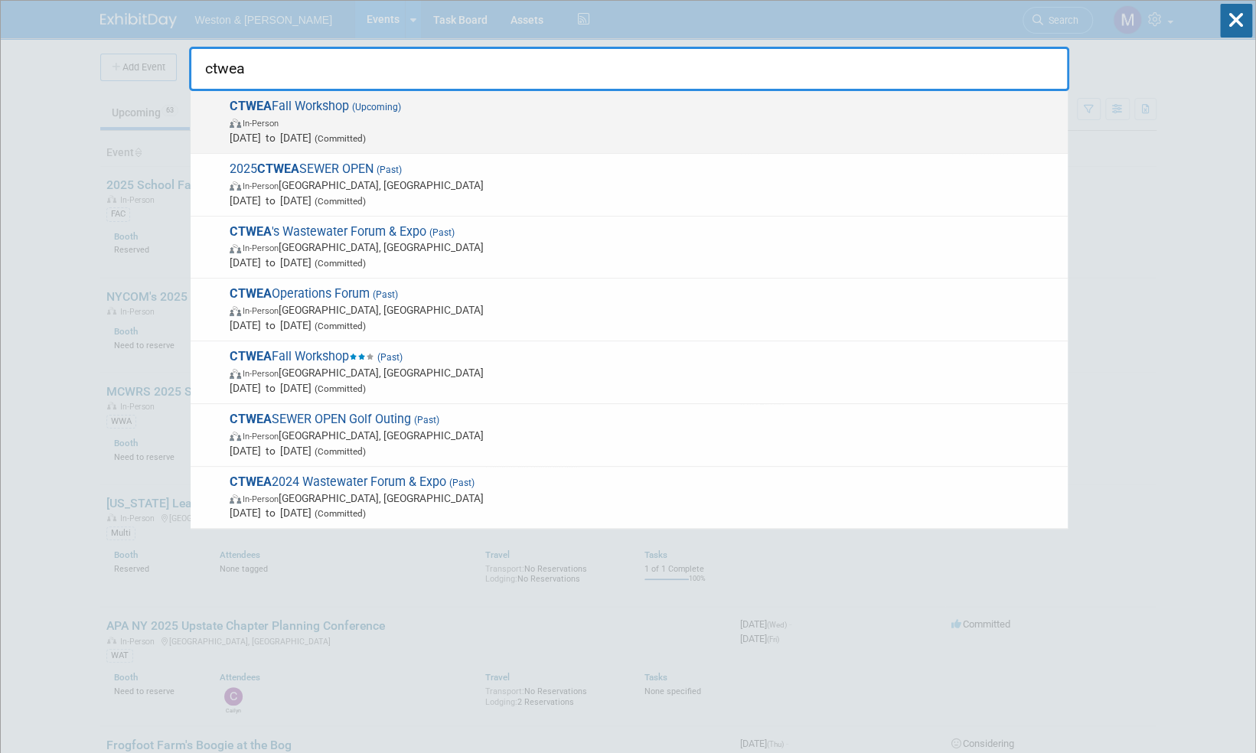
type input "ctwea"
click at [307, 106] on span "CTWEA Fall Workshop (Upcoming) In-Person Oct 17, 2025 to Oct 17, 2025 (Committe…" at bounding box center [642, 122] width 835 height 47
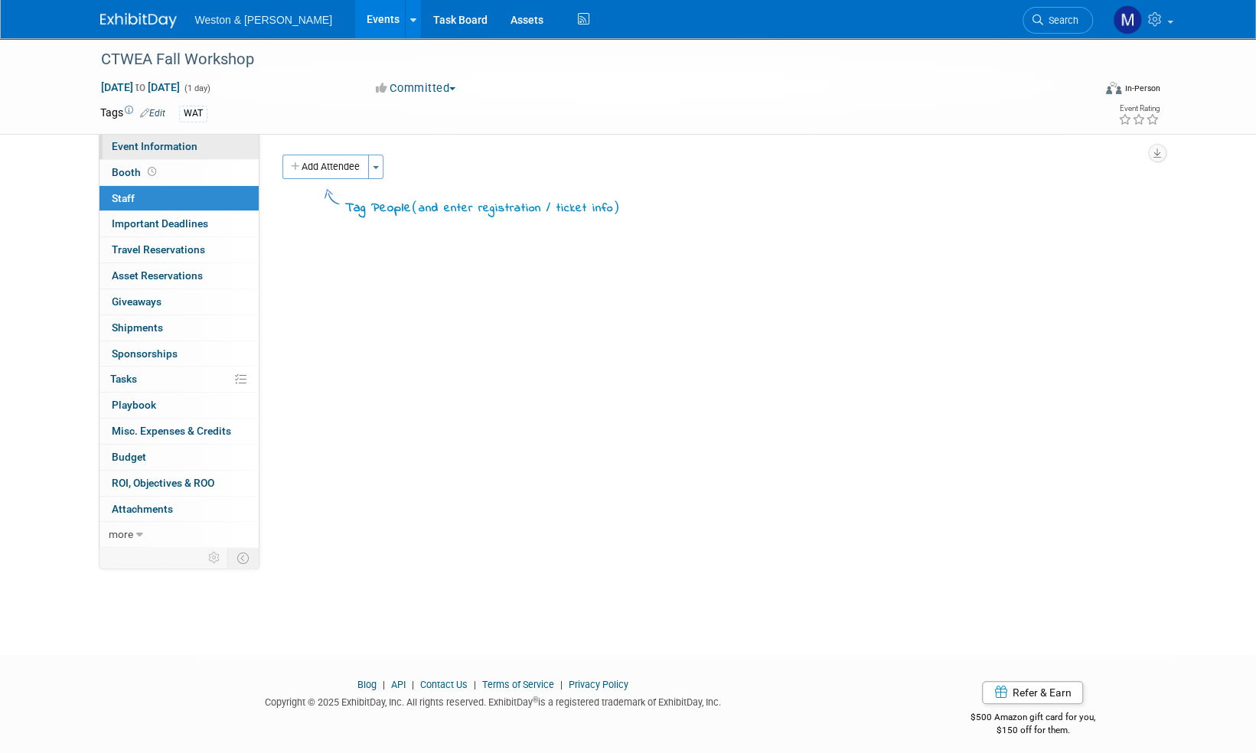
click at [145, 143] on span "Event Information" at bounding box center [155, 146] width 86 height 12
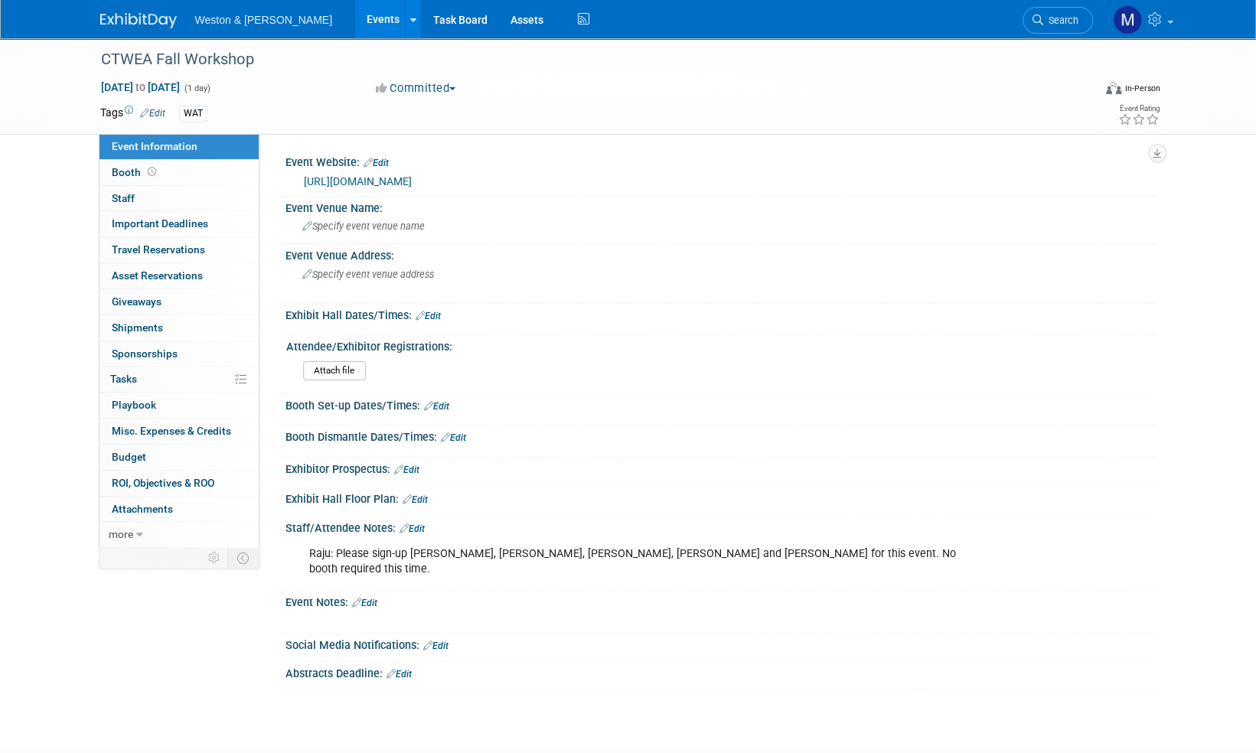
click at [412, 181] on link "[URL][DOMAIN_NAME]" at bounding box center [358, 181] width 108 height 12
